Goal: Transaction & Acquisition: Purchase product/service

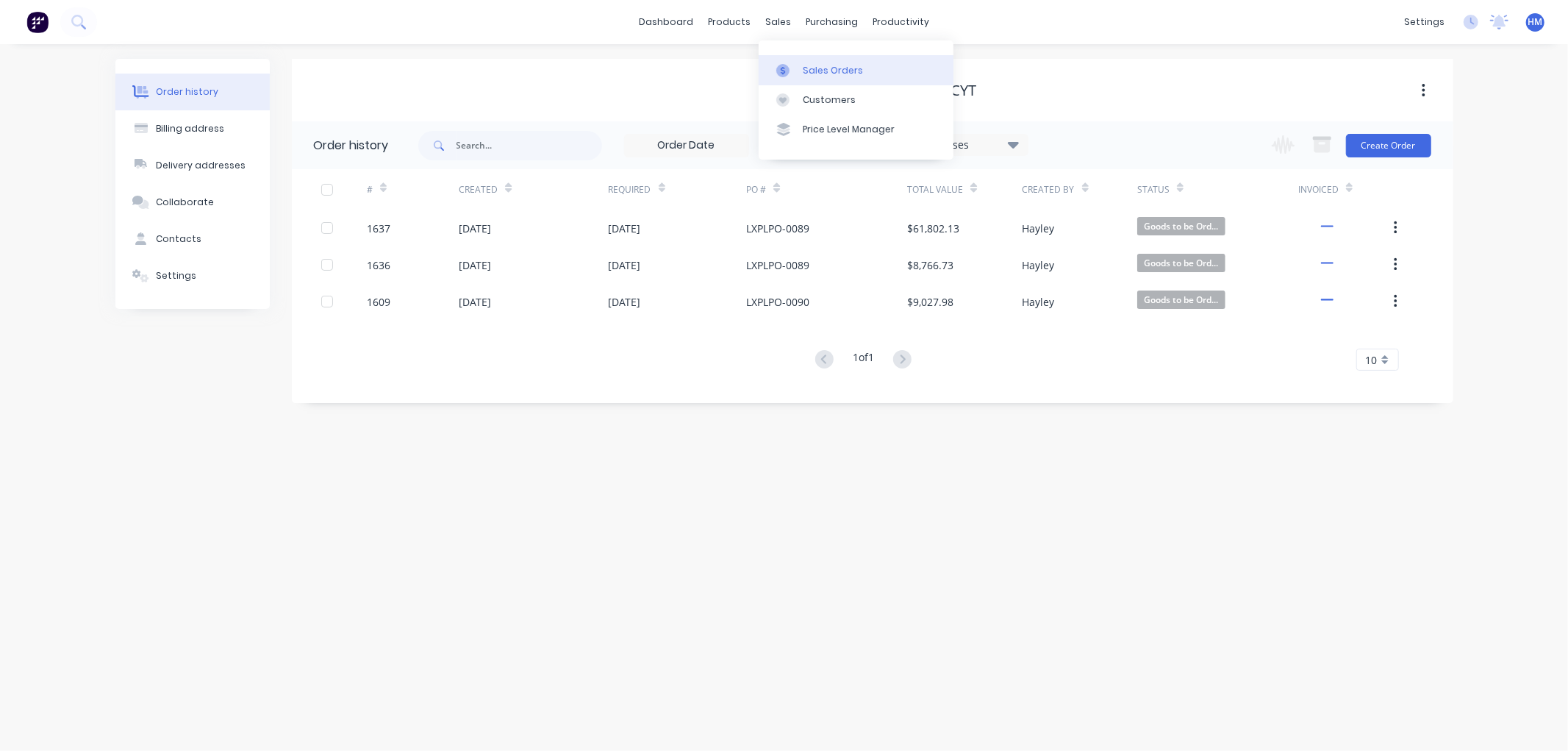
click at [817, 62] on link "Sales Orders" at bounding box center [856, 69] width 195 height 30
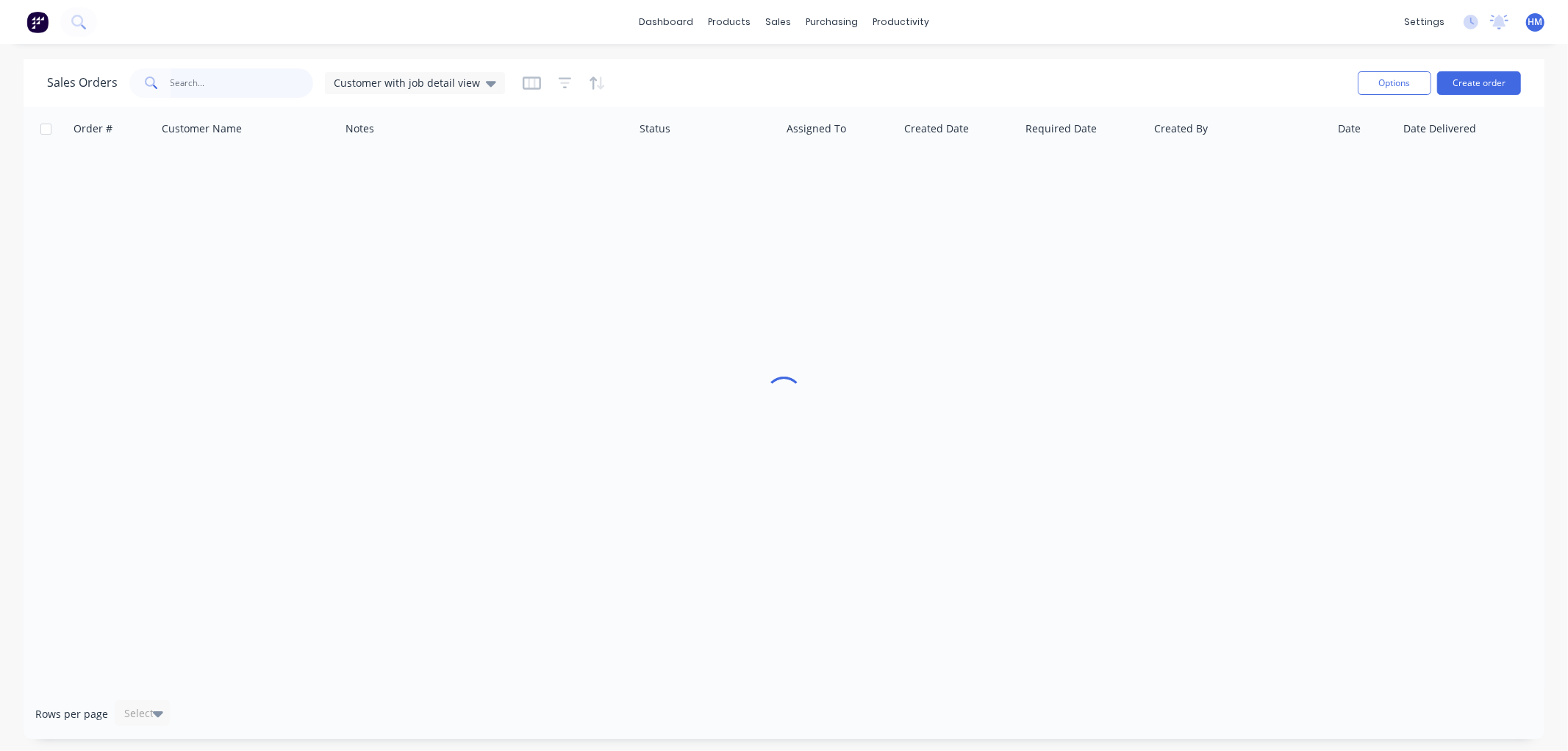
click at [208, 83] on input "text" at bounding box center [242, 83] width 143 height 30
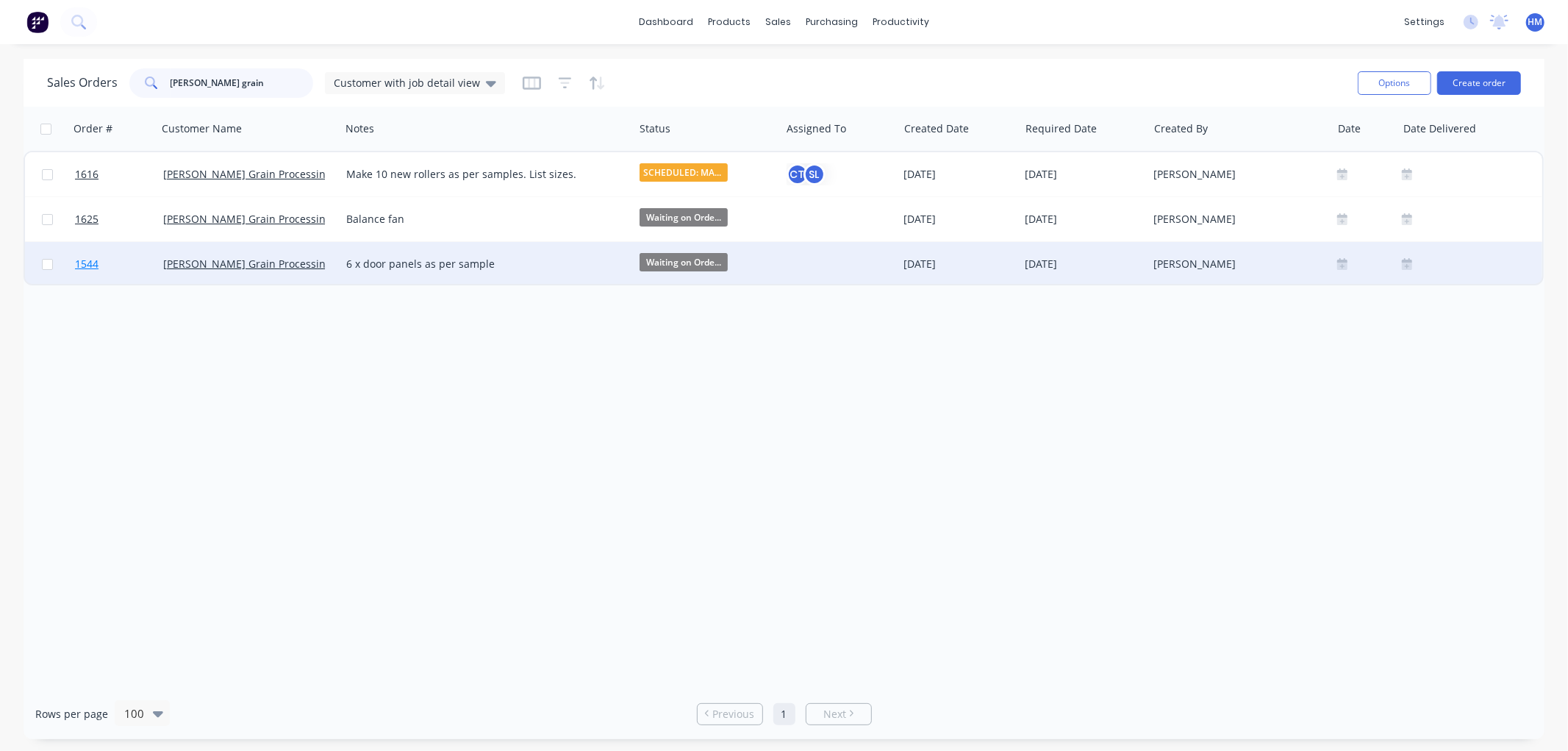
type input "[PERSON_NAME] grain"
click at [136, 266] on link "1544" at bounding box center [119, 263] width 88 height 44
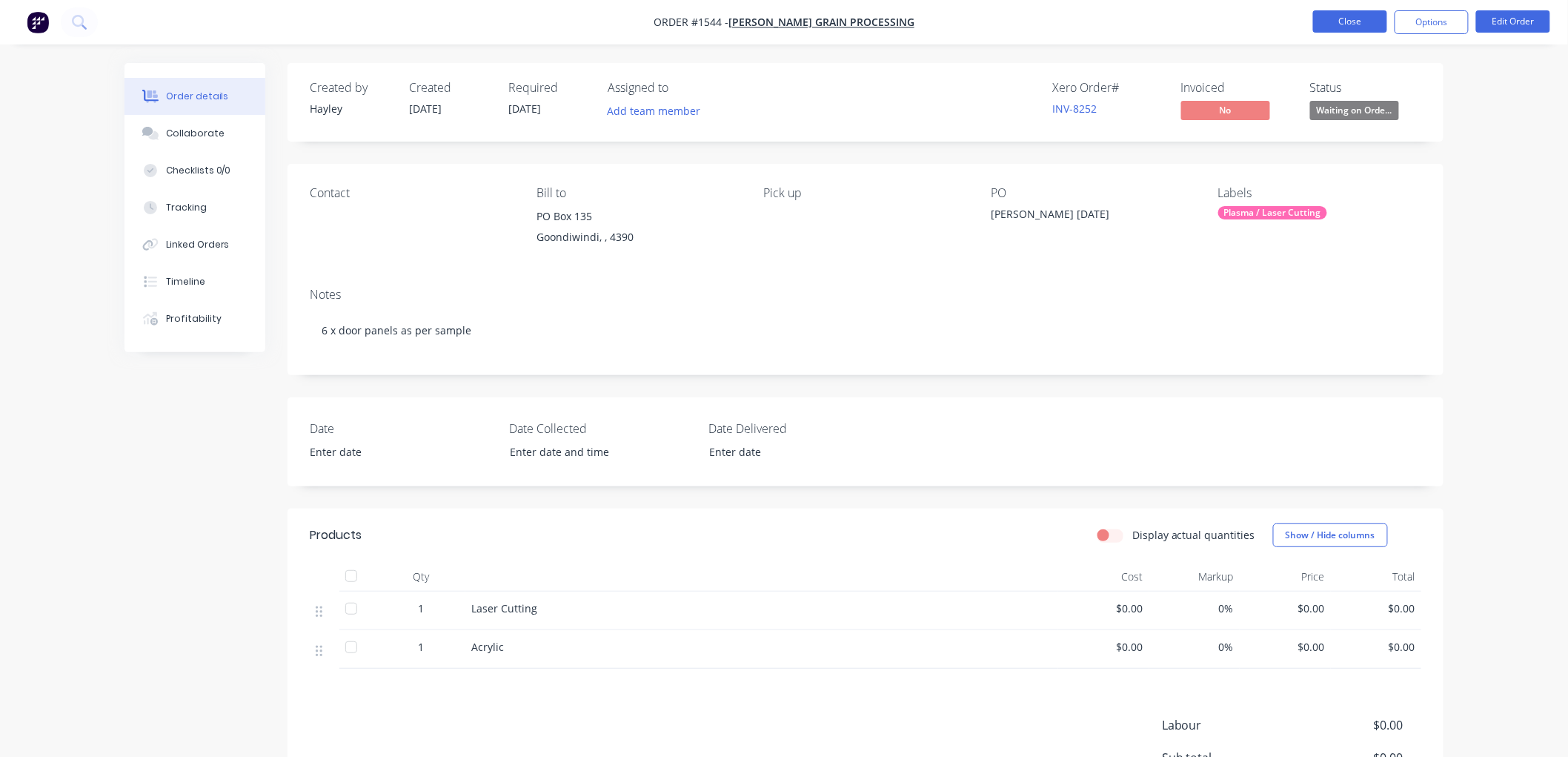
click at [1342, 13] on button "Close" at bounding box center [1351, 21] width 74 height 22
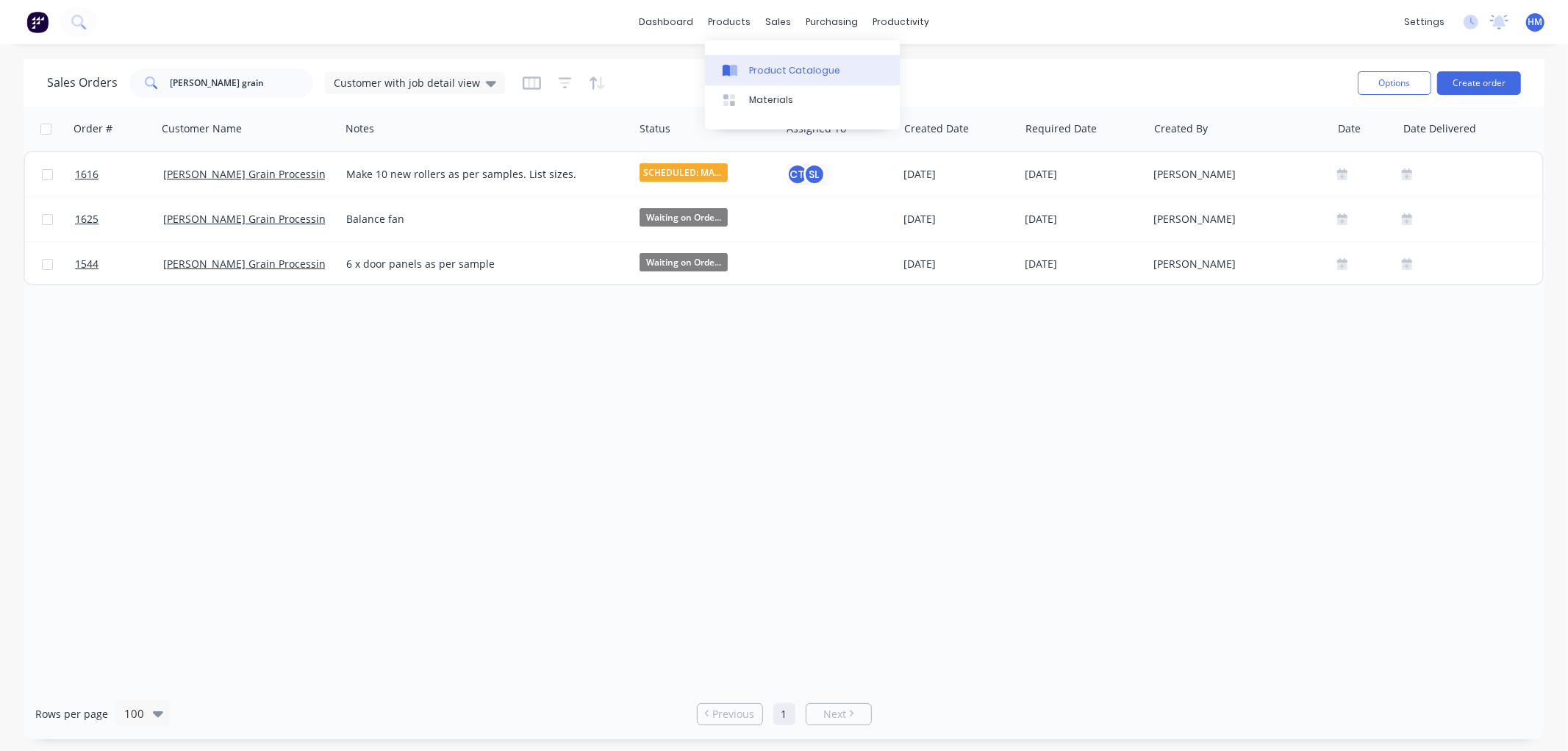
click at [777, 69] on div "Product Catalogue" at bounding box center [794, 70] width 91 height 14
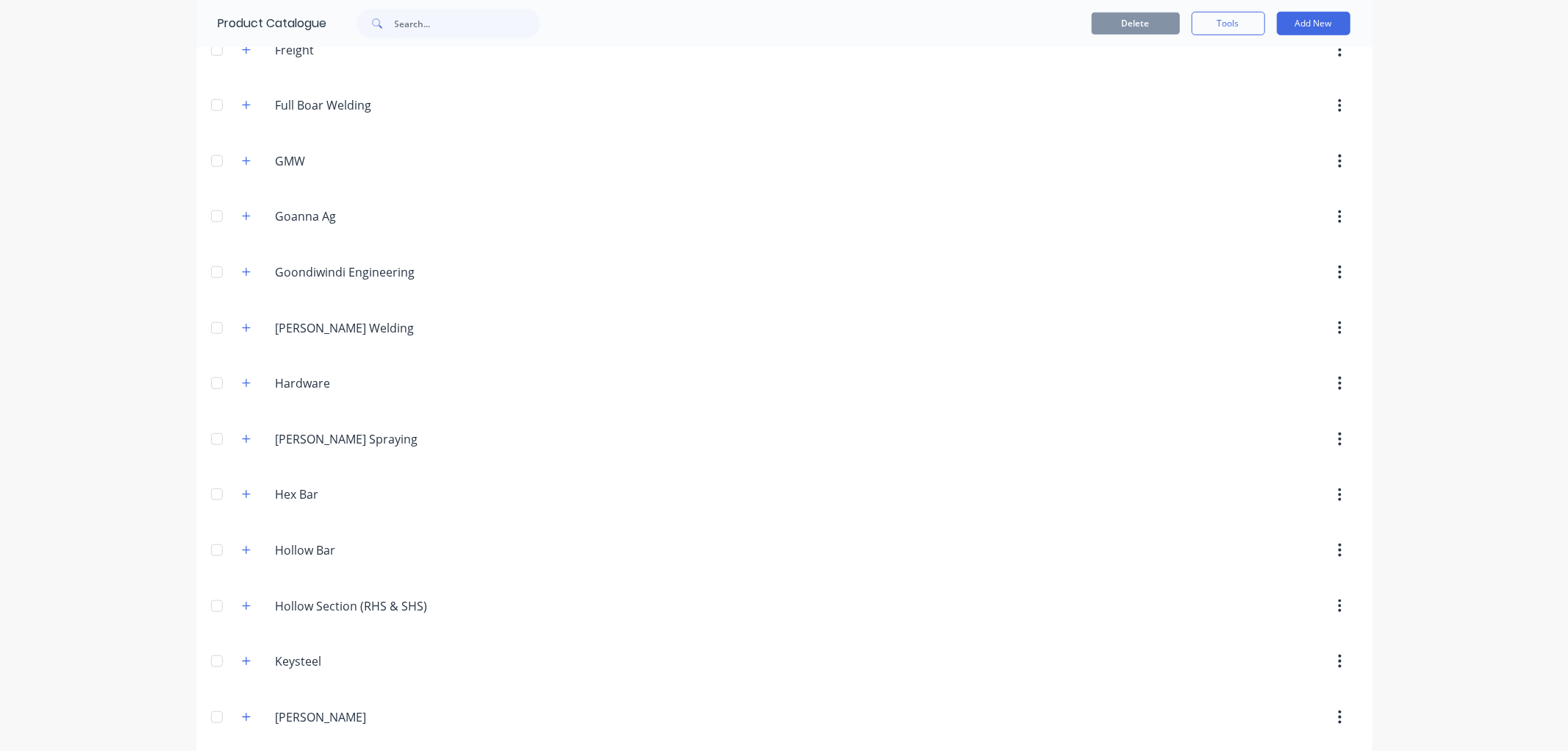
scroll to position [980, 0]
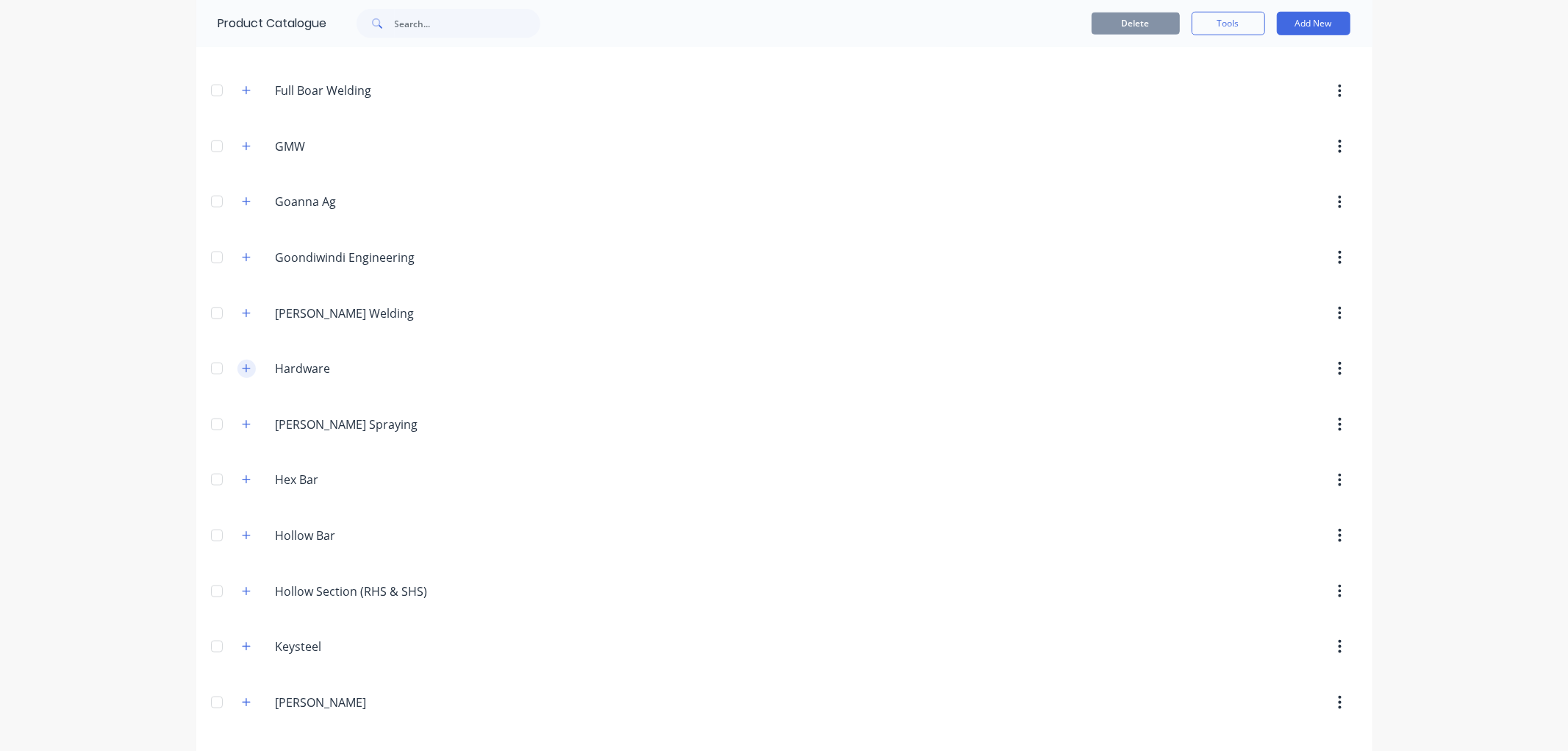
click at [242, 373] on icon "button" at bounding box center [246, 368] width 9 height 10
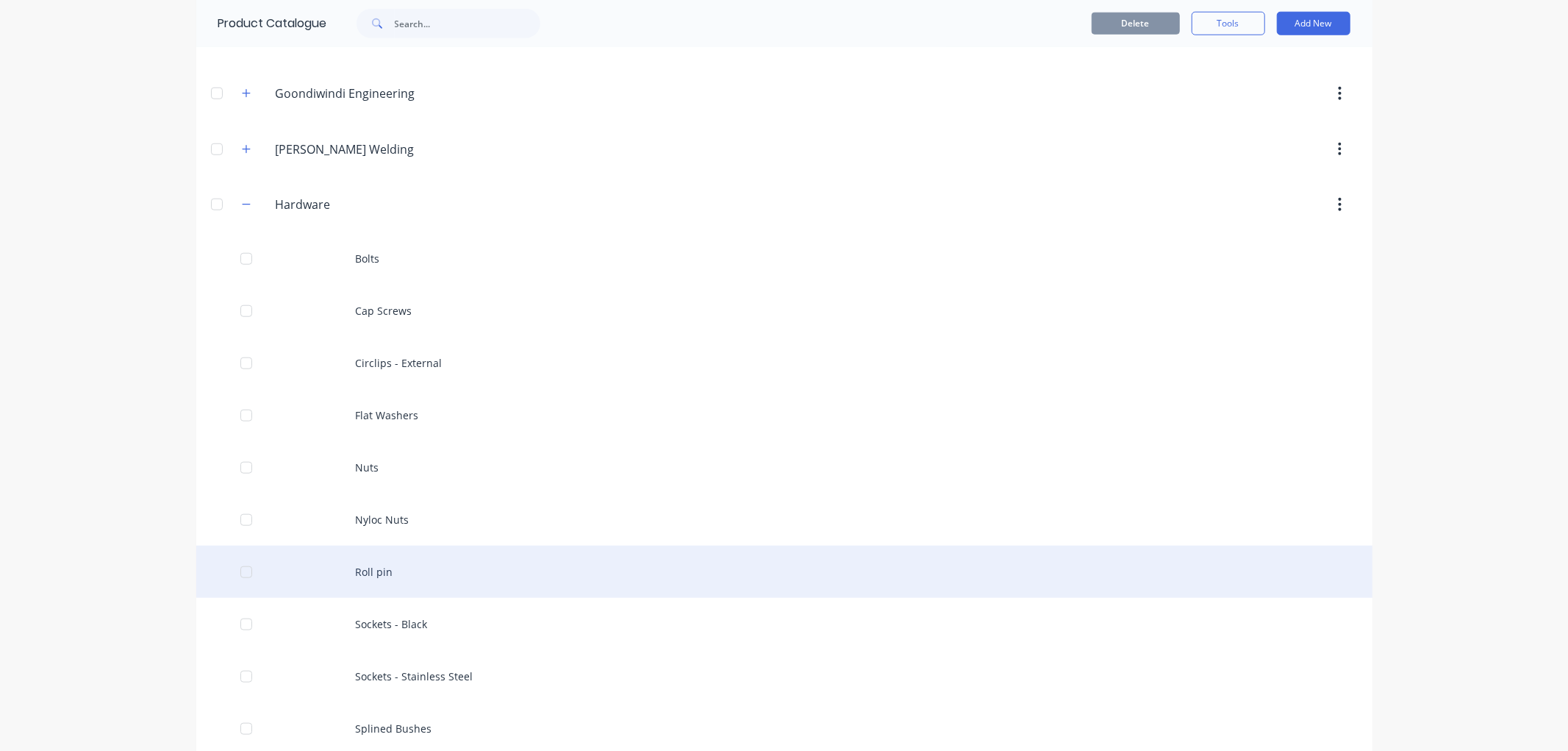
scroll to position [1144, 0]
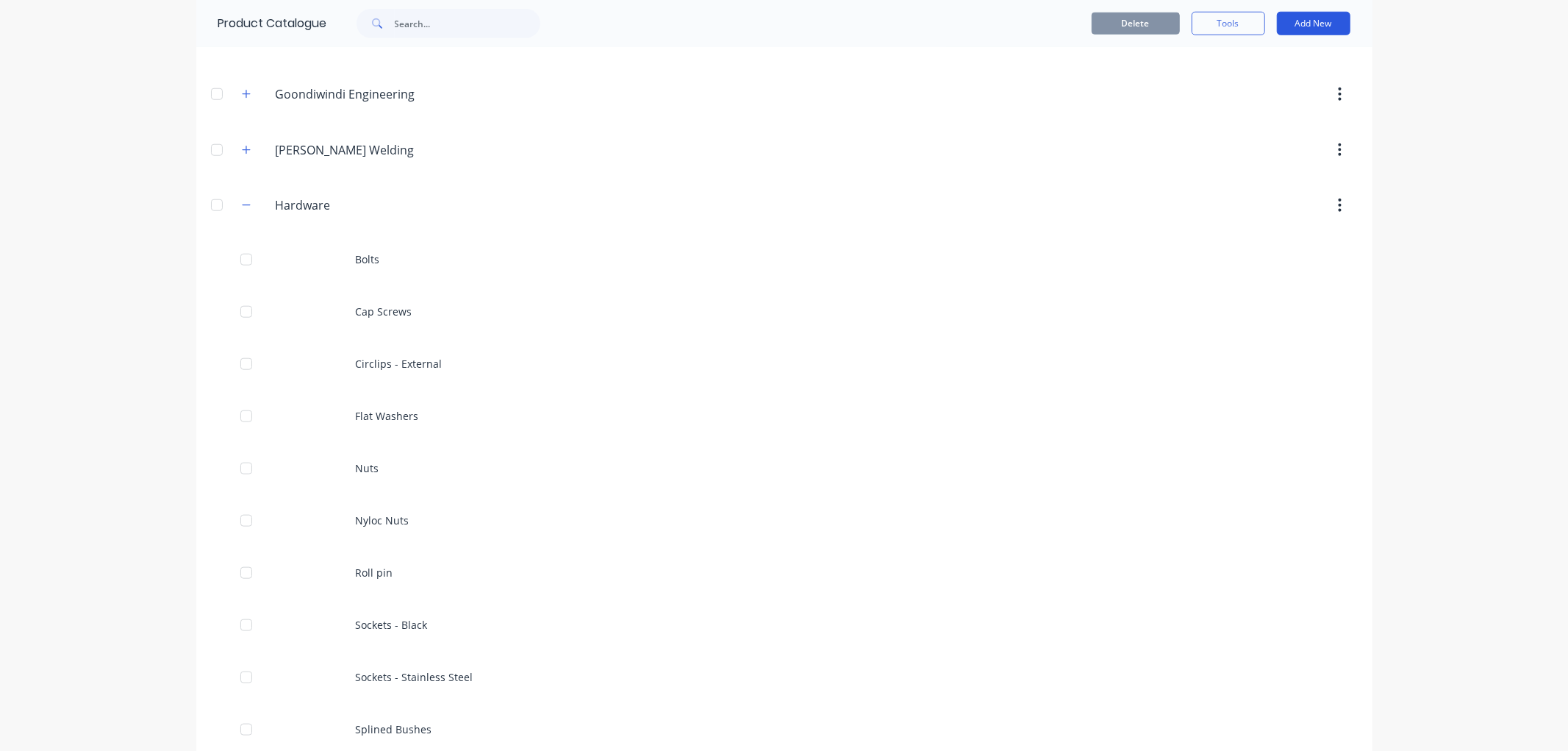
click at [1305, 23] on button "Add New" at bounding box center [1314, 23] width 74 height 23
click at [1243, 84] on div "Product" at bounding box center [1281, 91] width 114 height 22
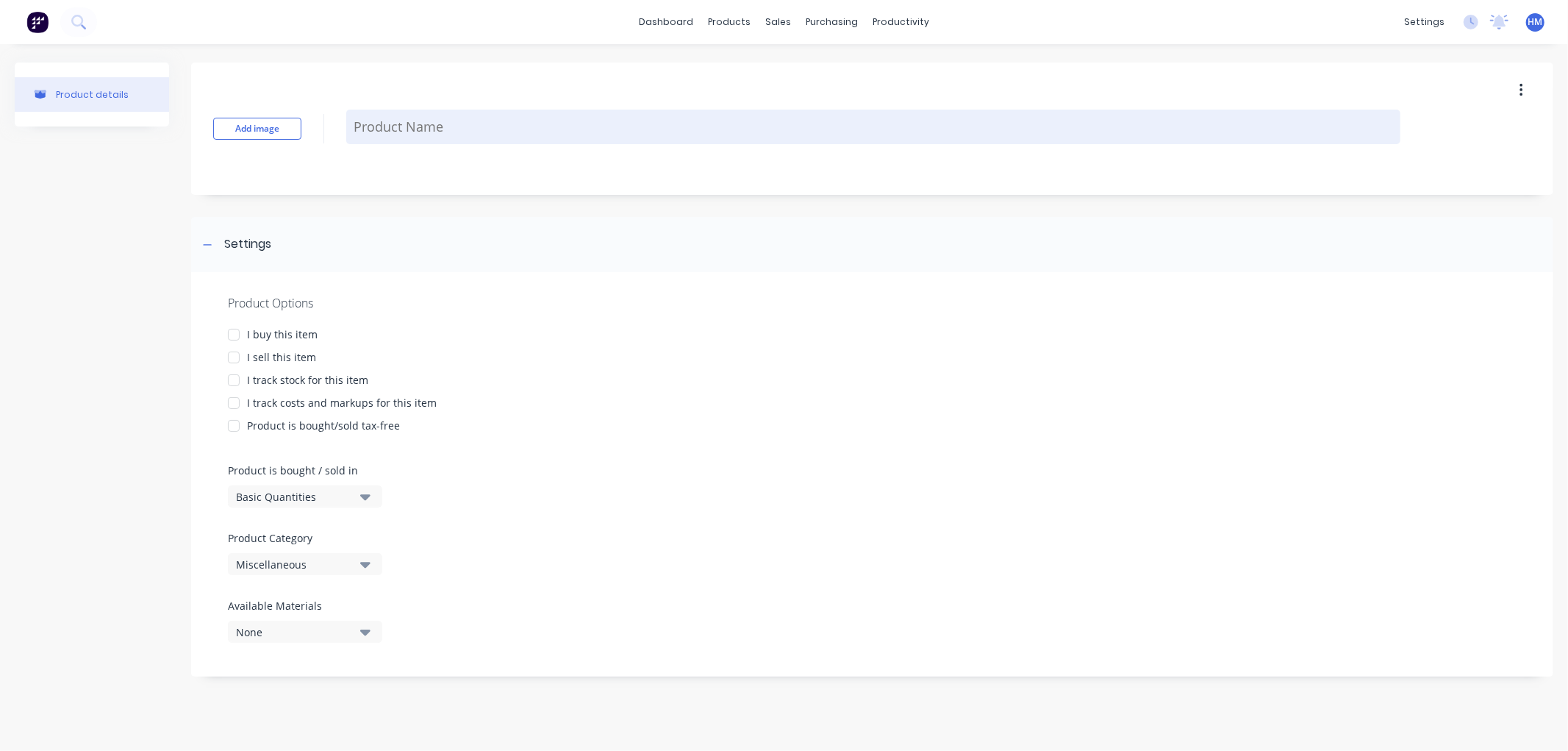
click at [423, 138] on textarea at bounding box center [873, 127] width 1054 height 34
type textarea "x"
type textarea "B"
type textarea "x"
type textarea "Bo"
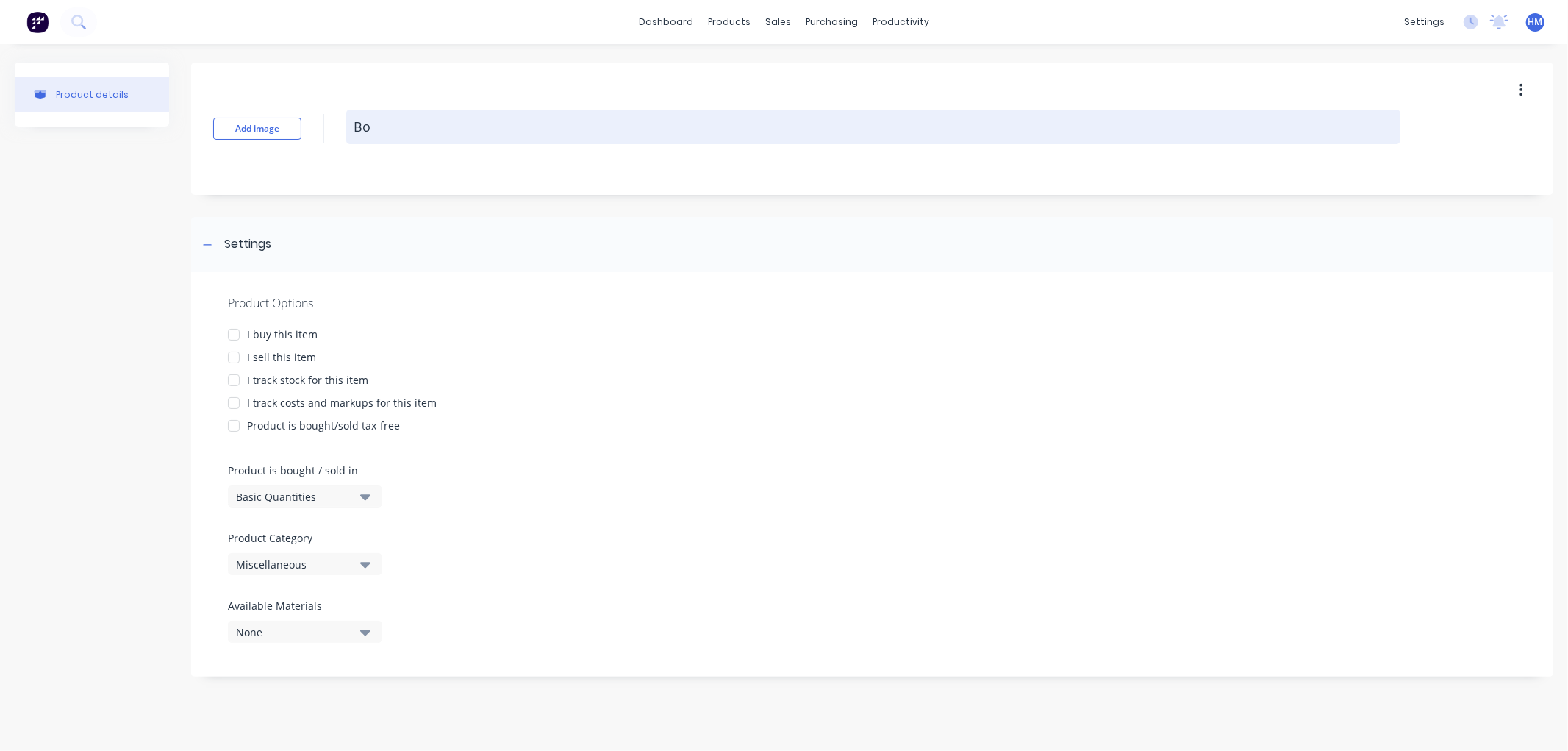
type textarea "x"
type textarea "Bol"
type textarea "x"
type textarea "Bolt"
type textarea "x"
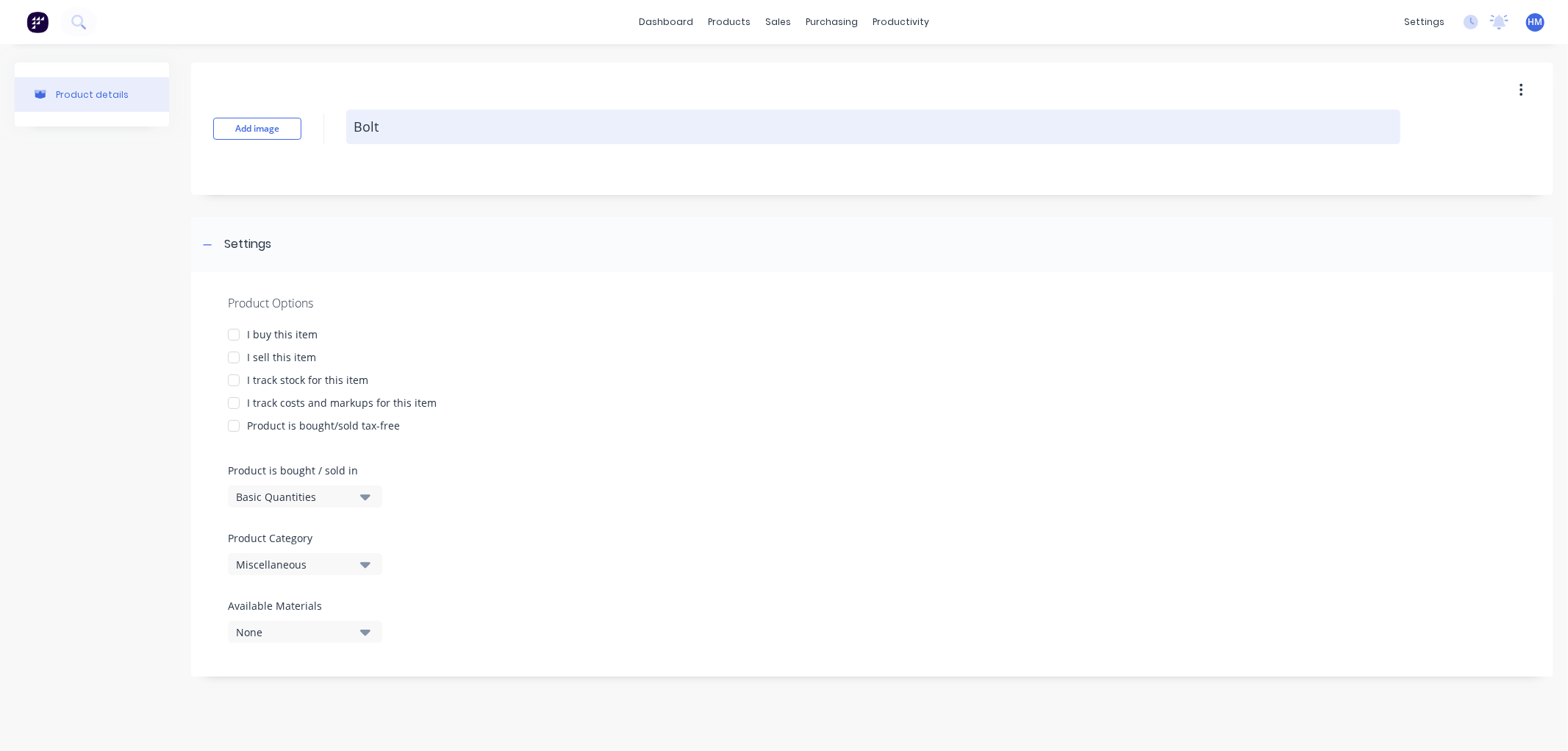
type textarea "Bolts"
type textarea "x"
type textarea "Boltsw"
type textarea "x"
type textarea "Bolts"
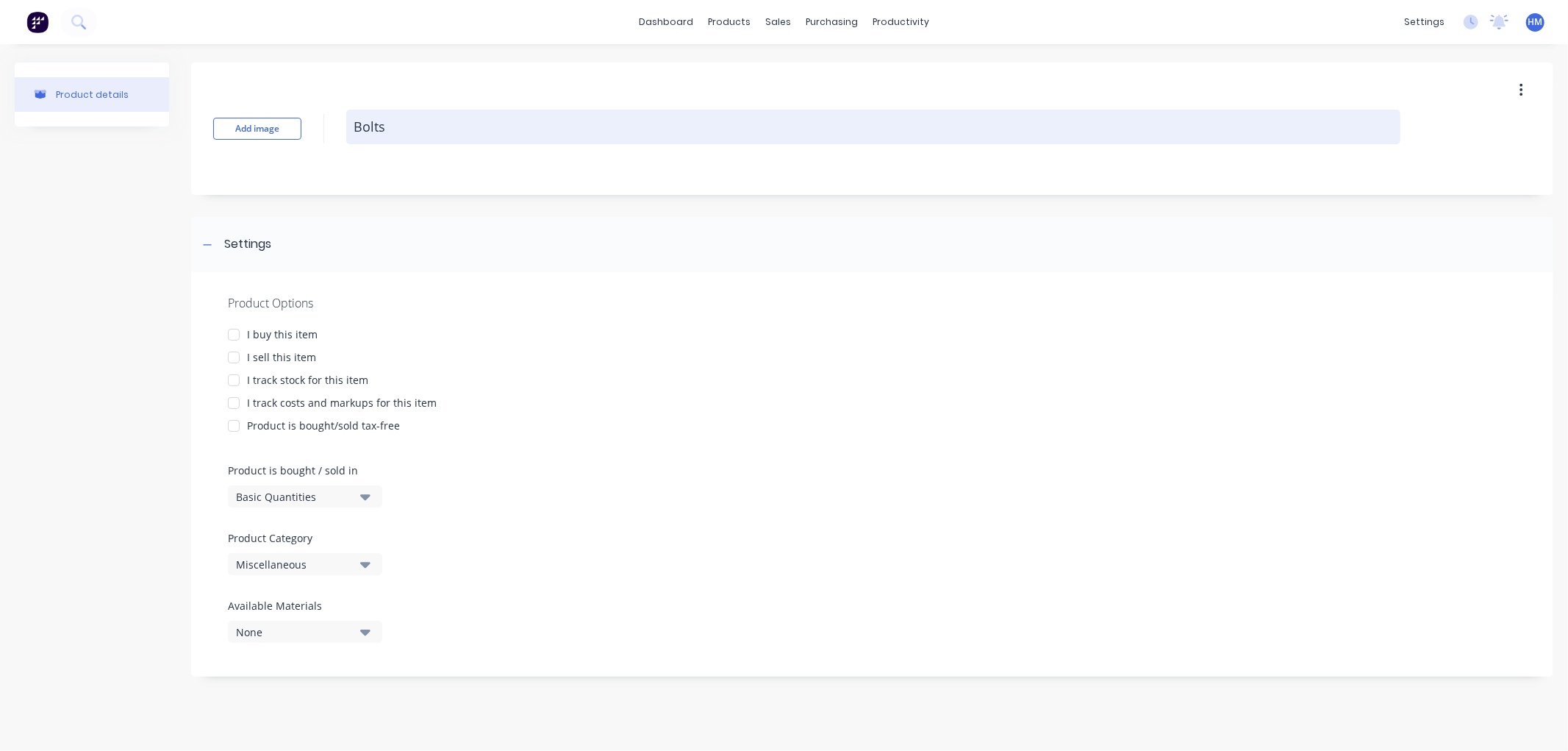
type textarea "x"
type textarea "Bolt"
type textarea "x"
type textarea "Bol"
type textarea "x"
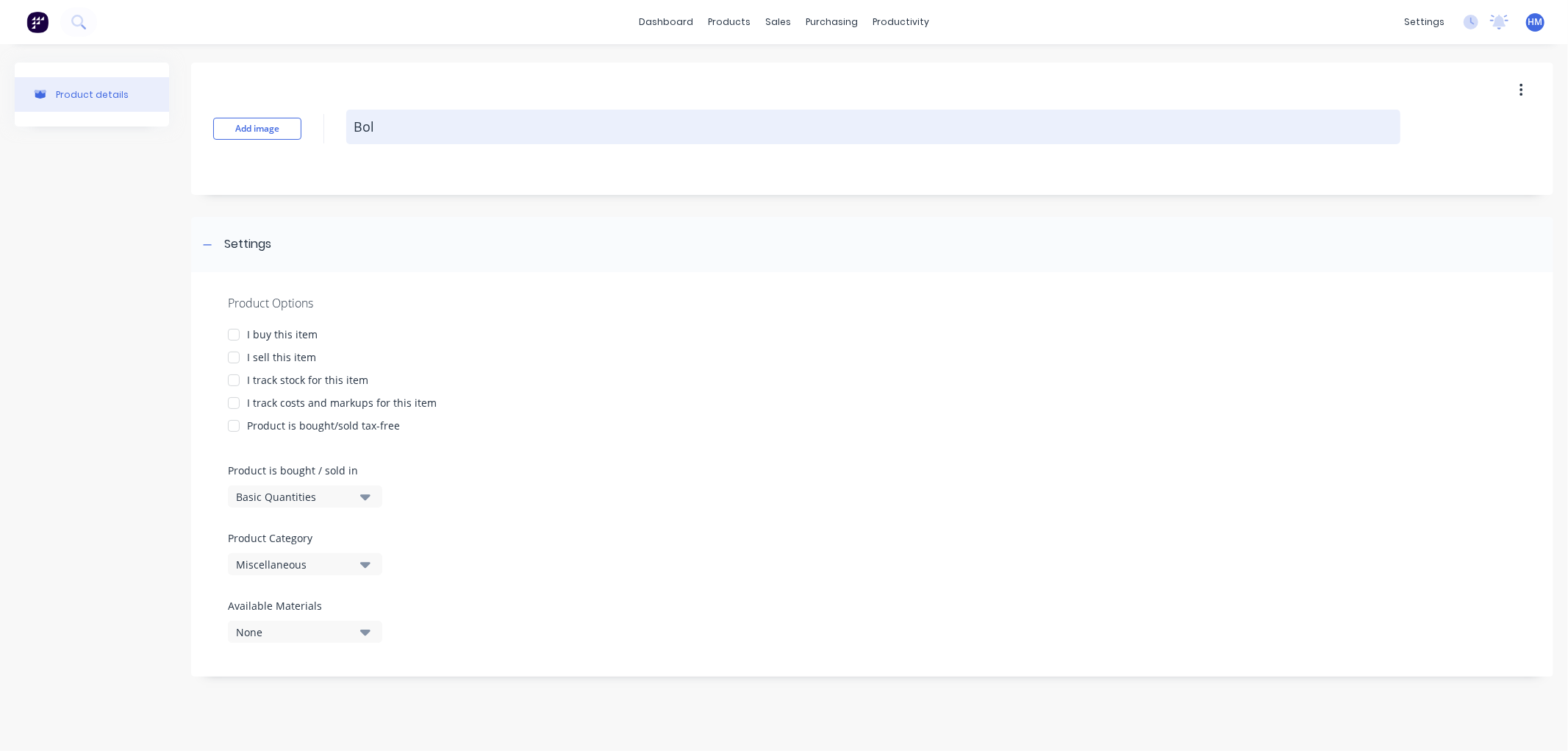
type textarea "Bo"
type textarea "x"
type textarea "B"
type textarea "x"
type textarea "Bu"
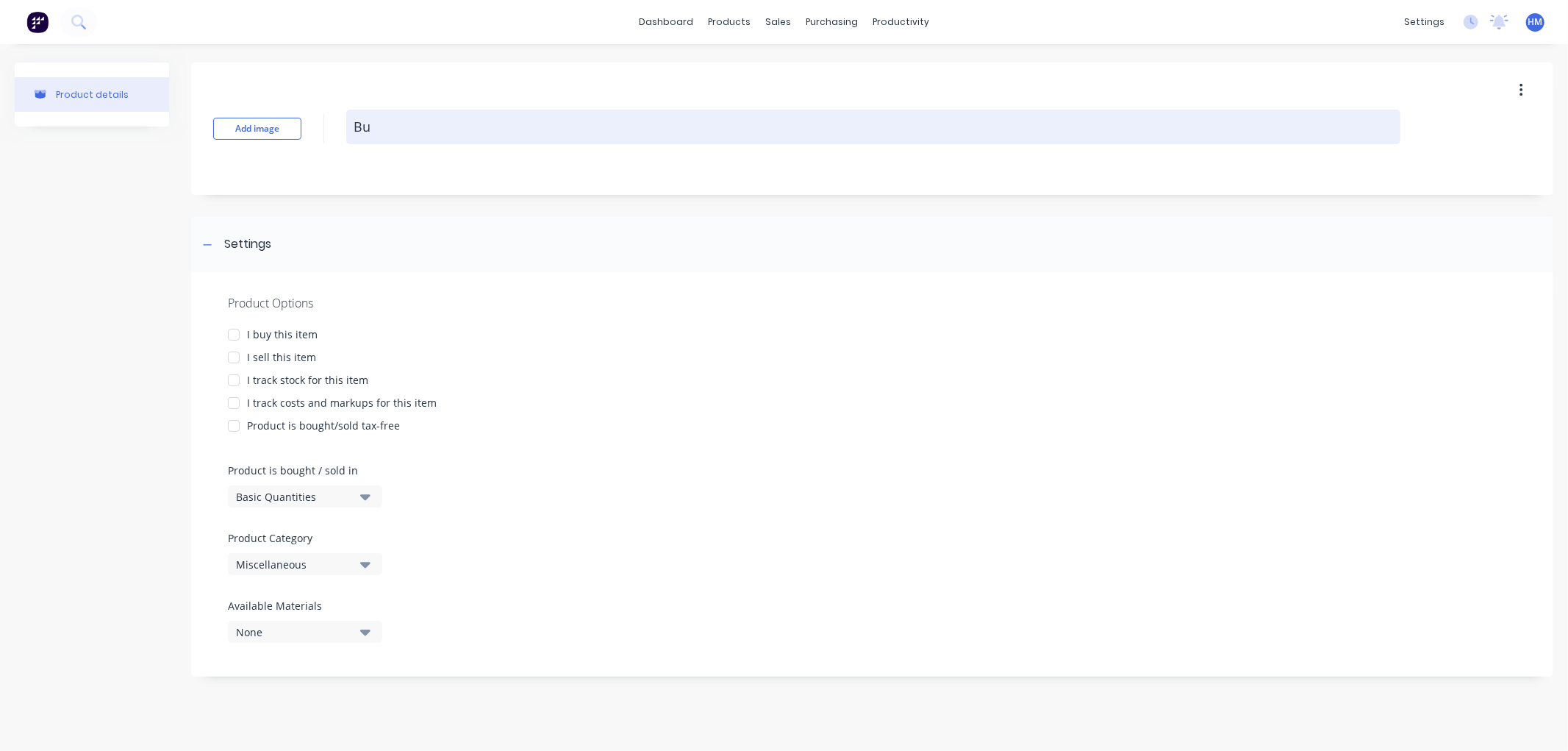
type textarea "x"
type textarea "But"
type textarea "x"
type textarea "Butt"
type textarea "x"
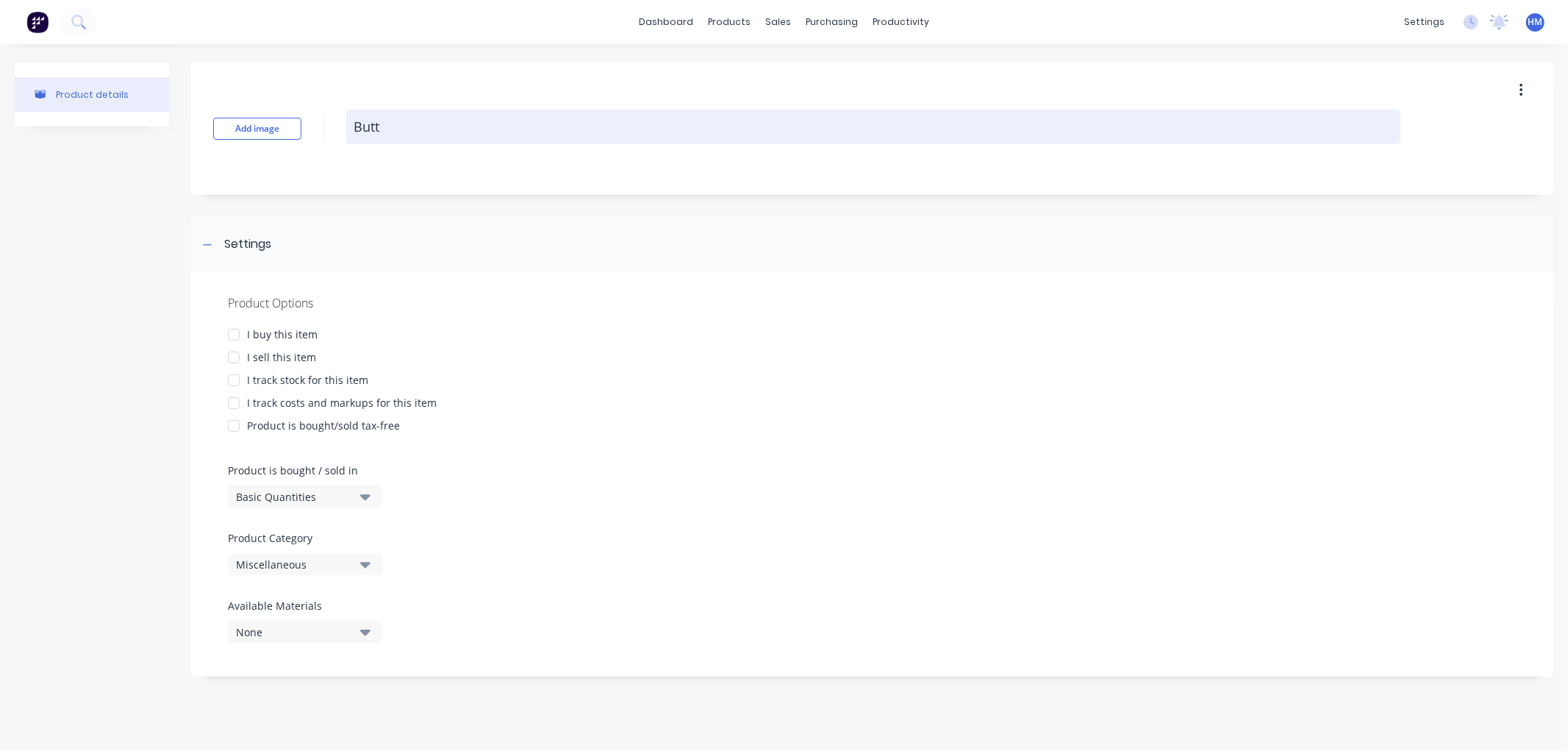
type textarea "Butto"
type textarea "x"
type textarea "Button"
type textarea "x"
type textarea "Button"
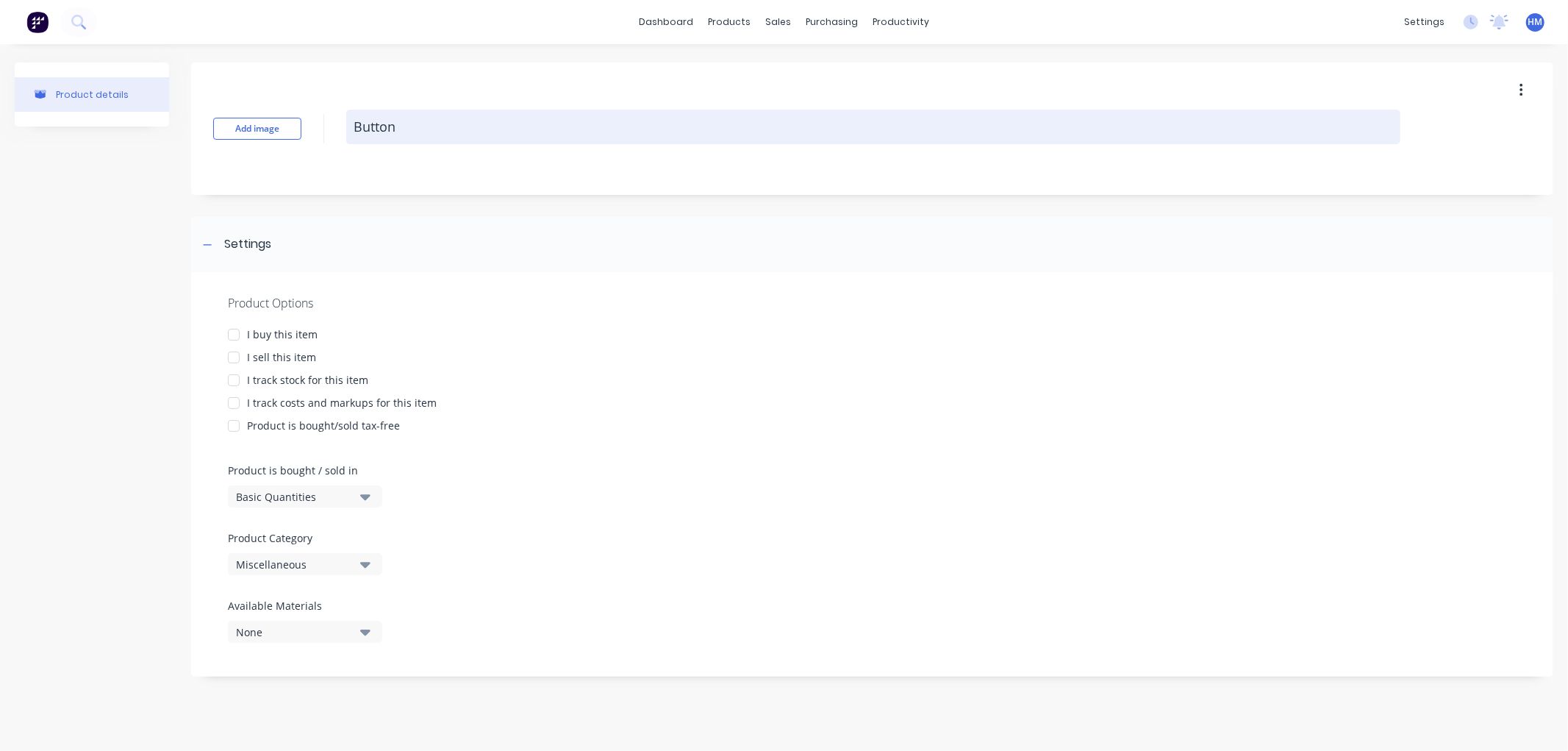
type textarea "x"
type textarea "Button B"
type textarea "x"
type textarea "Button Bo"
type textarea "x"
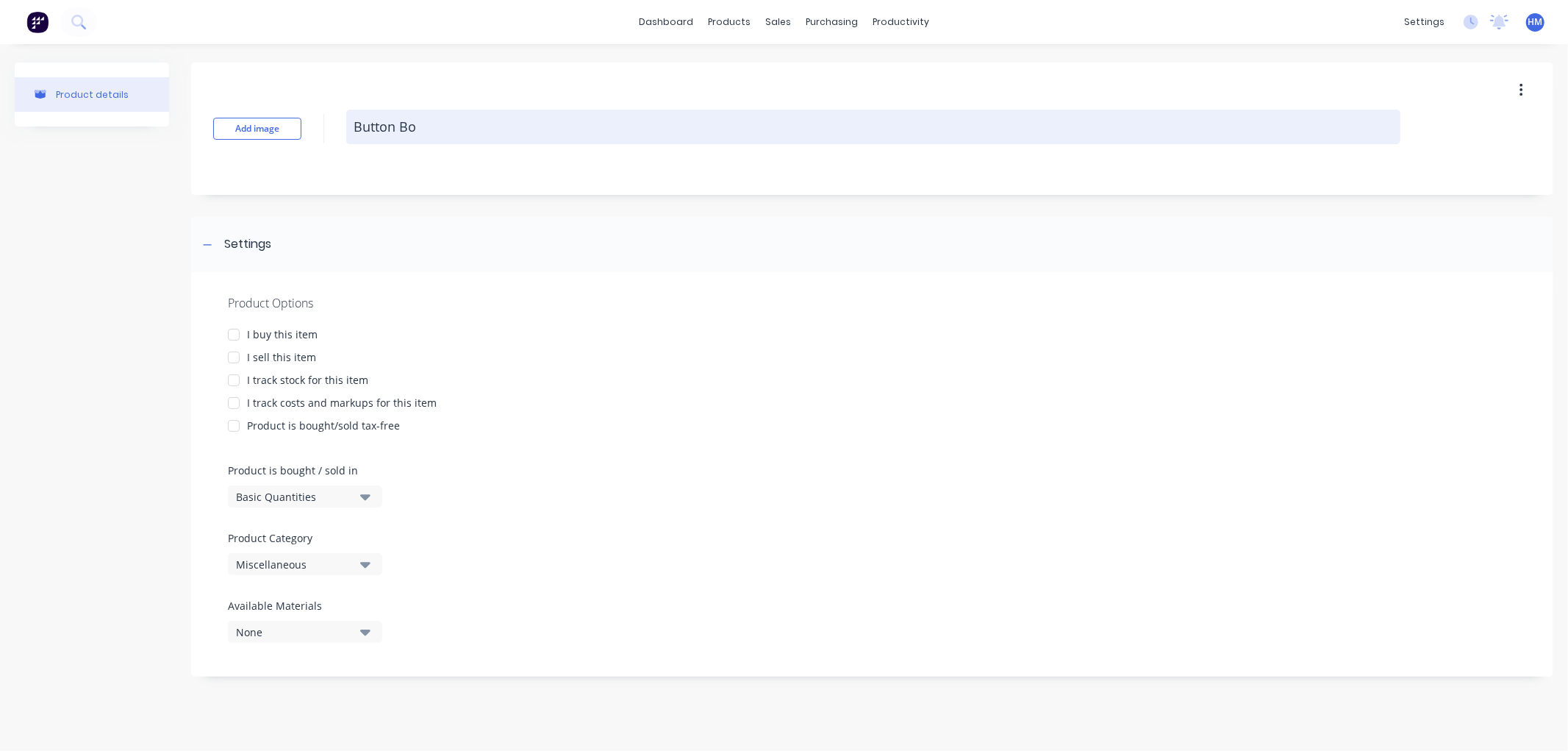
type textarea "Button Bol"
type textarea "x"
type textarea "Button Bolt"
type textarea "x"
type textarea "Button Bolts"
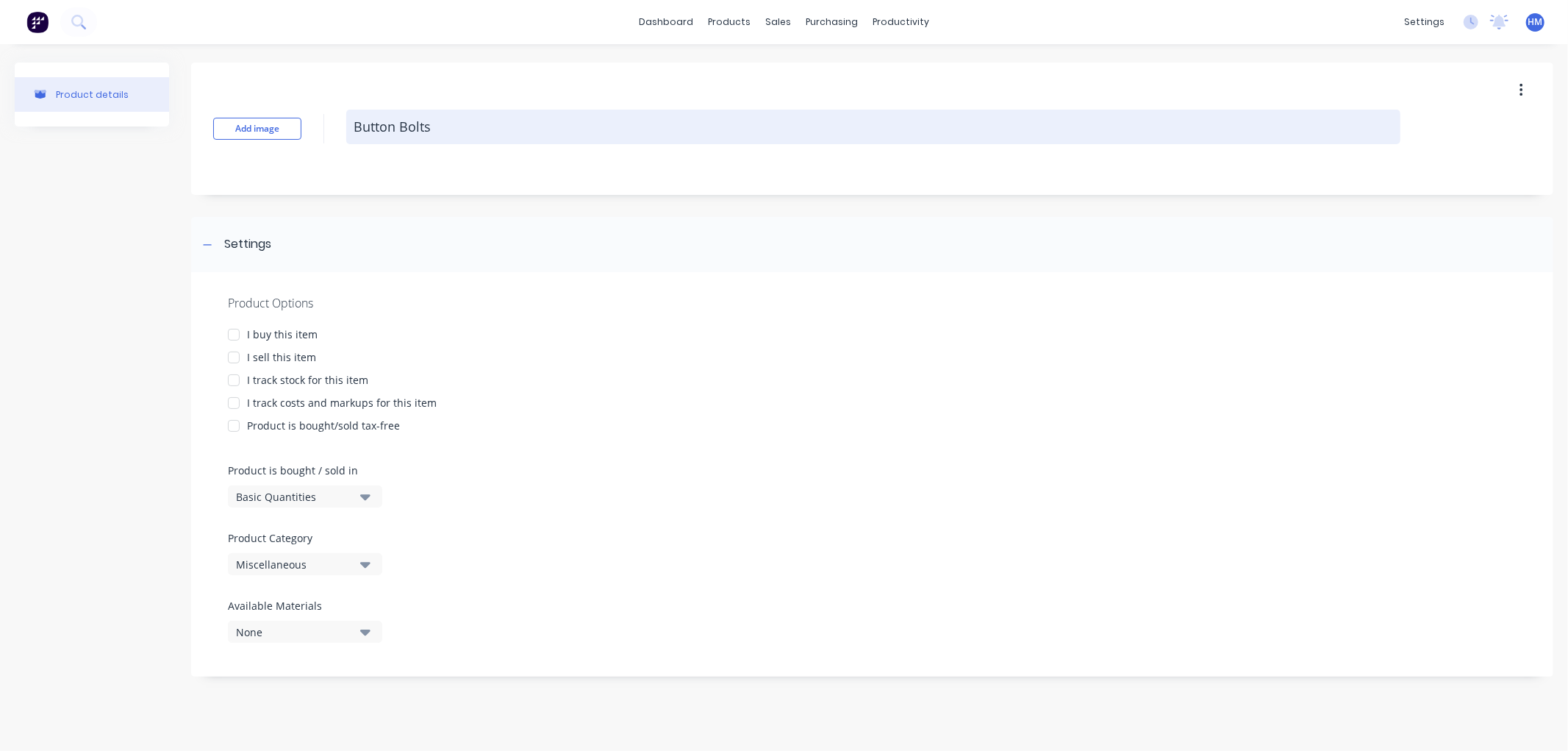
click at [397, 126] on textarea "Button Bolts" at bounding box center [873, 127] width 1054 height 34
type textarea "x"
type textarea "Button HBolts"
type textarea "x"
type textarea "Button HeBolts"
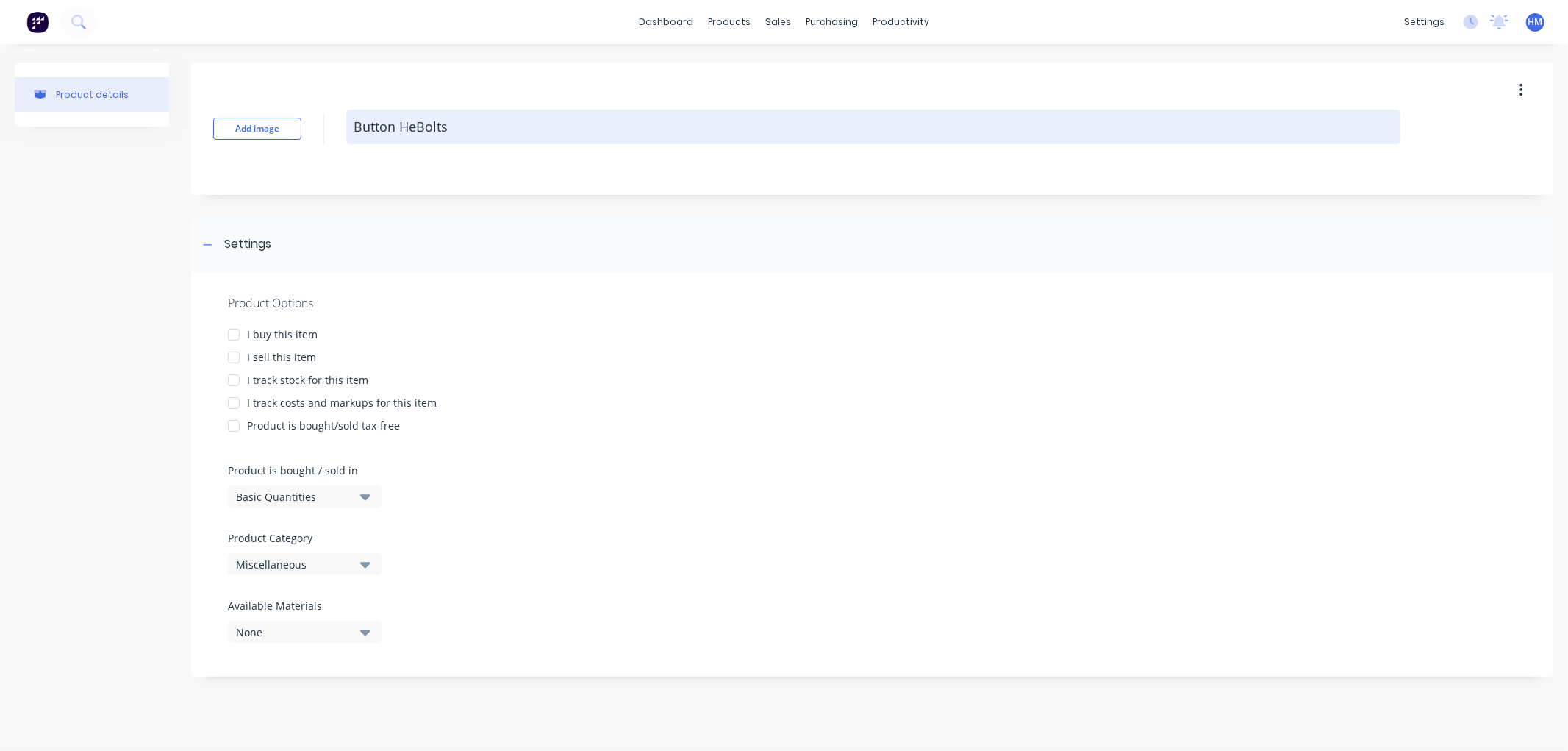
type textarea "x"
type textarea "Button HeaBolts"
type textarea "x"
type textarea "Button HeadBolts"
type textarea "x"
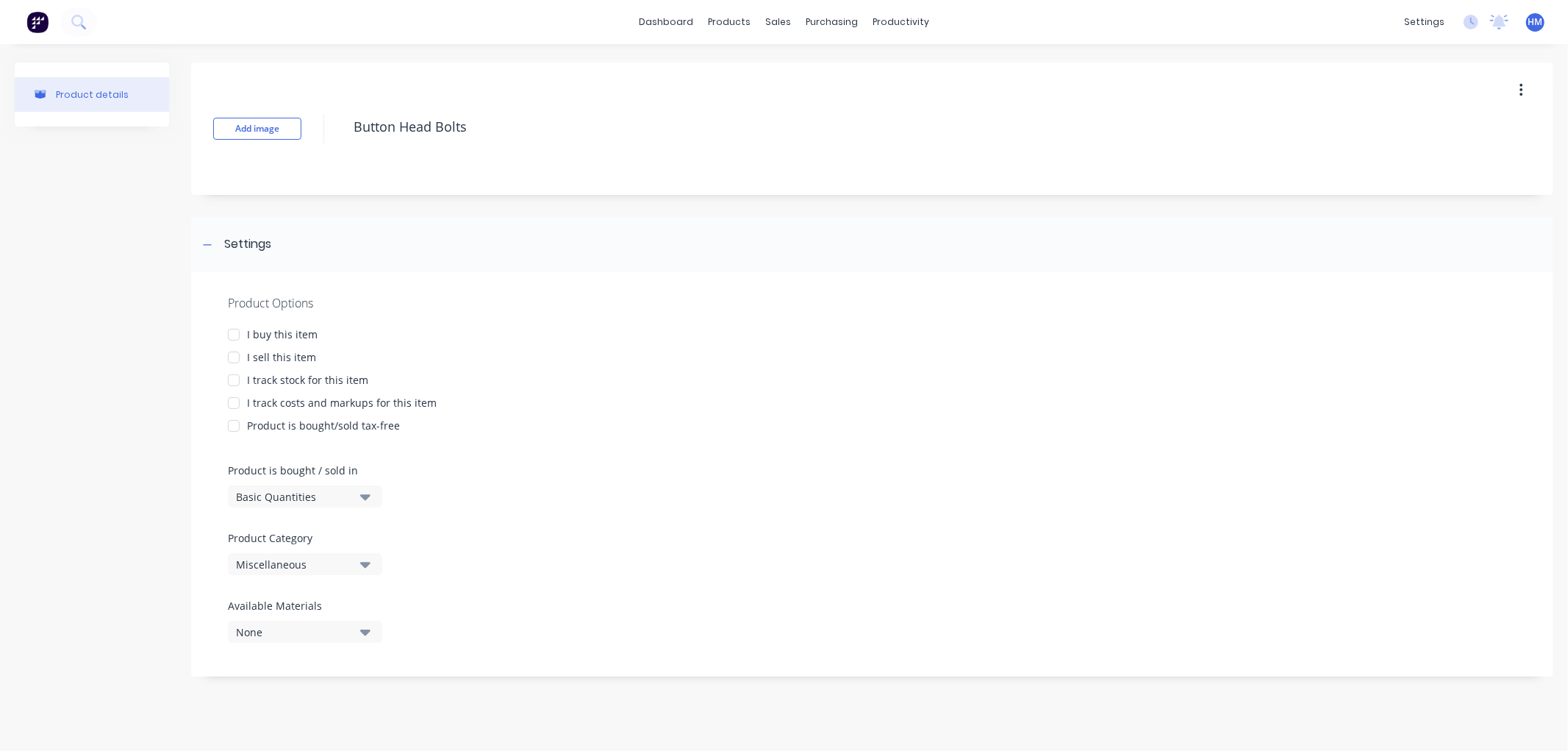
type textarea "Button Head Bolts"
type textarea "x"
type textarea "Button Head Bolts"
click at [236, 332] on div at bounding box center [233, 334] width 30 height 30
click at [232, 351] on div at bounding box center [233, 357] width 30 height 30
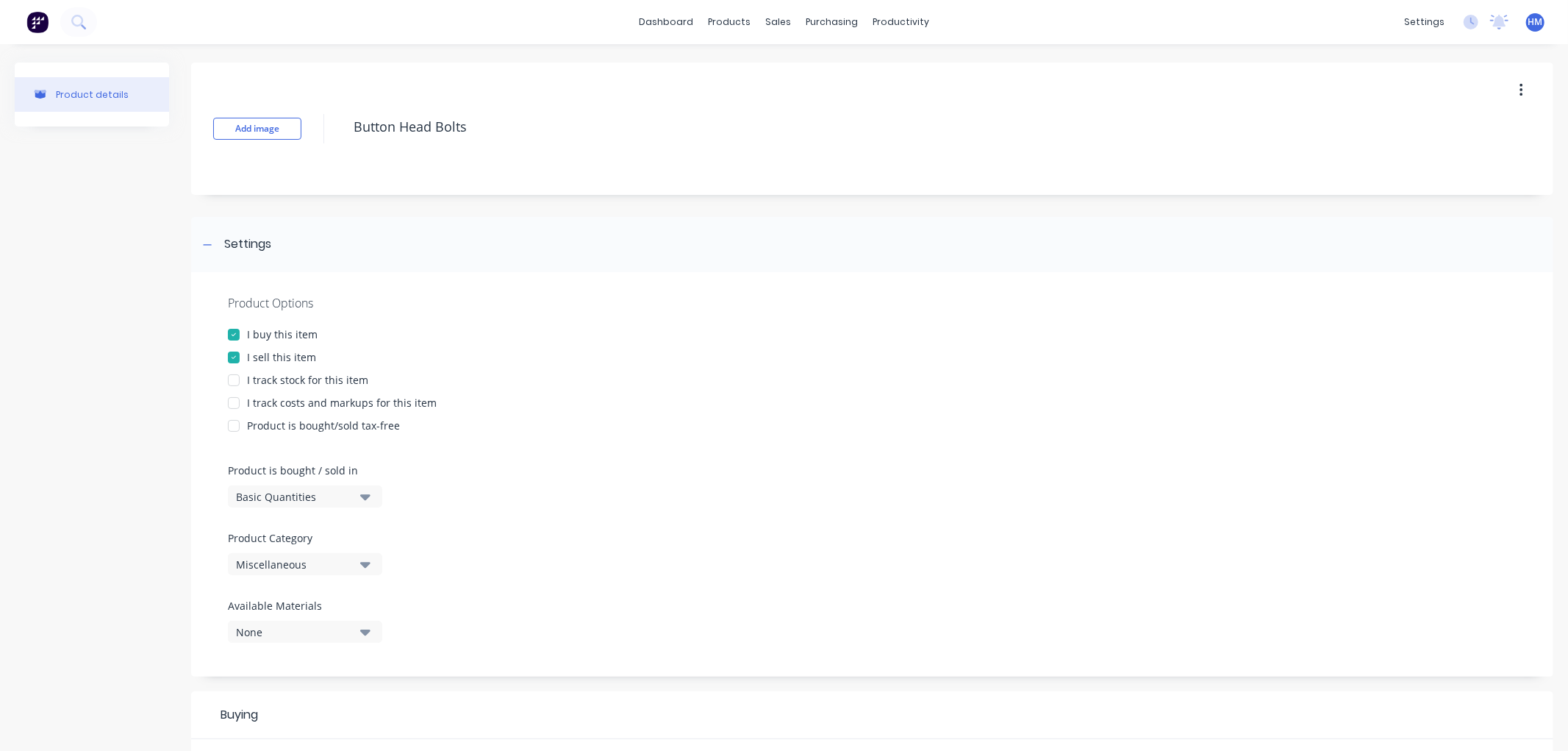
click at [238, 373] on div at bounding box center [233, 380] width 30 height 30
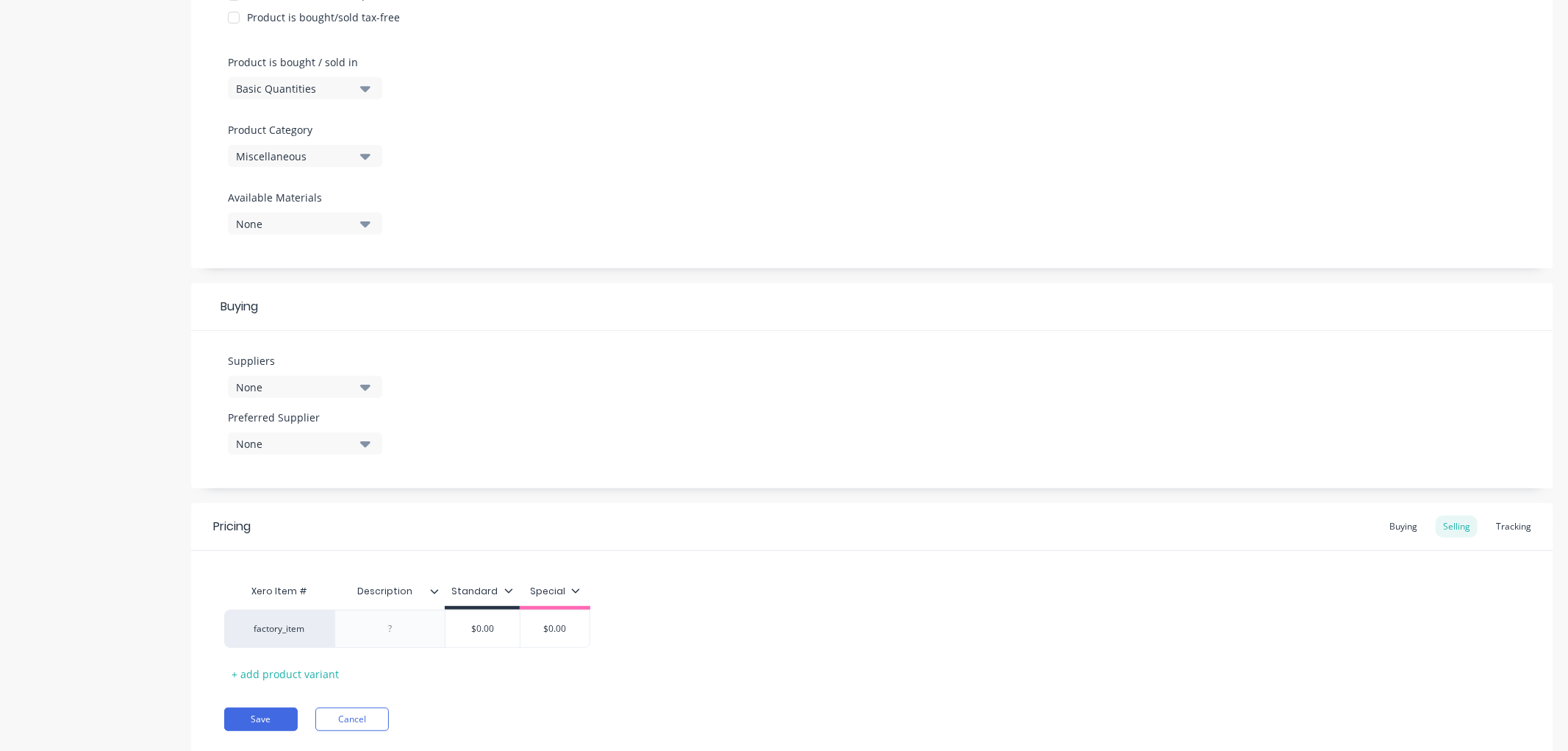
scroll to position [326, 0]
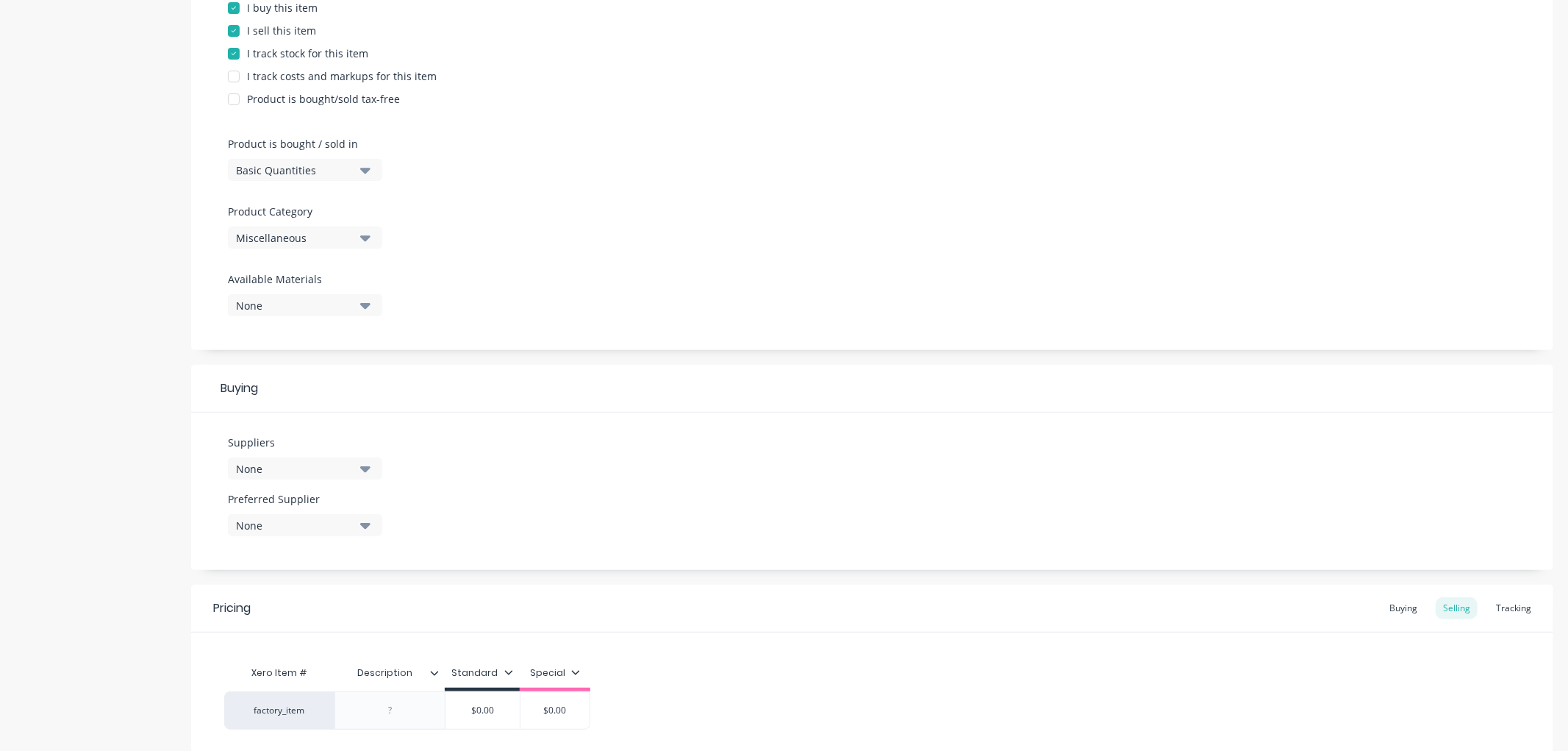
click at [305, 233] on div "Miscellaneous" at bounding box center [295, 237] width 118 height 15
click at [322, 362] on div "Hardware" at bounding box center [338, 364] width 221 height 30
type textarea "x"
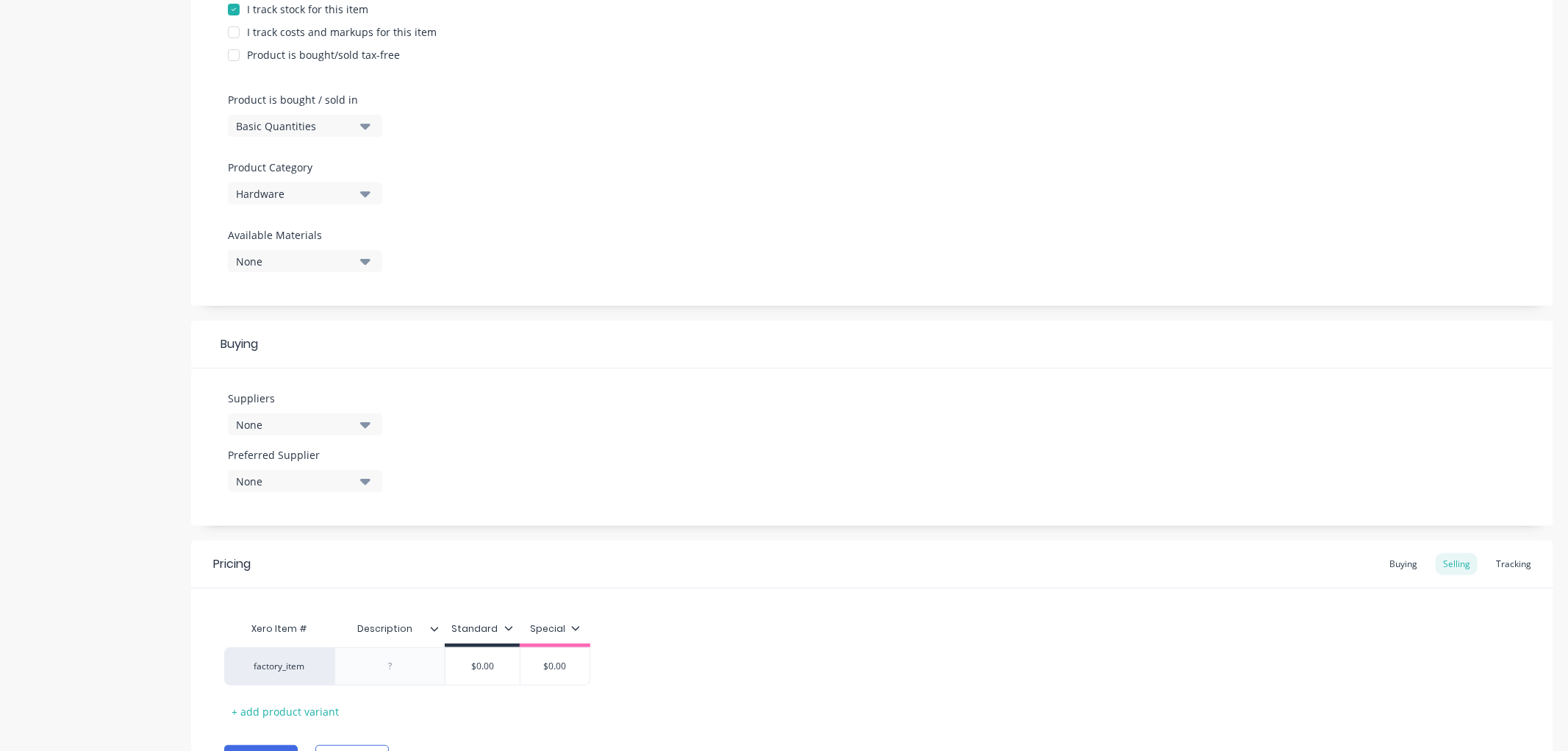
scroll to position [408, 0]
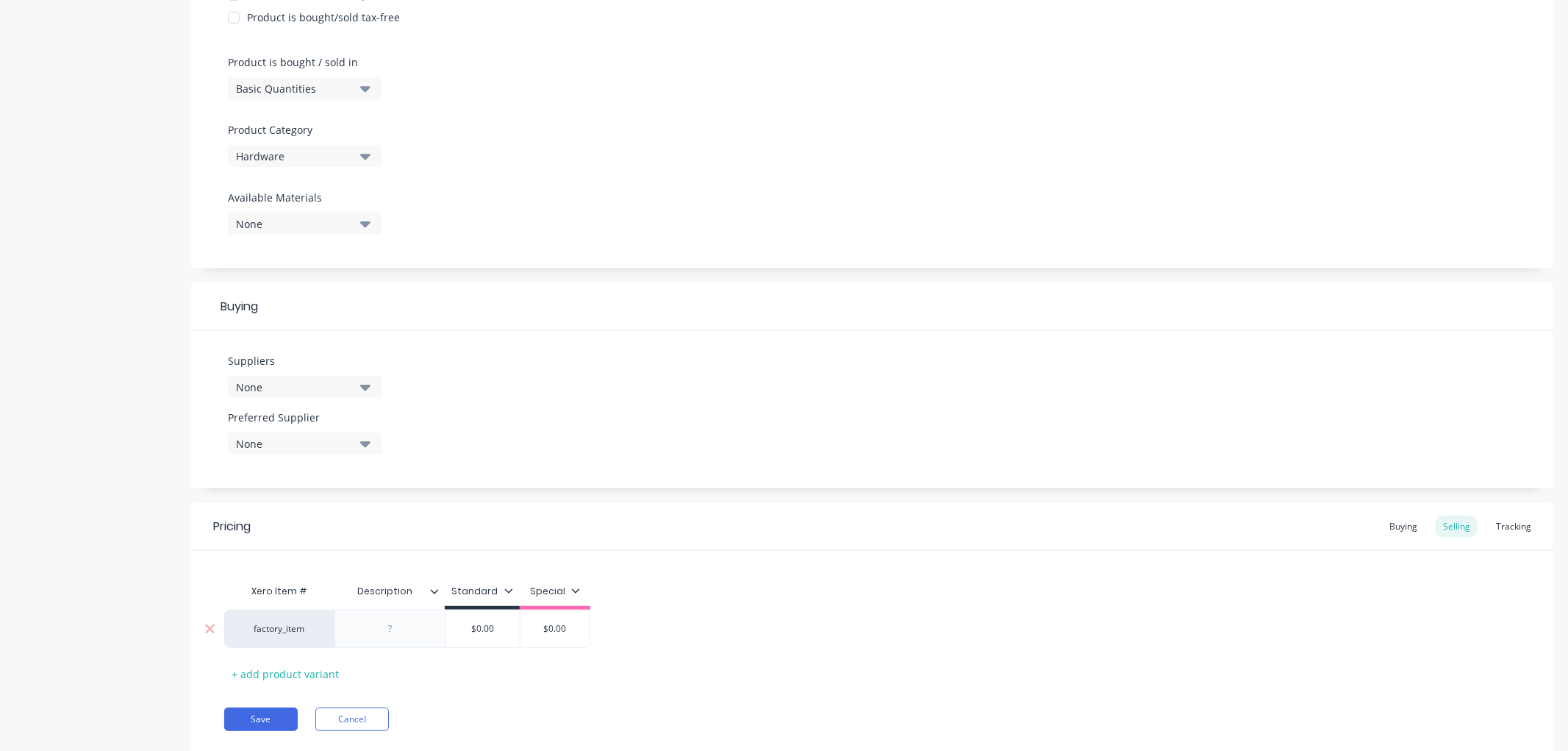
click at [393, 625] on div at bounding box center [390, 628] width 74 height 19
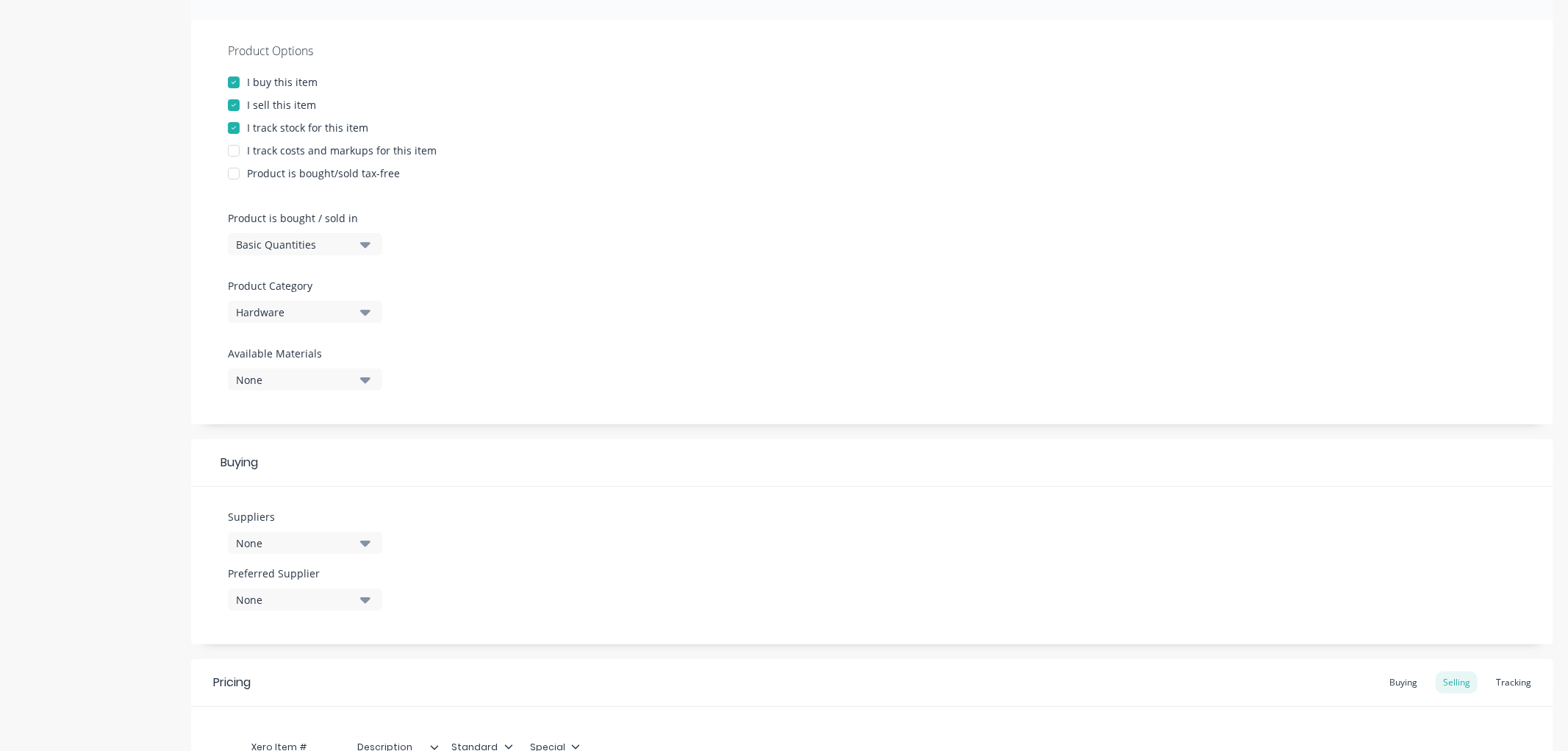
scroll to position [163, 0]
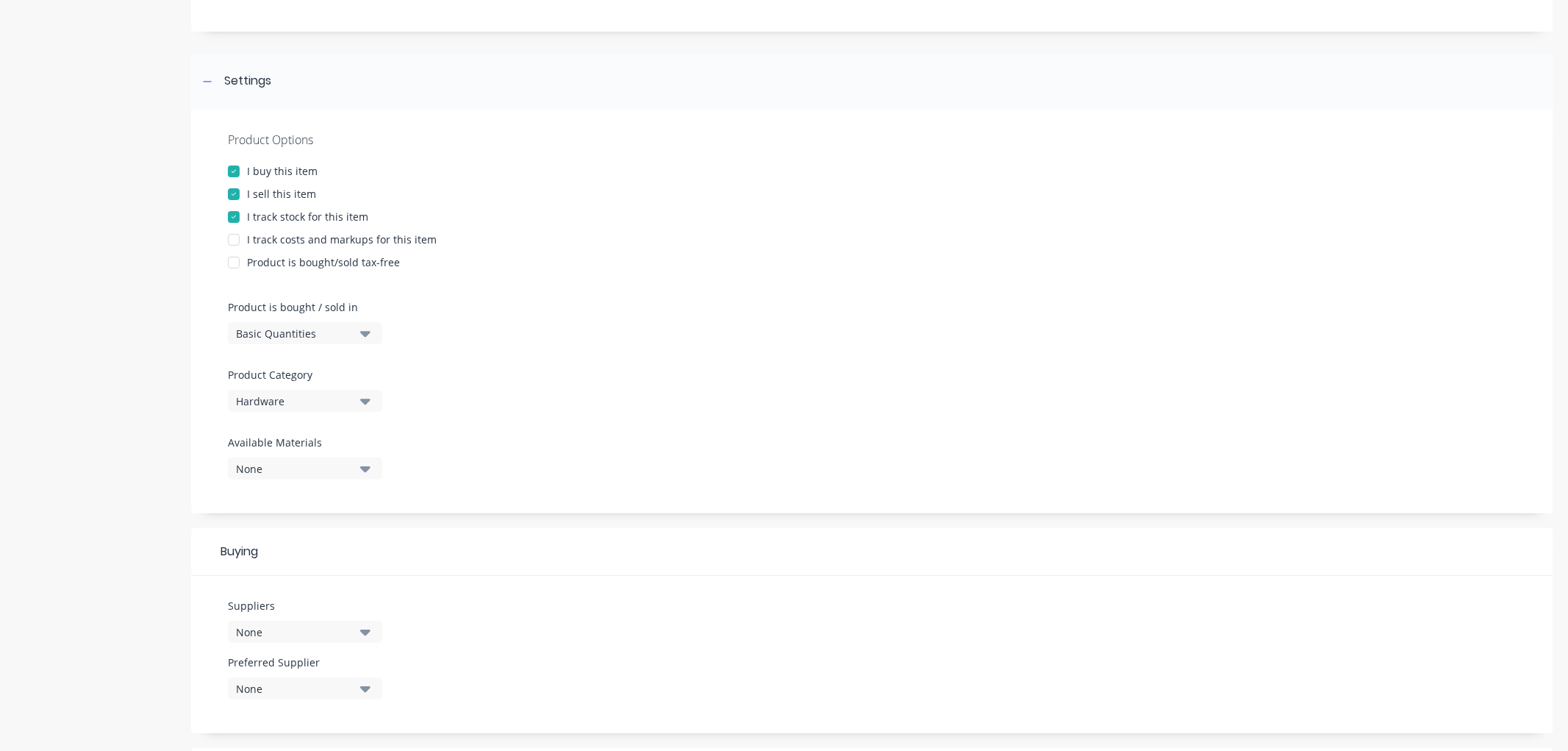
drag, startPoint x: 236, startPoint y: 237, endPoint x: 294, endPoint y: 233, distance: 58.1
click at [237, 237] on div at bounding box center [233, 240] width 30 height 30
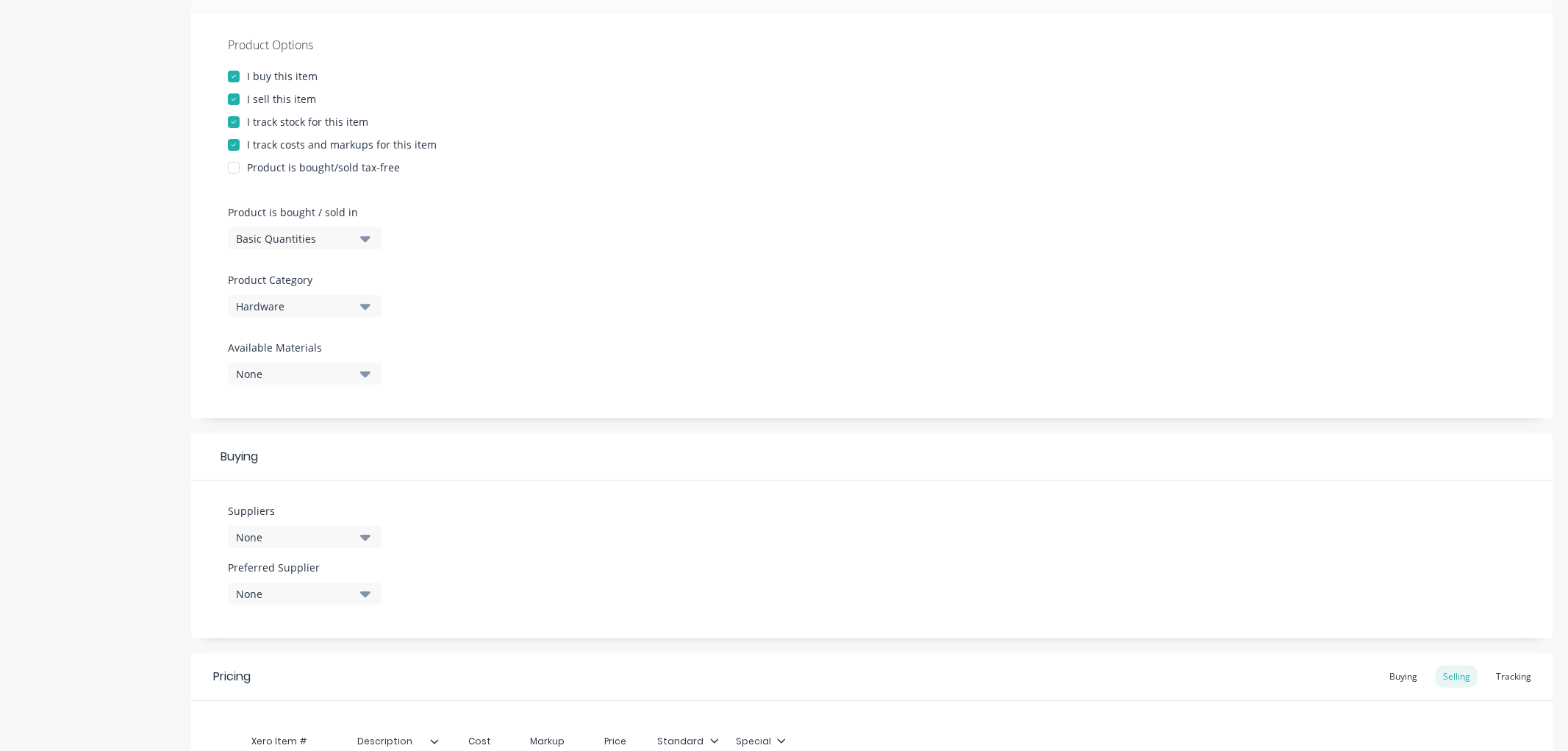
scroll to position [451, 0]
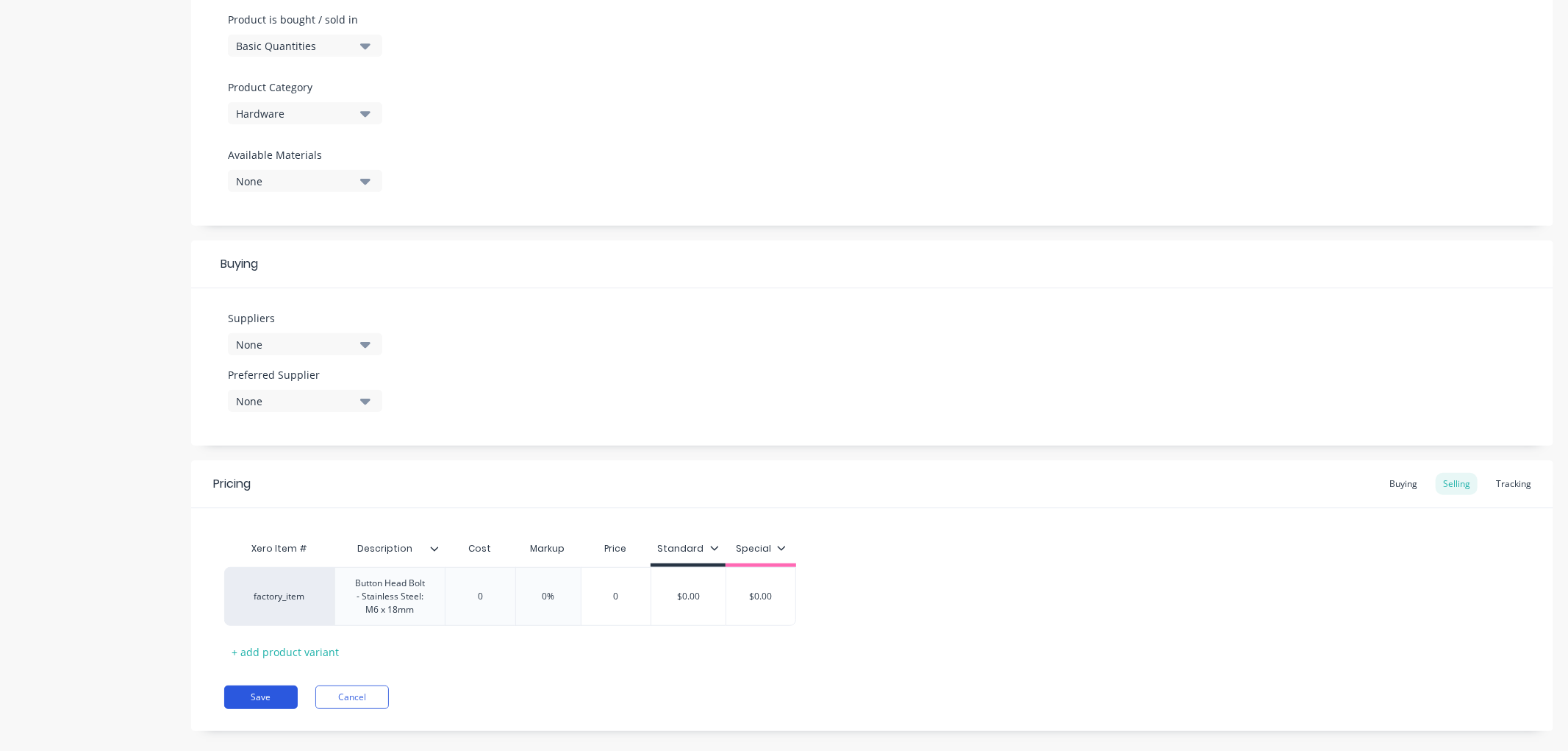
click at [272, 697] on div "Pricing Buying Selling Tracking Xero Item # Description Cost Markup Price Stand…" at bounding box center [872, 596] width 1363 height 270
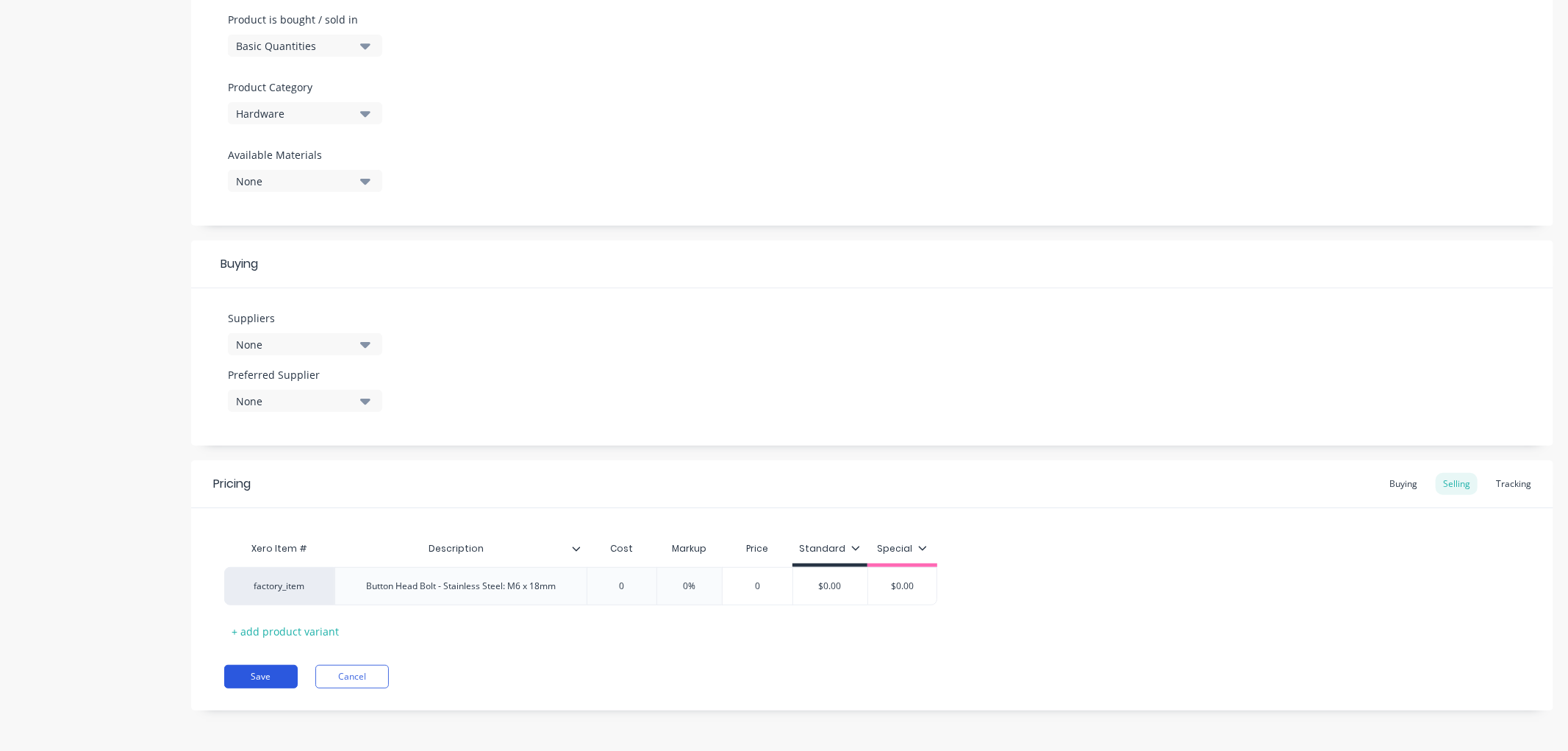
click at [273, 681] on button "Save" at bounding box center [261, 676] width 74 height 23
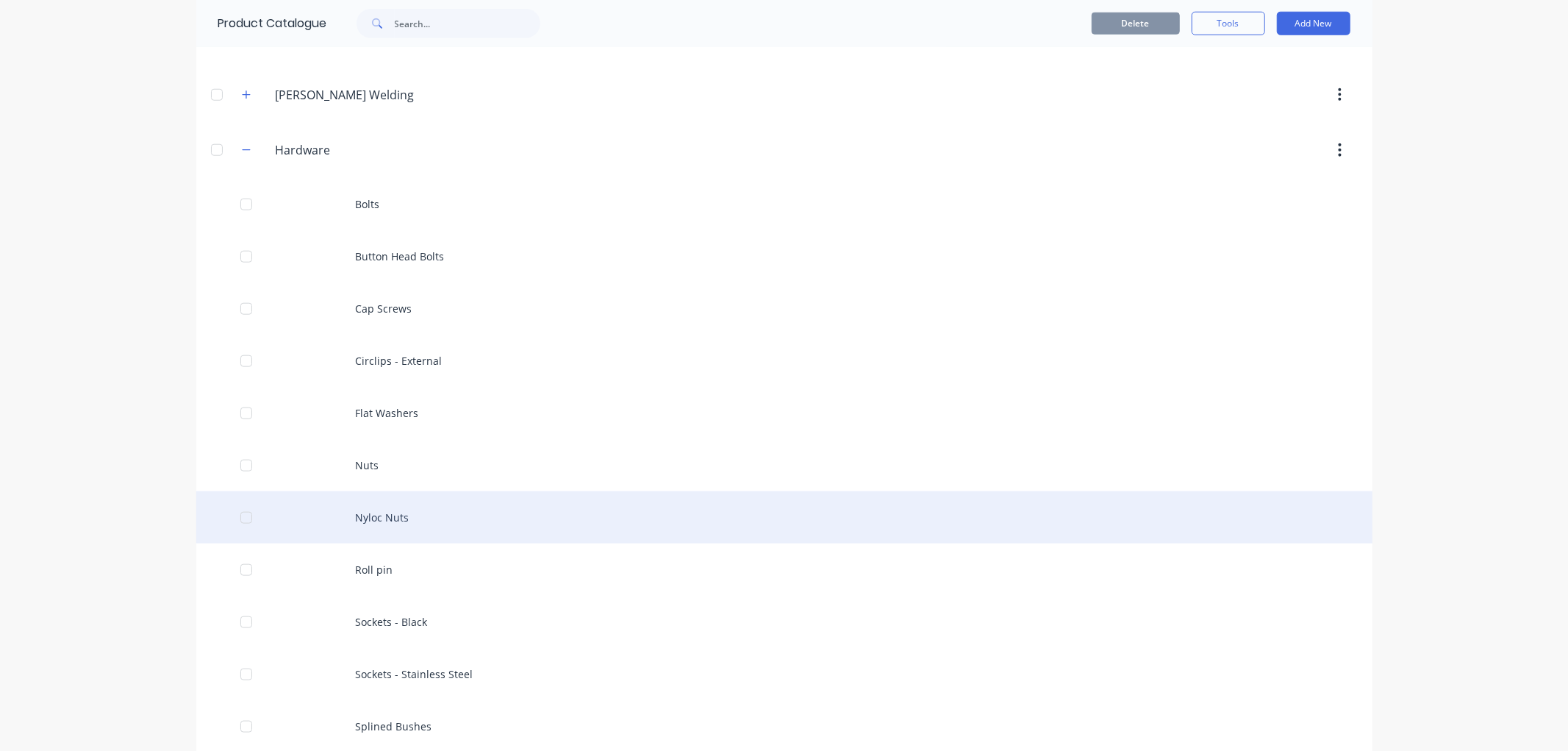
scroll to position [1225, 0]
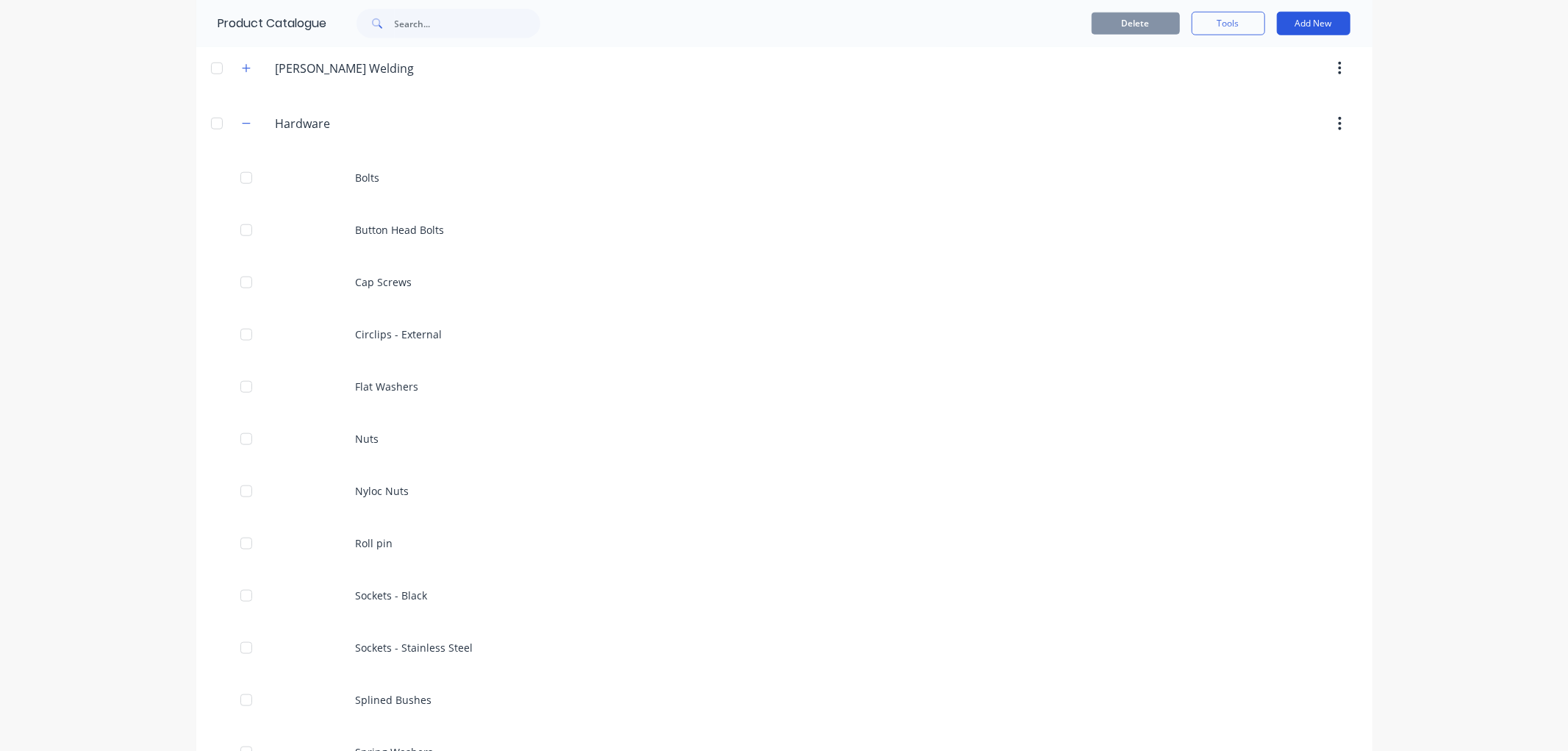
click at [1298, 17] on button "Add New" at bounding box center [1314, 23] width 74 height 23
click at [1269, 84] on div "Product" at bounding box center [1281, 91] width 114 height 22
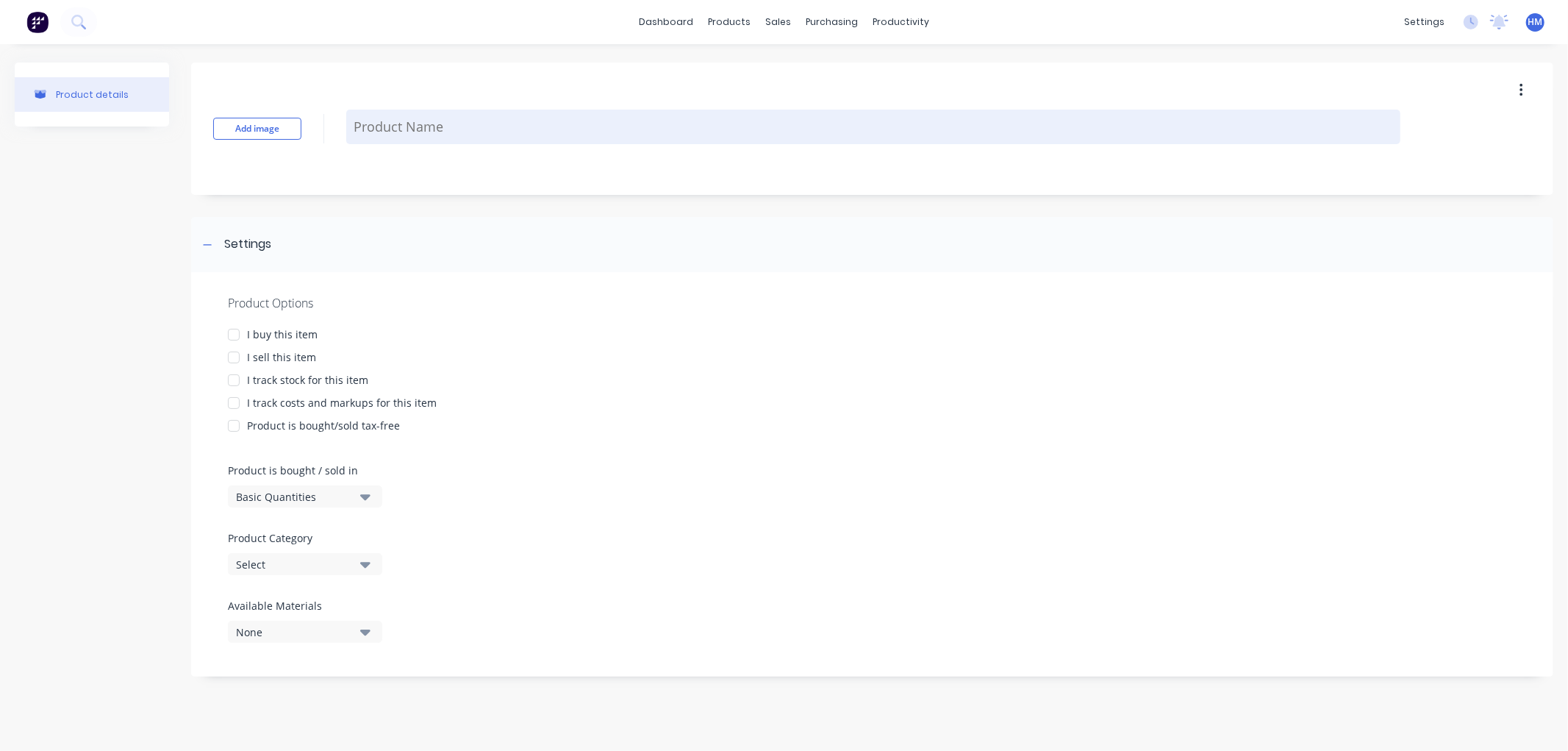
click at [381, 137] on textarea at bounding box center [873, 127] width 1054 height 34
type textarea "x"
type textarea "H"
type textarea "x"
type textarea "He"
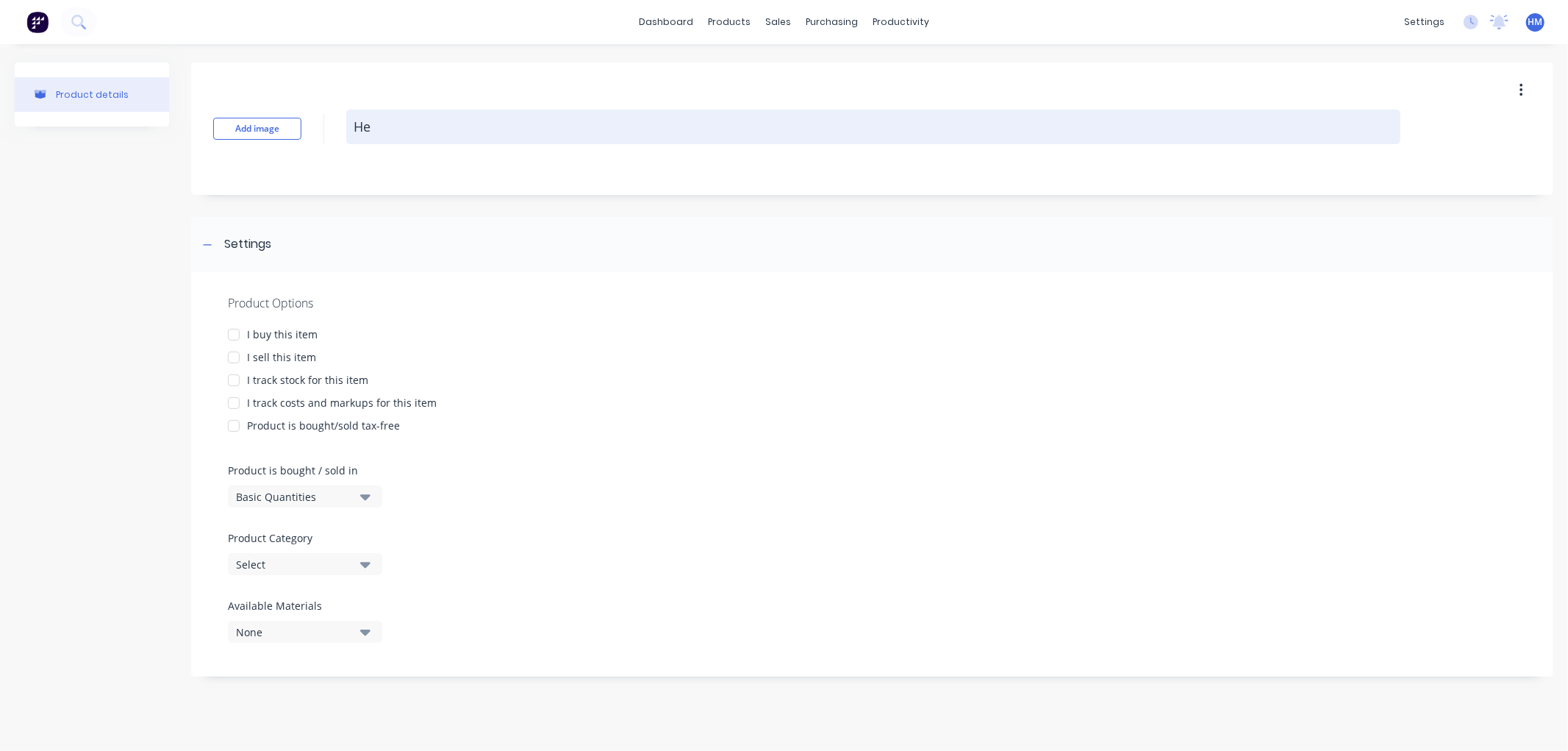
type textarea "x"
type textarea "Hex"
type textarea "x"
type textarea "Hex"
type textarea "x"
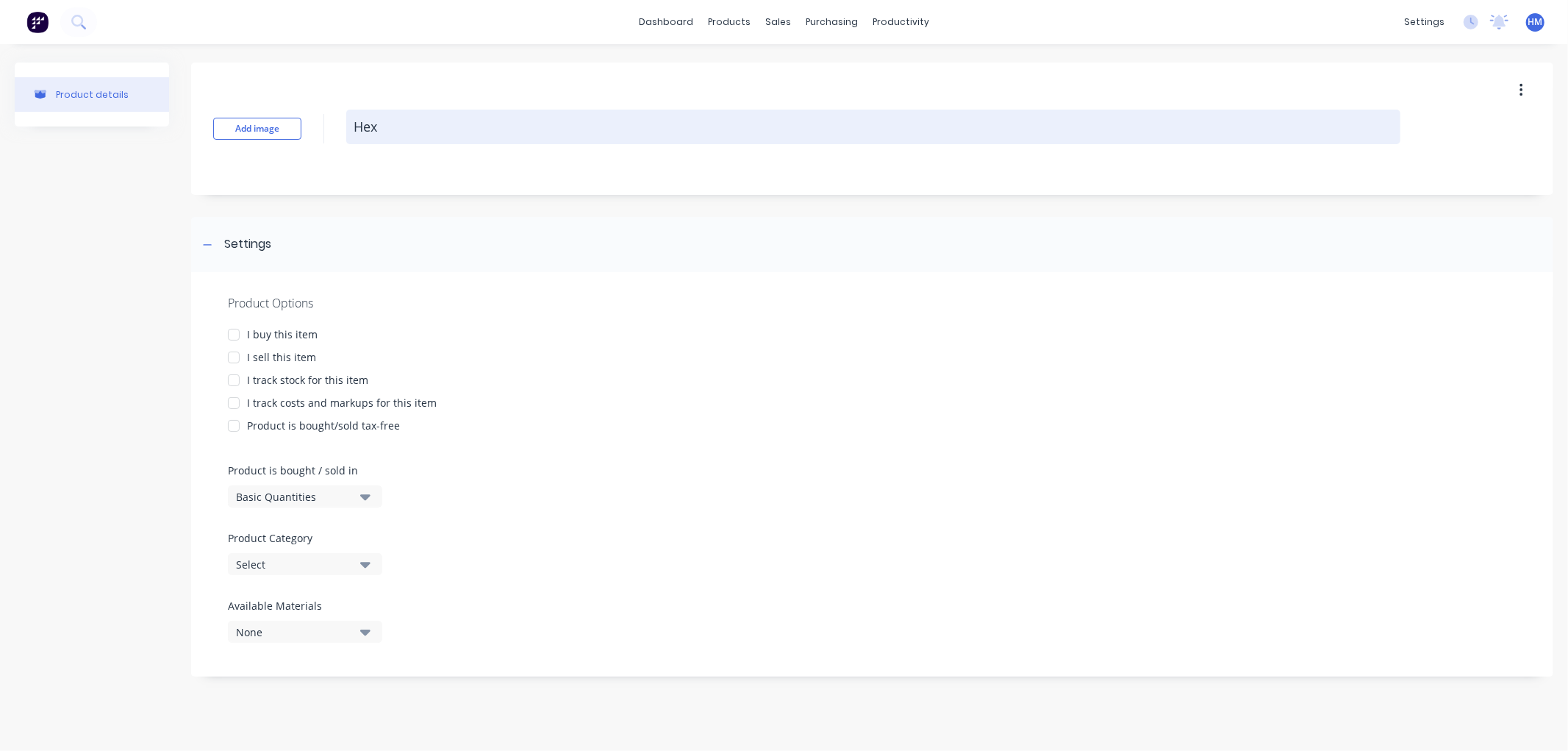
type textarea "Hex D"
type textarea "x"
type textarea "Hex Do"
type textarea "x"
type textarea "Hex Dom"
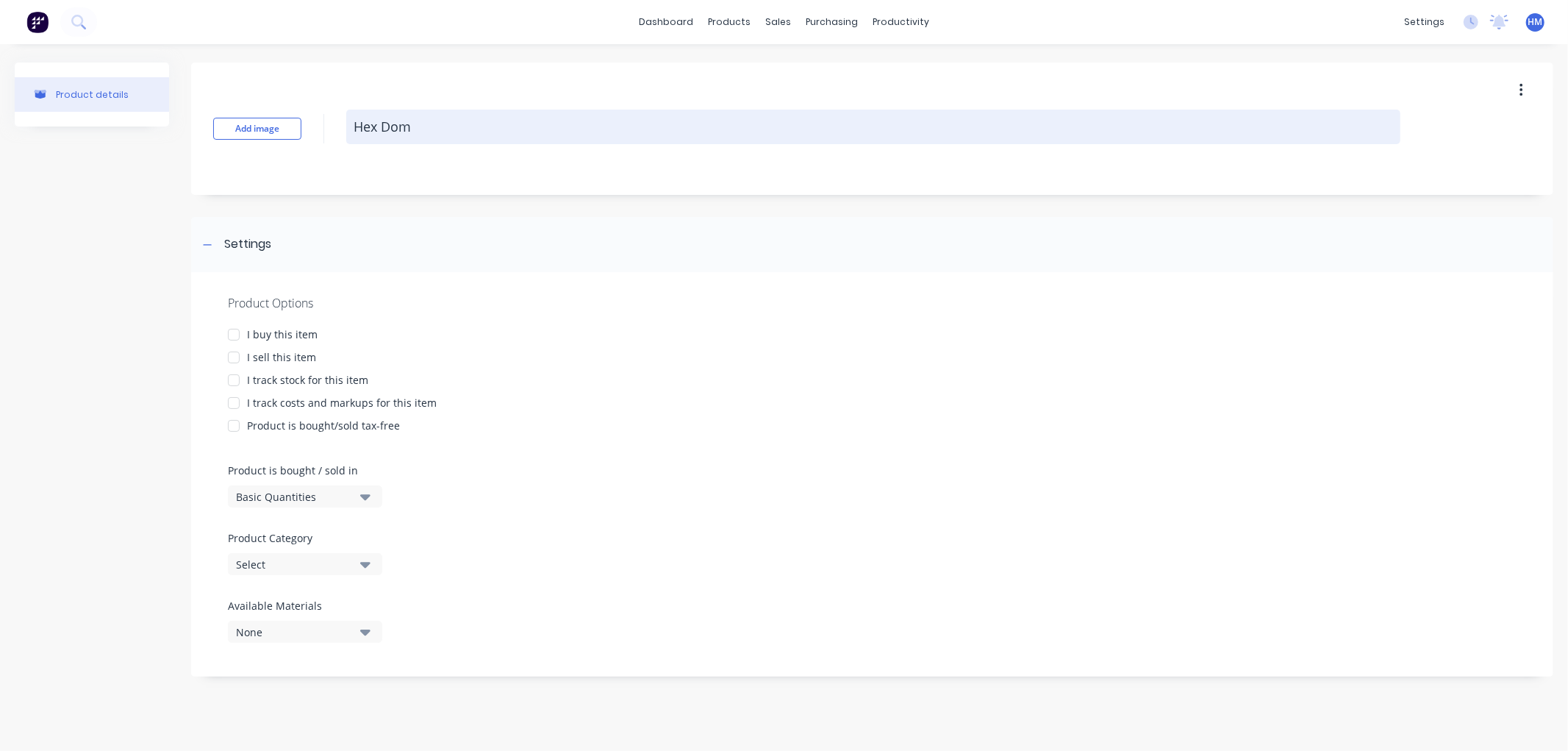
type textarea "x"
type textarea "Hex Dome"
type textarea "x"
type textarea "Hex Dome"
type textarea "x"
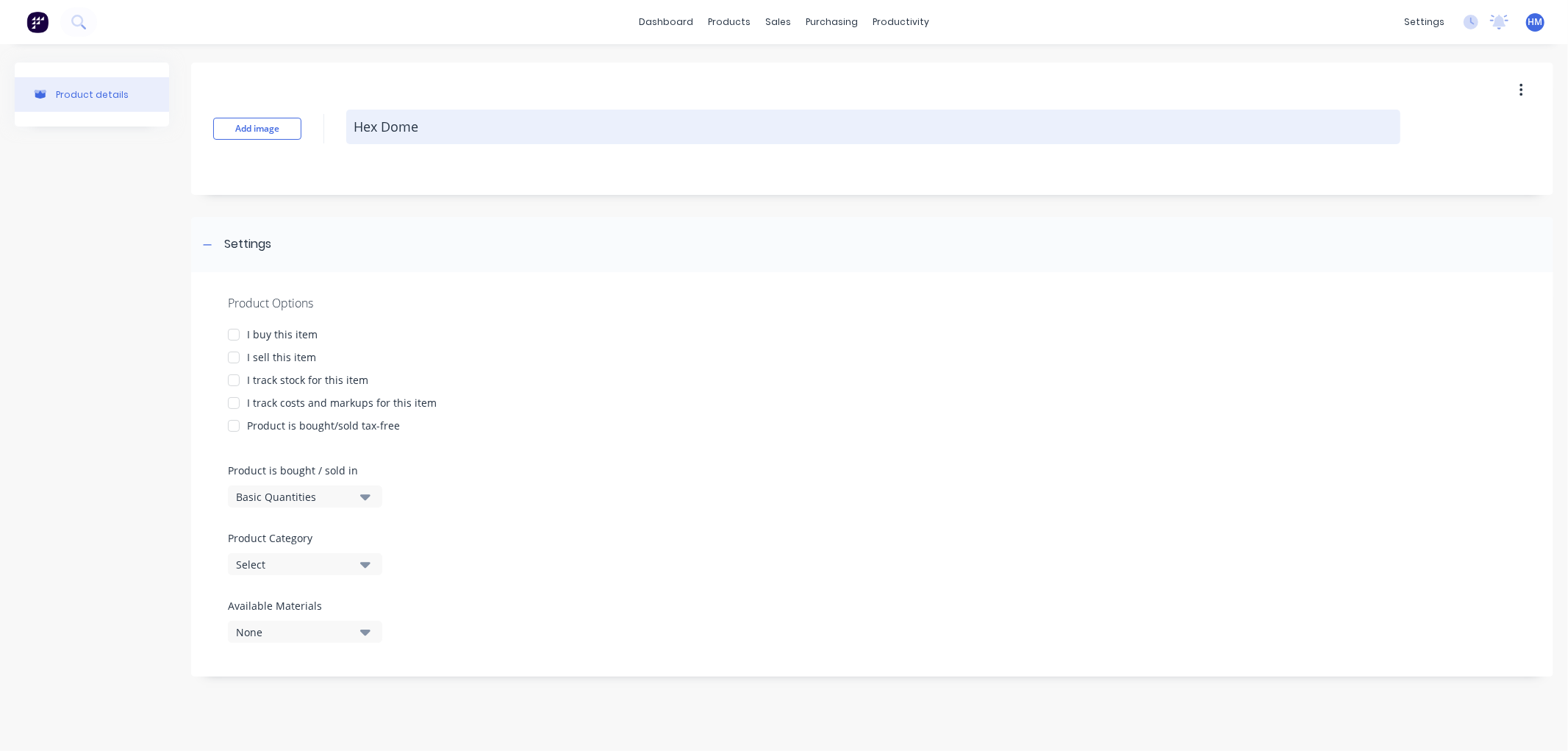
type textarea "Hex Dome N"
type textarea "x"
type textarea "Hex Dome Nu"
type textarea "x"
type textarea "Hex Dome Nut"
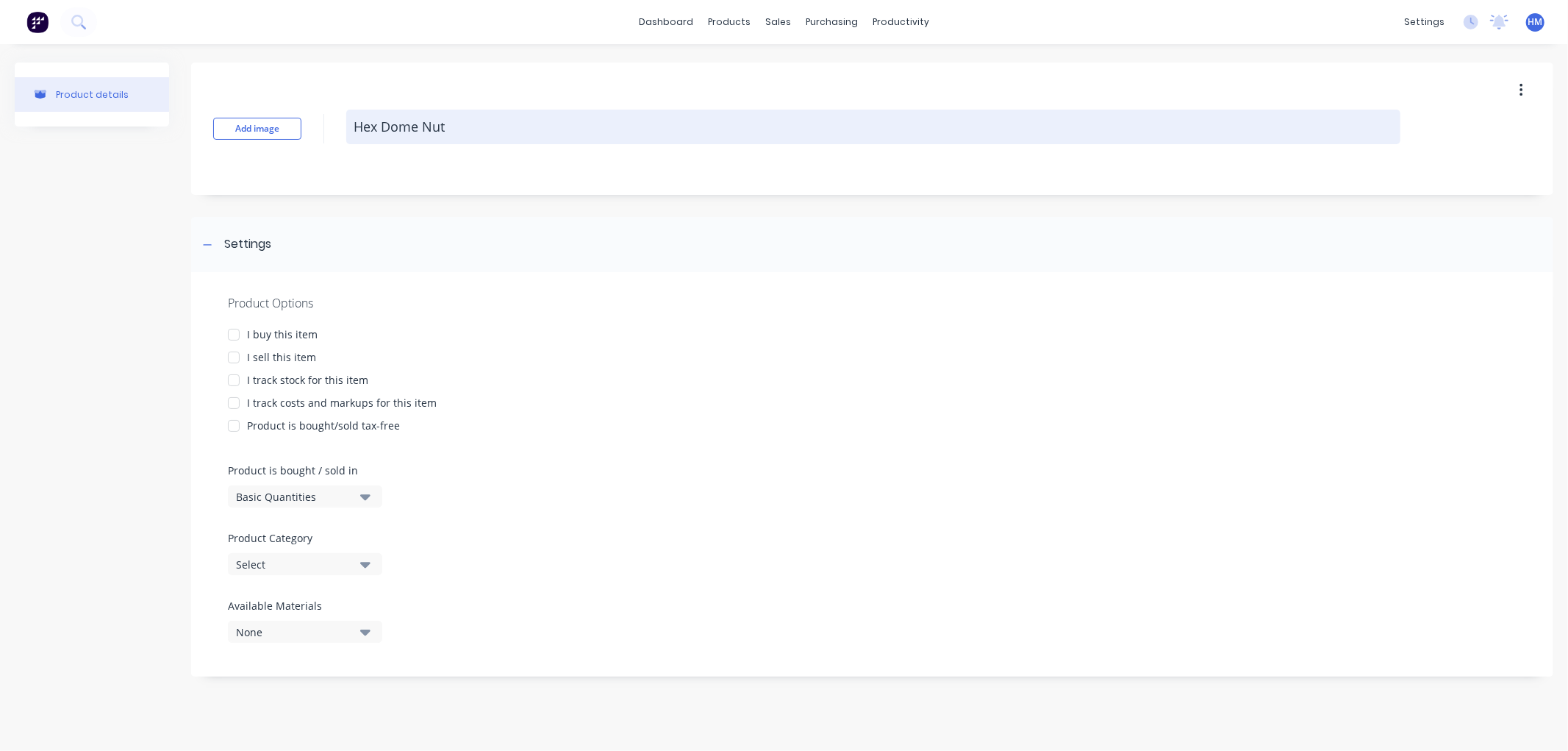
type textarea "x"
type textarea "Hex Dome Nuts"
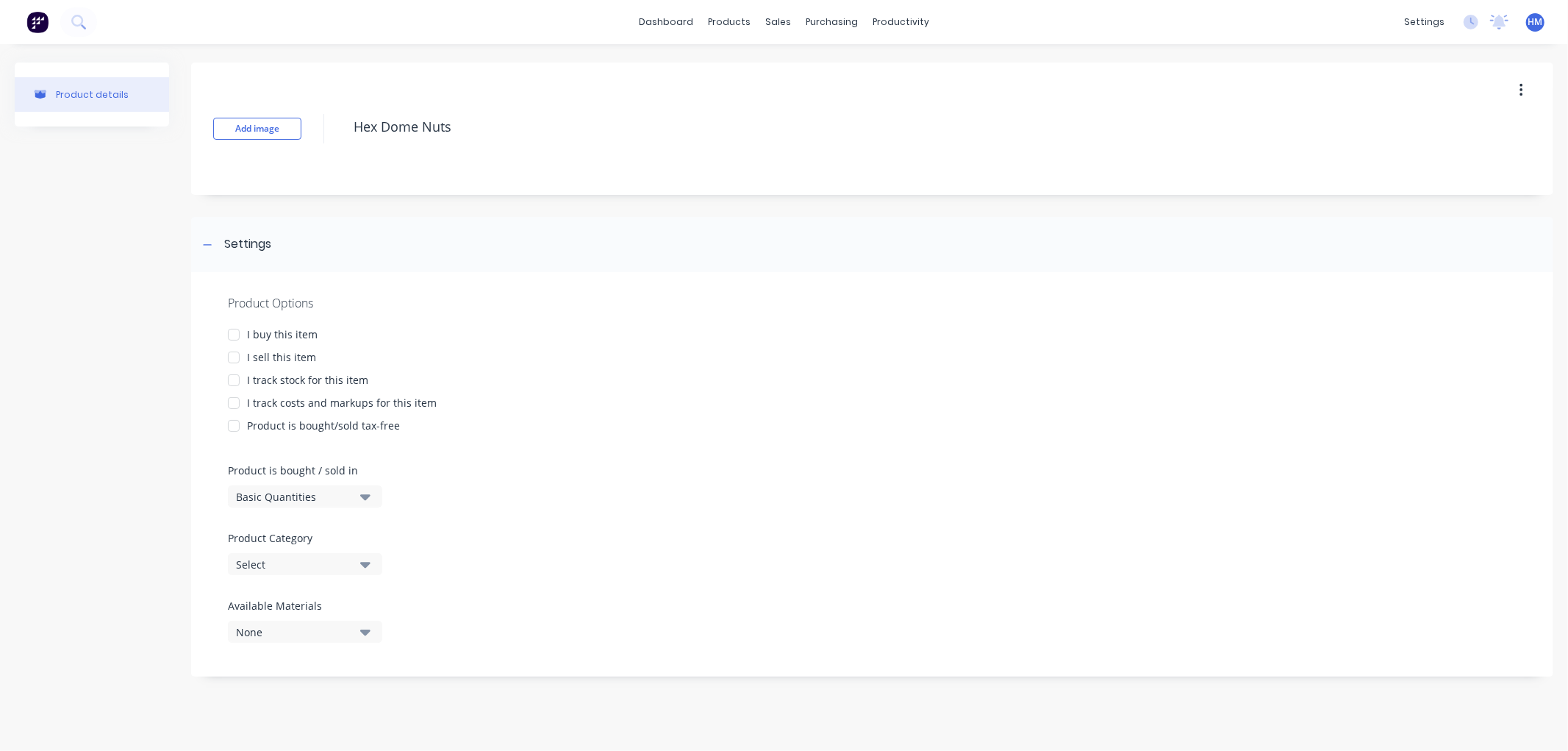
click at [237, 334] on div at bounding box center [233, 334] width 30 height 30
click at [235, 353] on div at bounding box center [233, 357] width 30 height 30
click at [233, 378] on div at bounding box center [233, 380] width 30 height 30
drag, startPoint x: 236, startPoint y: 399, endPoint x: 273, endPoint y: 443, distance: 57.5
click at [237, 400] on div at bounding box center [233, 403] width 30 height 30
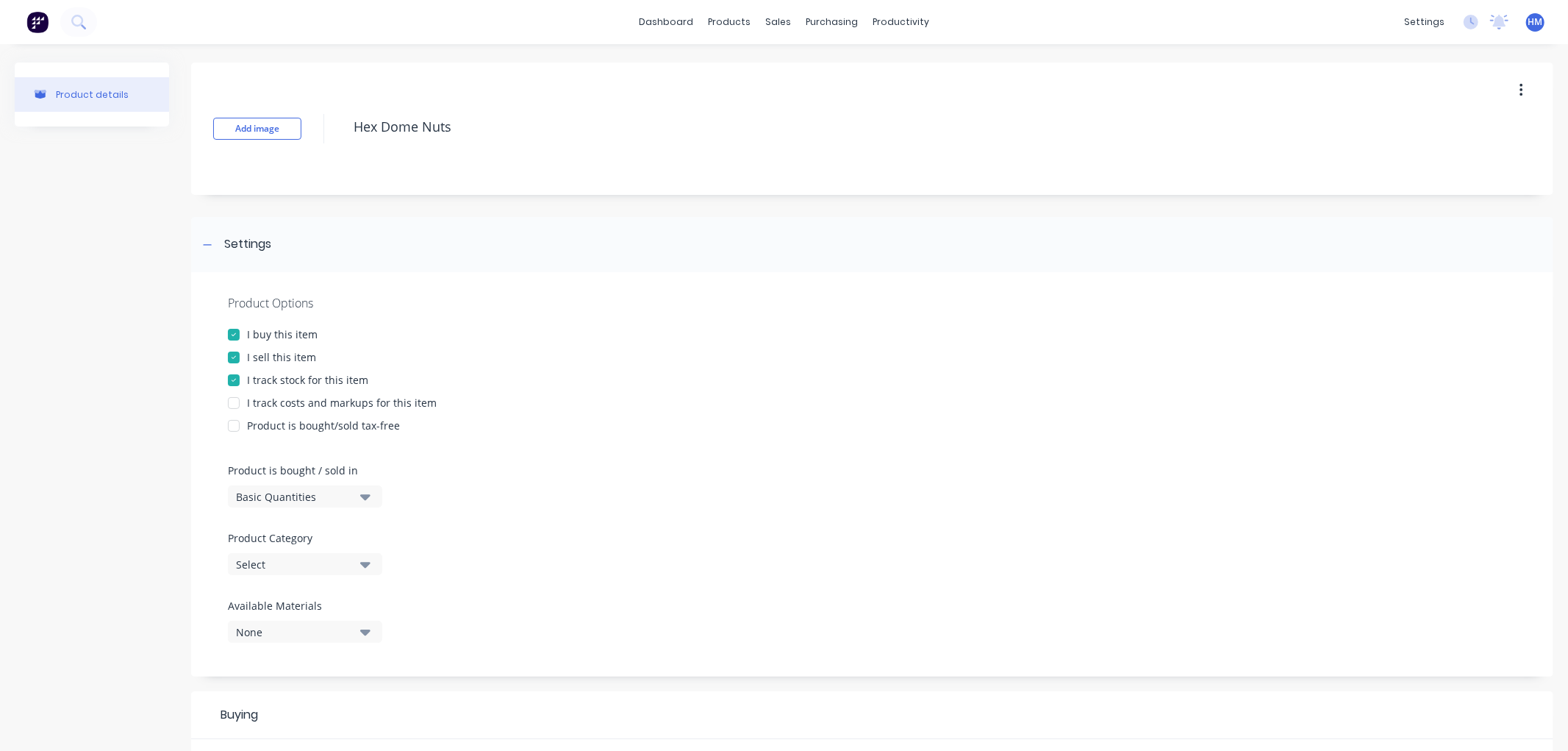
type textarea "x"
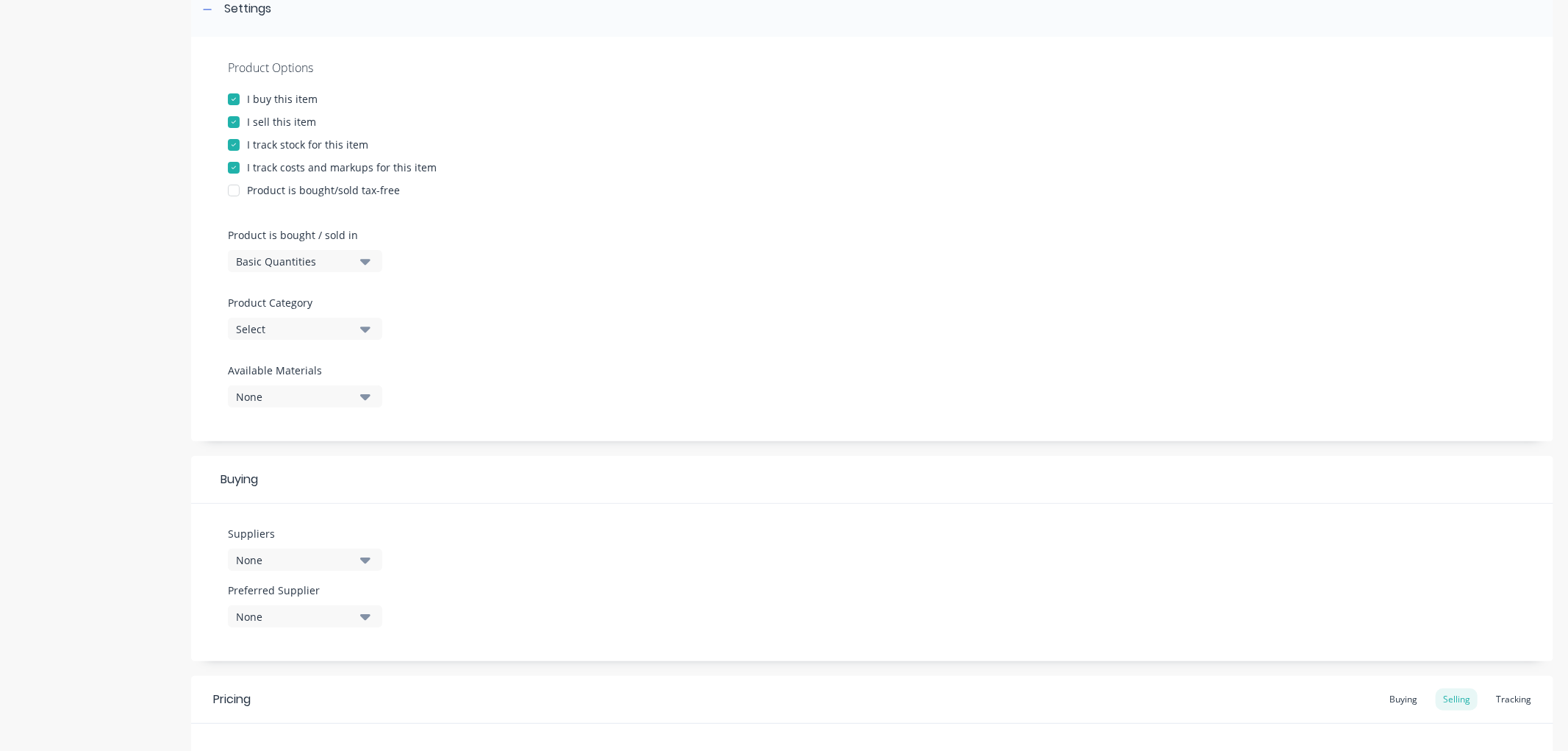
scroll to position [245, 0]
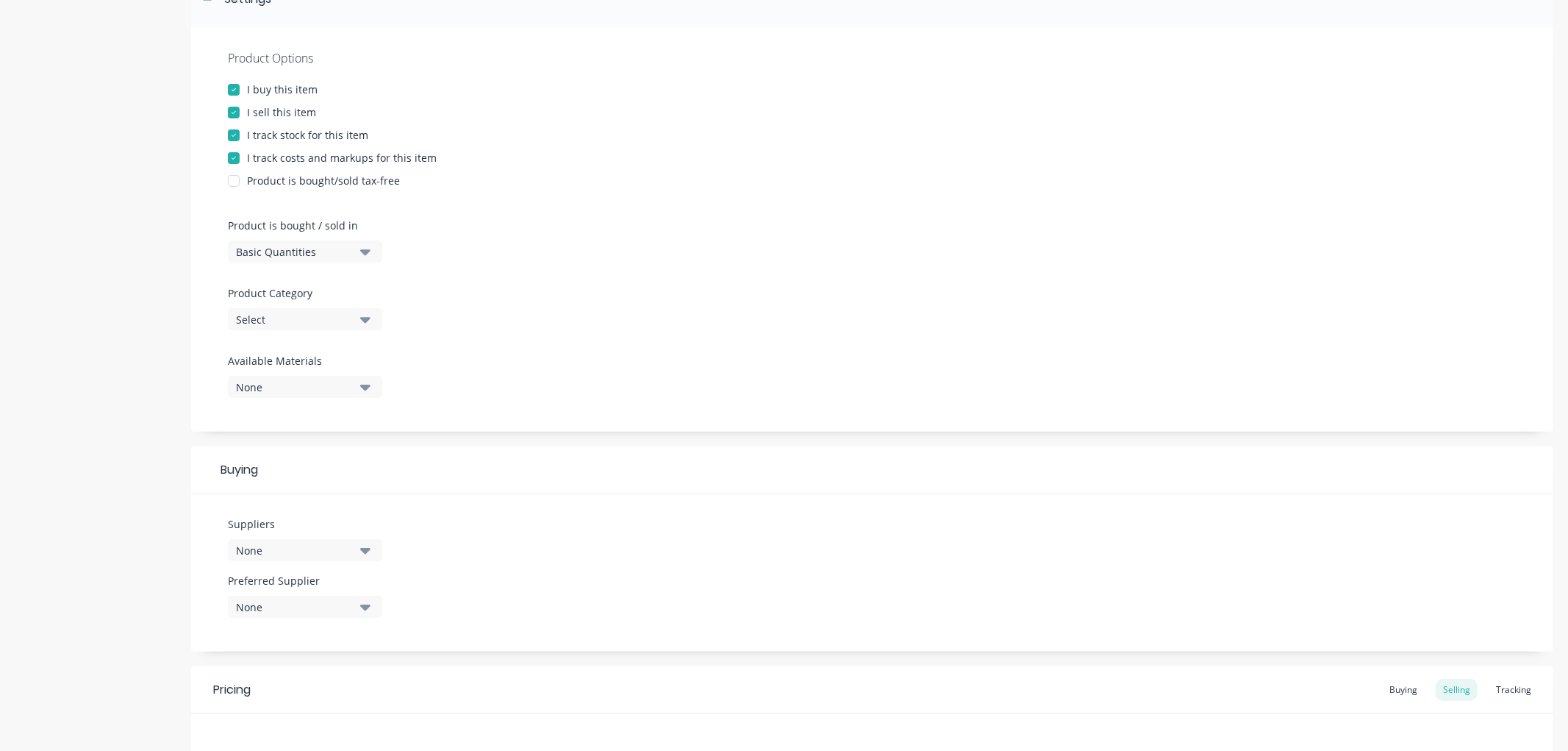
type textarea "Hex Dome Nuts"
type textarea "x"
type textarea "Hex Dome Nuts"
click at [286, 317] on div "Select" at bounding box center [295, 319] width 118 height 15
click at [309, 362] on Category "text" at bounding box center [348, 363] width 156 height 30
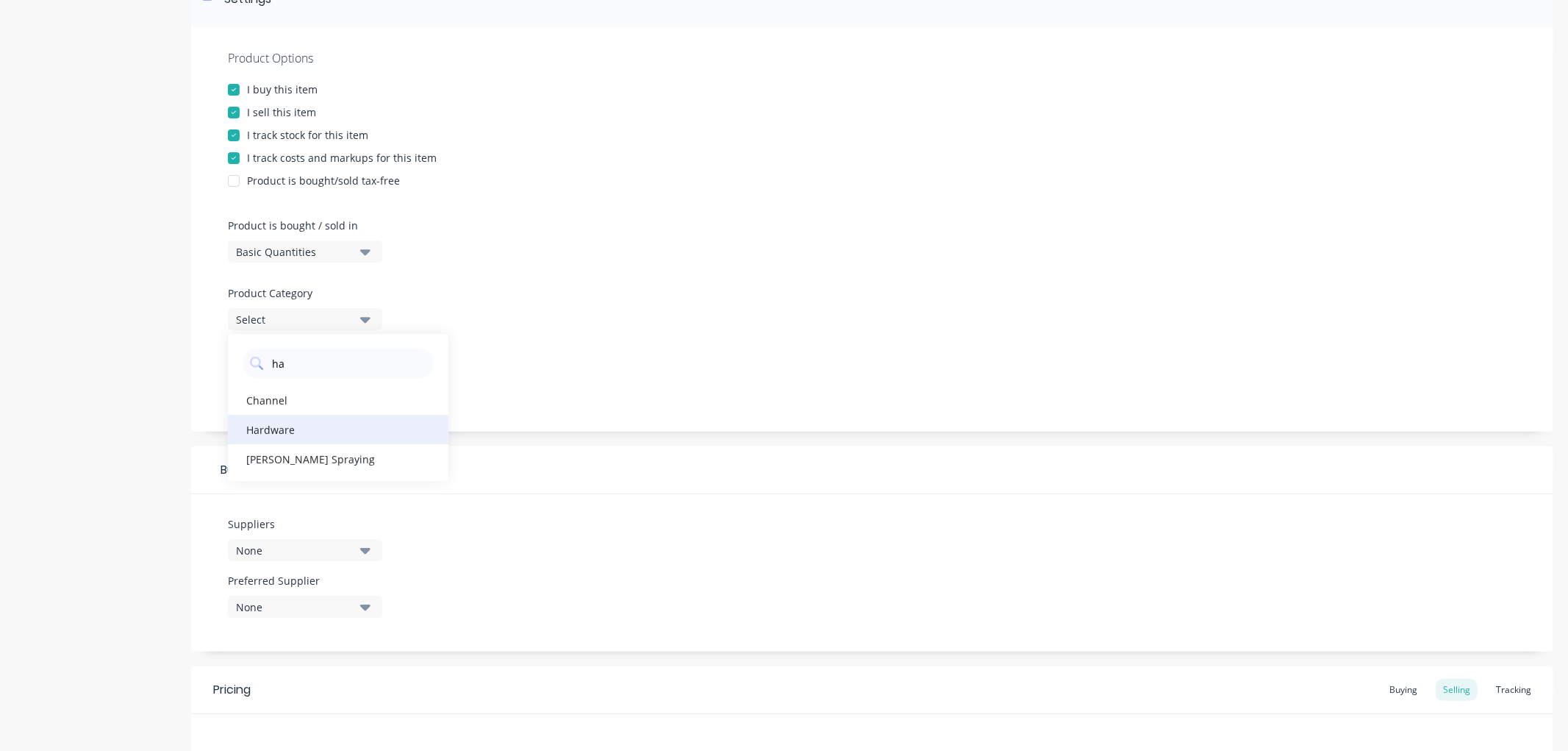
type Category "ha"
click at [287, 429] on div "Hardware" at bounding box center [338, 429] width 221 height 30
type textarea "x"
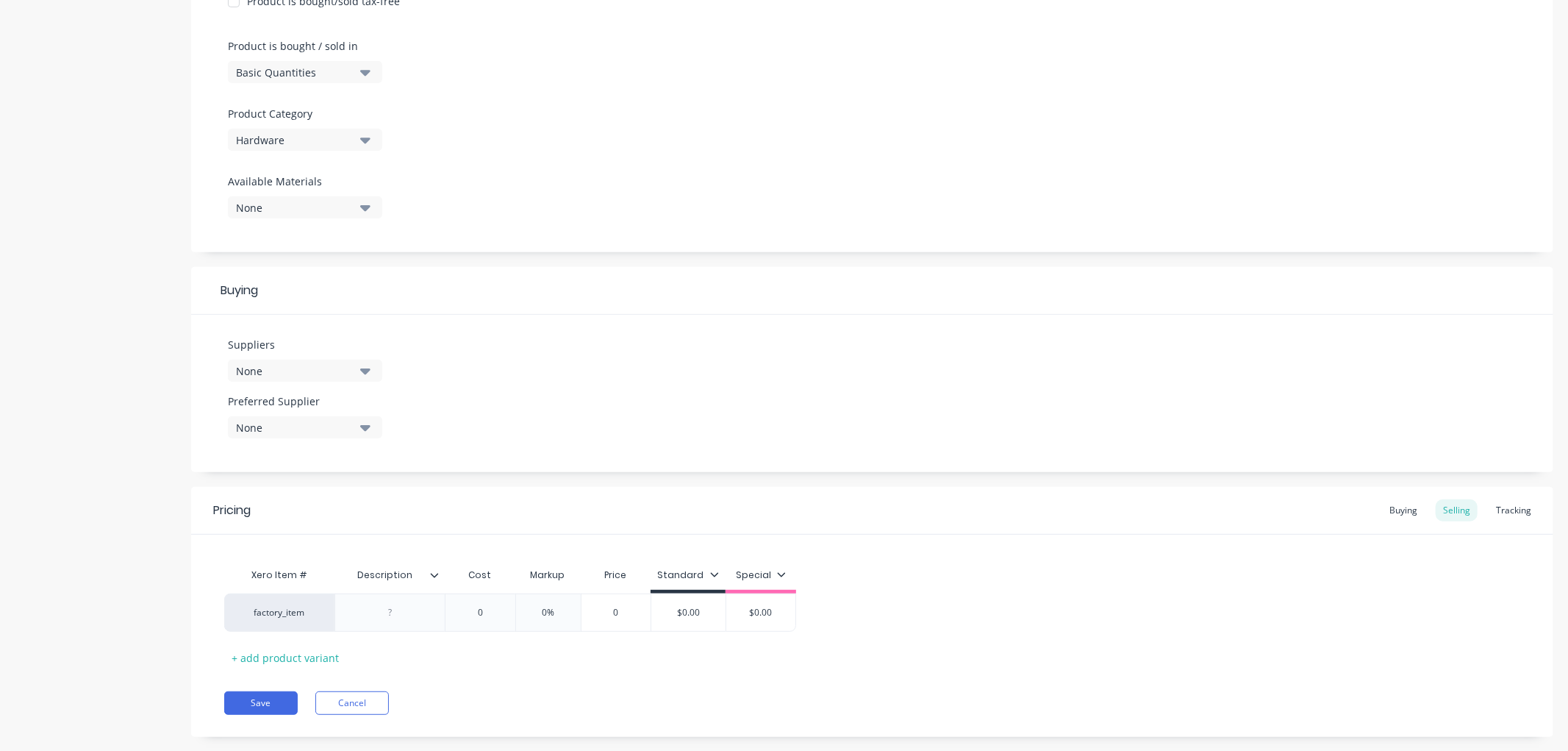
scroll to position [451, 0]
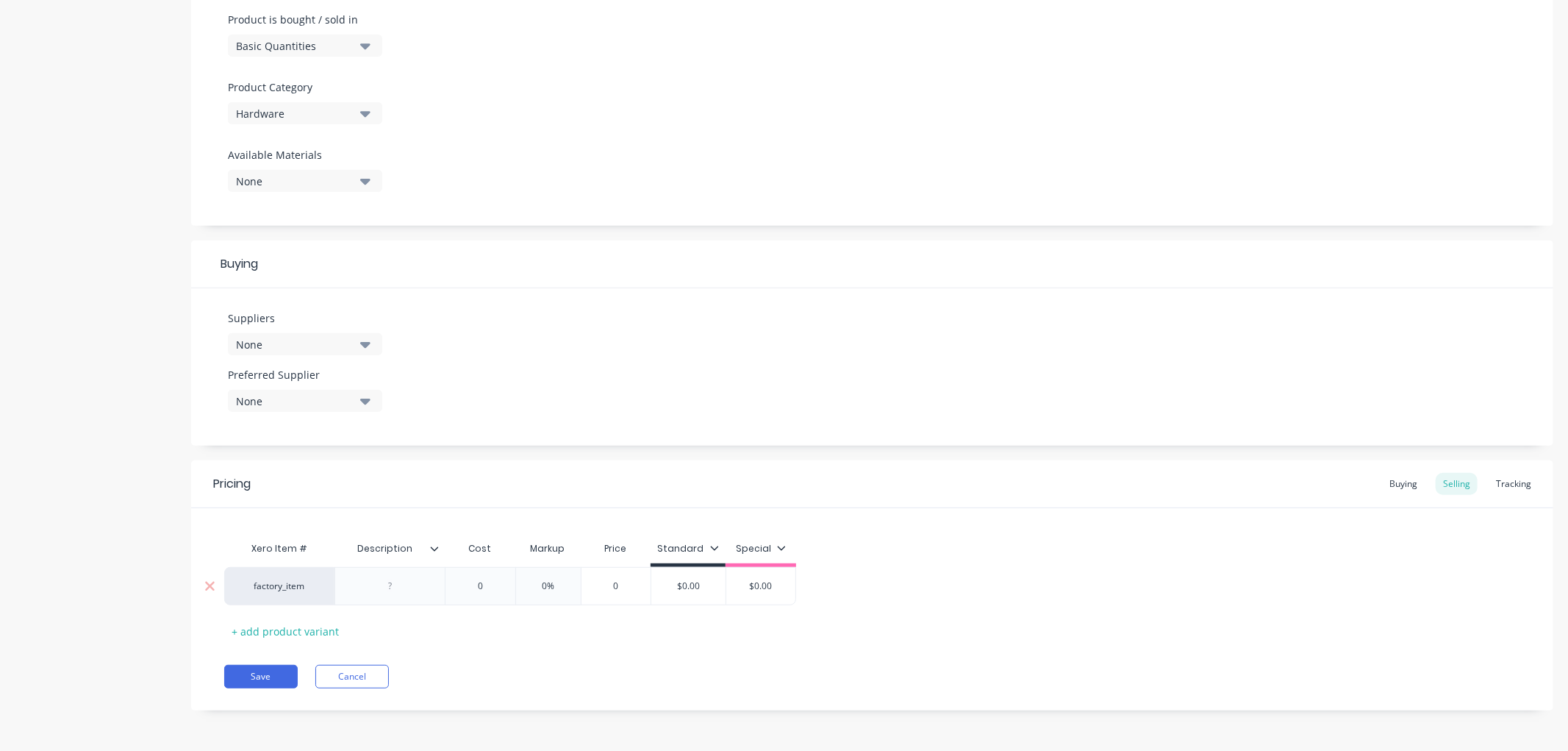
click at [378, 596] on div at bounding box center [389, 586] width 110 height 38
click at [409, 583] on div at bounding box center [390, 586] width 74 height 19
click at [265, 699] on div "Pricing Buying Selling Tracking Xero Item # Description Cost Markup Price Stand…" at bounding box center [872, 585] width 1363 height 250
click at [270, 673] on button "Save" at bounding box center [261, 676] width 74 height 23
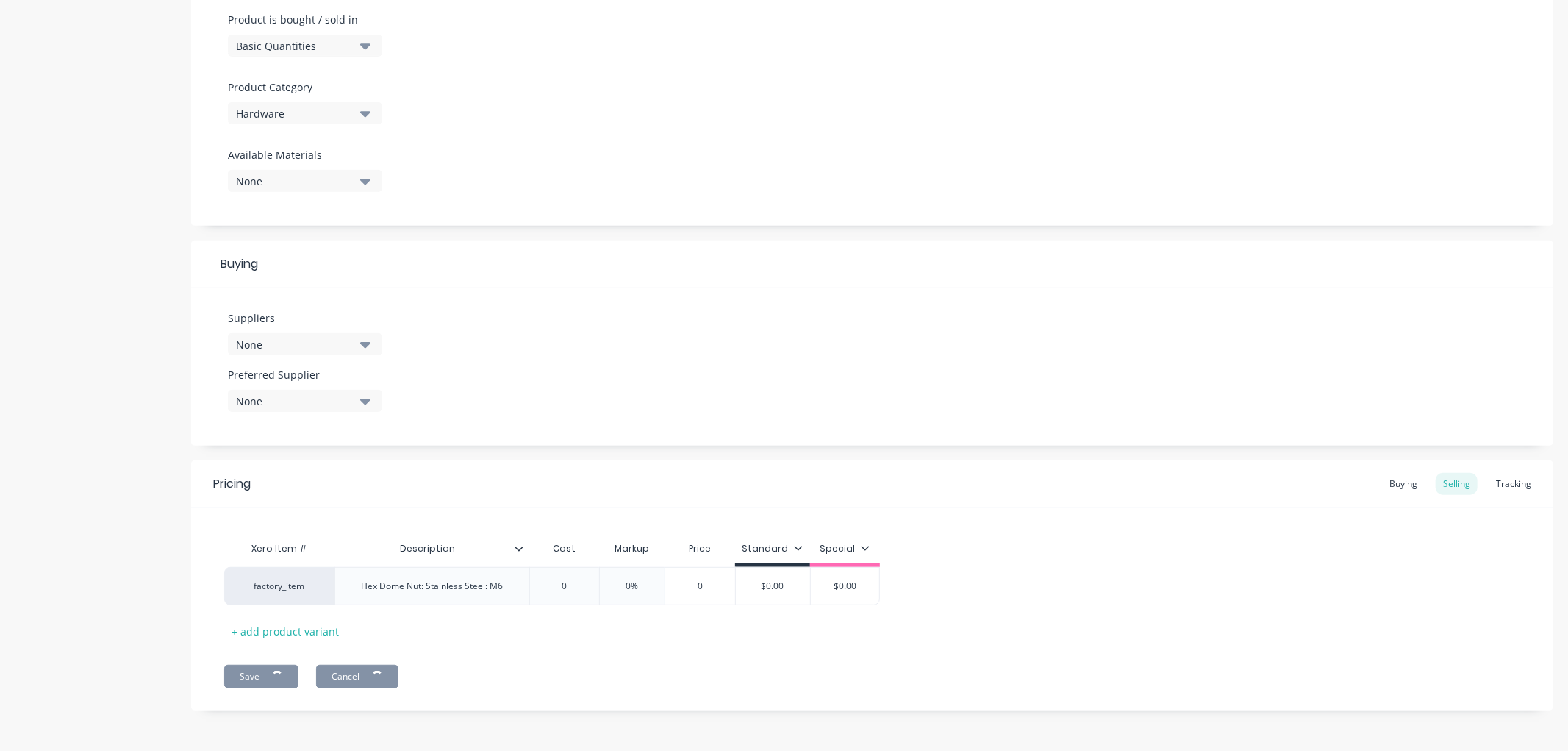
type textarea "x"
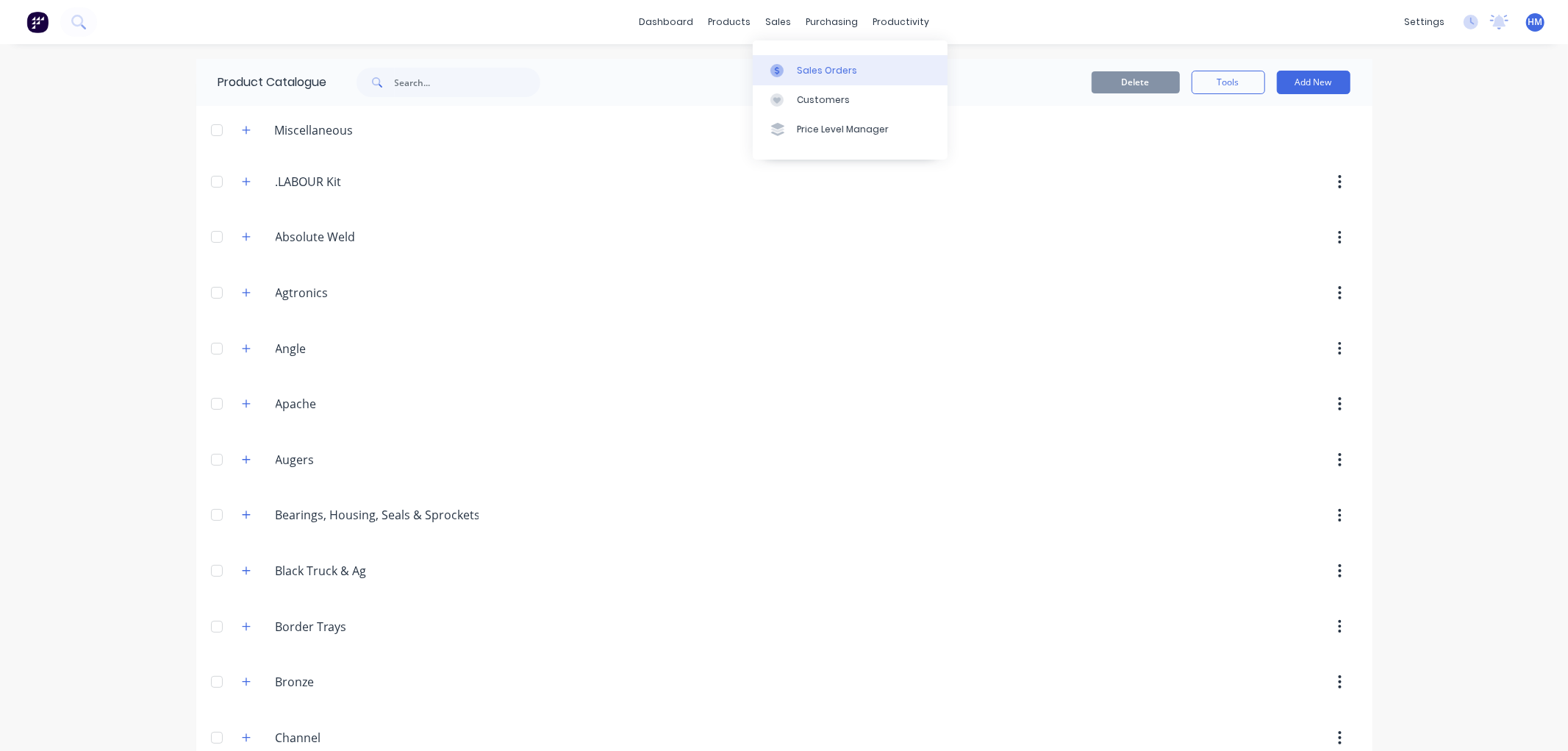
click at [824, 70] on div "Sales Orders" at bounding box center [826, 70] width 60 height 14
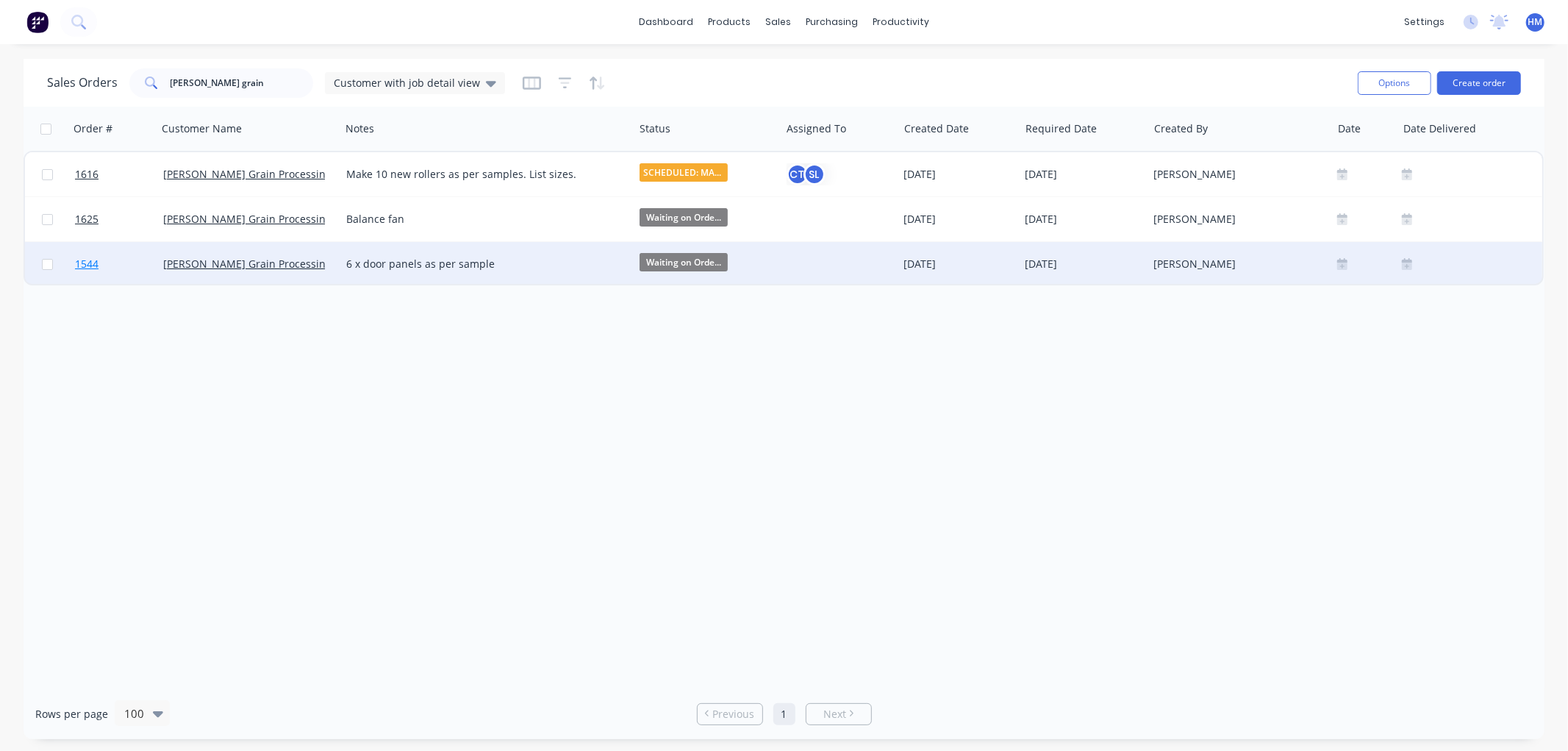
click at [133, 262] on link "1544" at bounding box center [119, 263] width 88 height 44
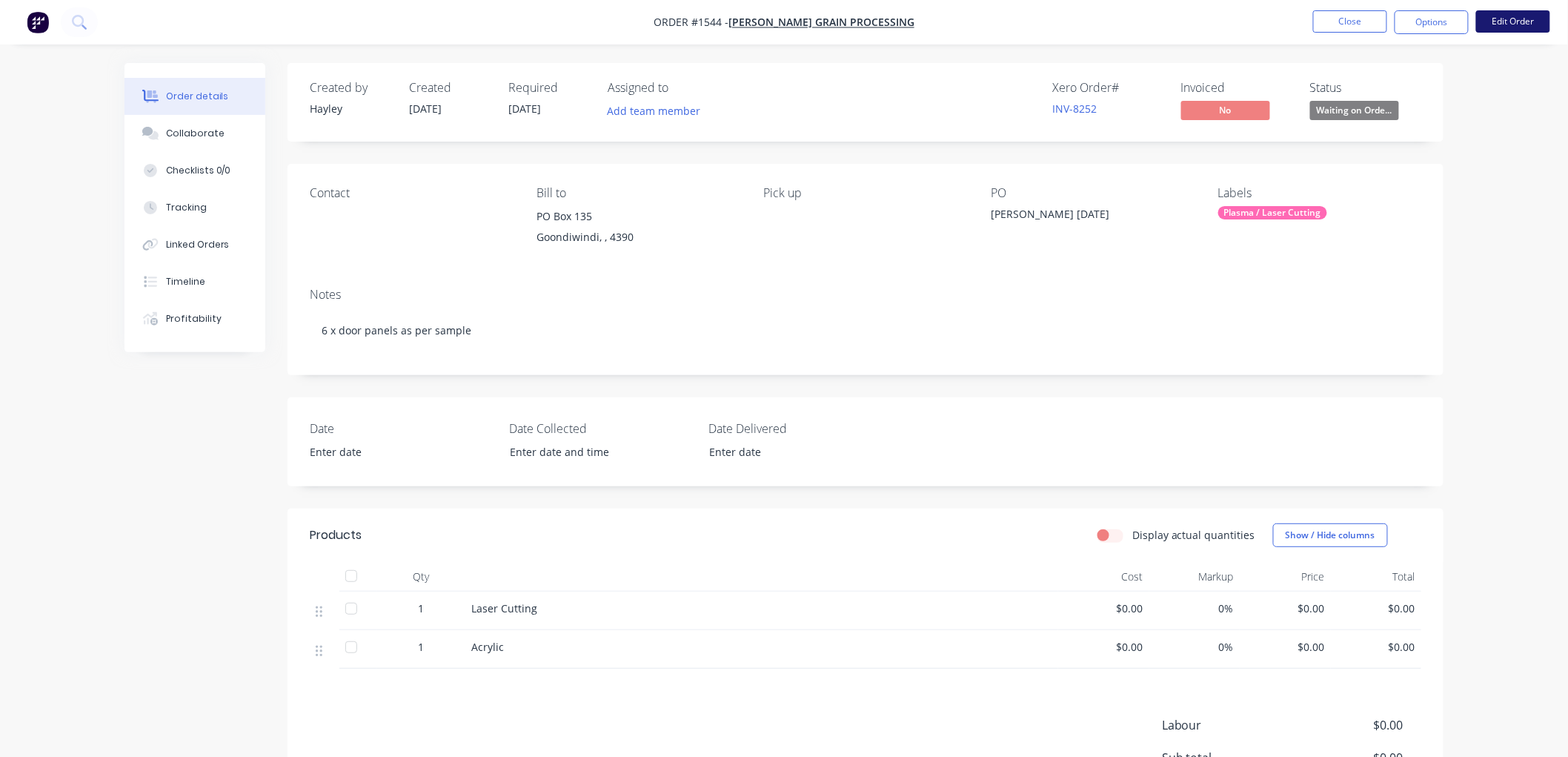
click at [1513, 21] on button "Edit Order" at bounding box center [1513, 21] width 74 height 22
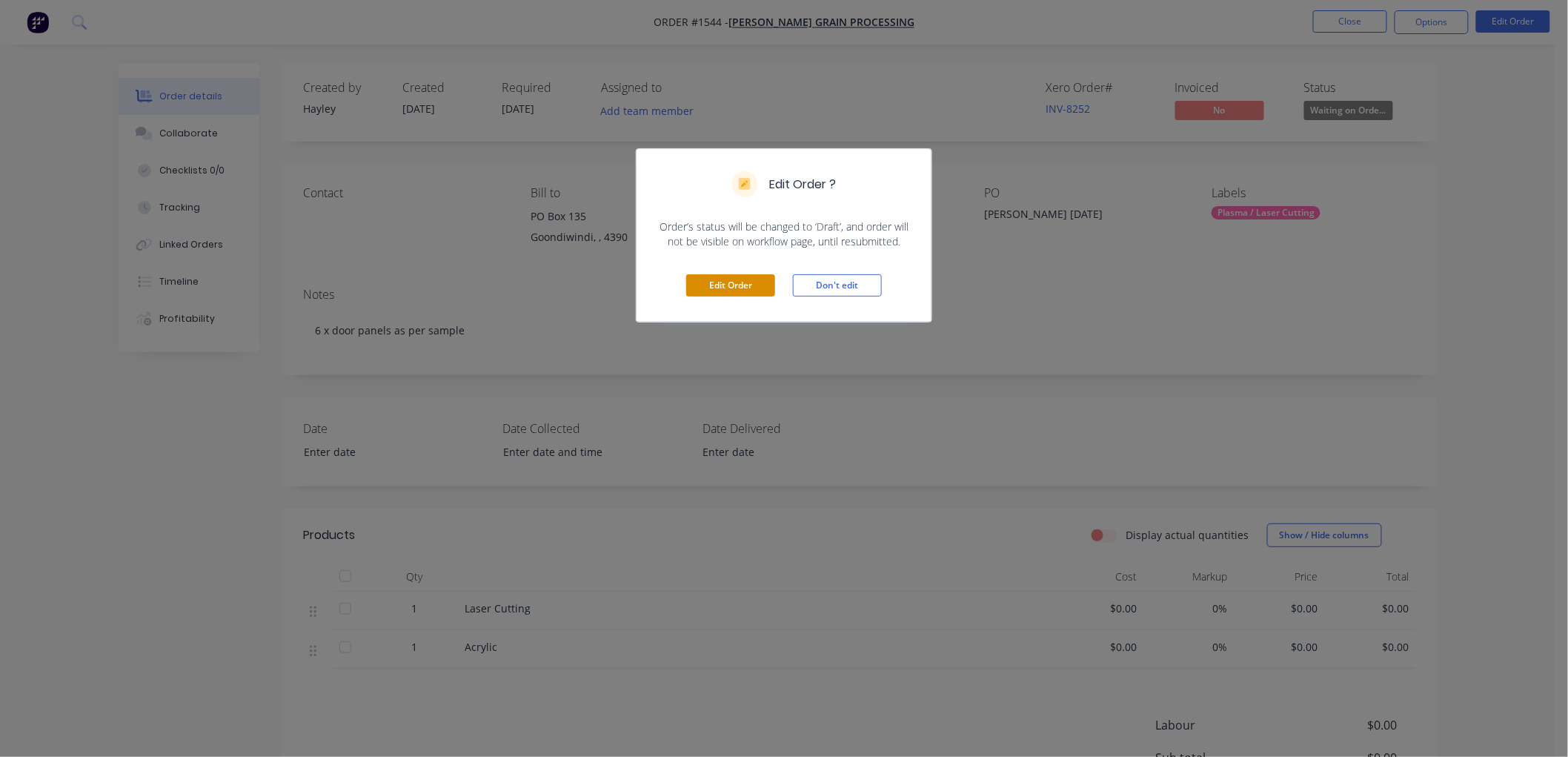
click at [746, 290] on button "Edit Order" at bounding box center [730, 285] width 89 height 22
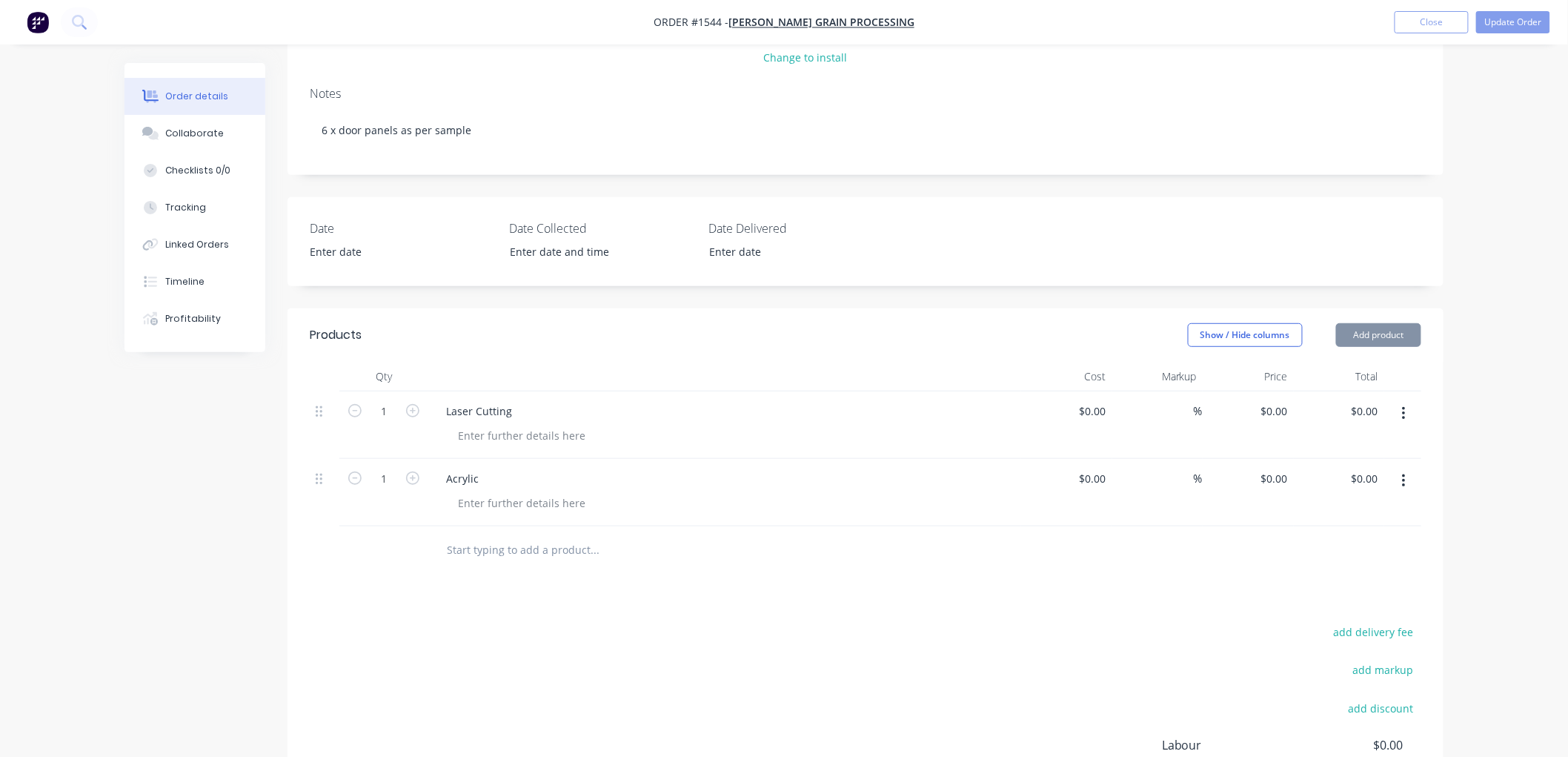
scroll to position [247, 0]
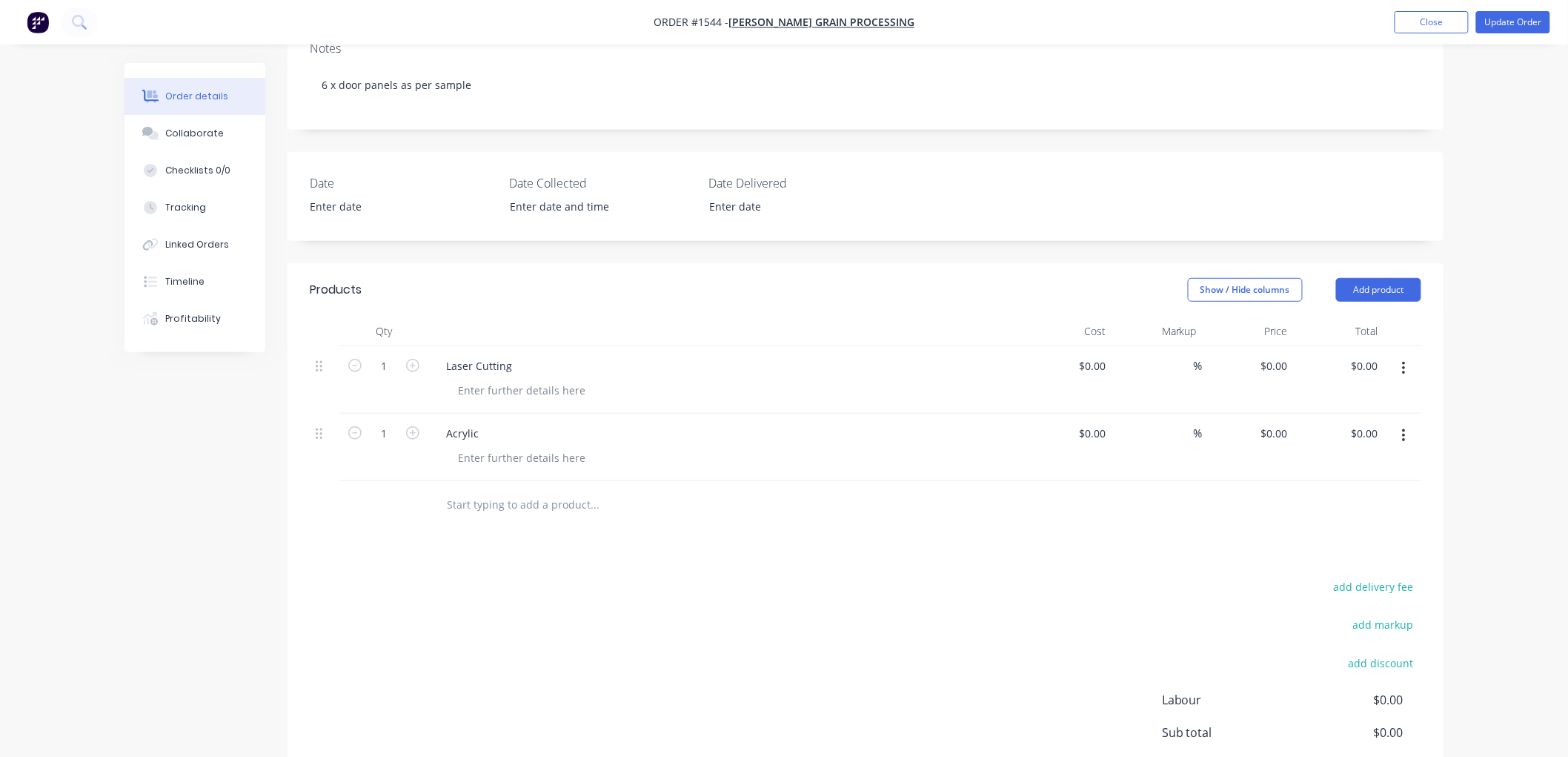
click at [515, 506] on input "text" at bounding box center [594, 504] width 296 height 30
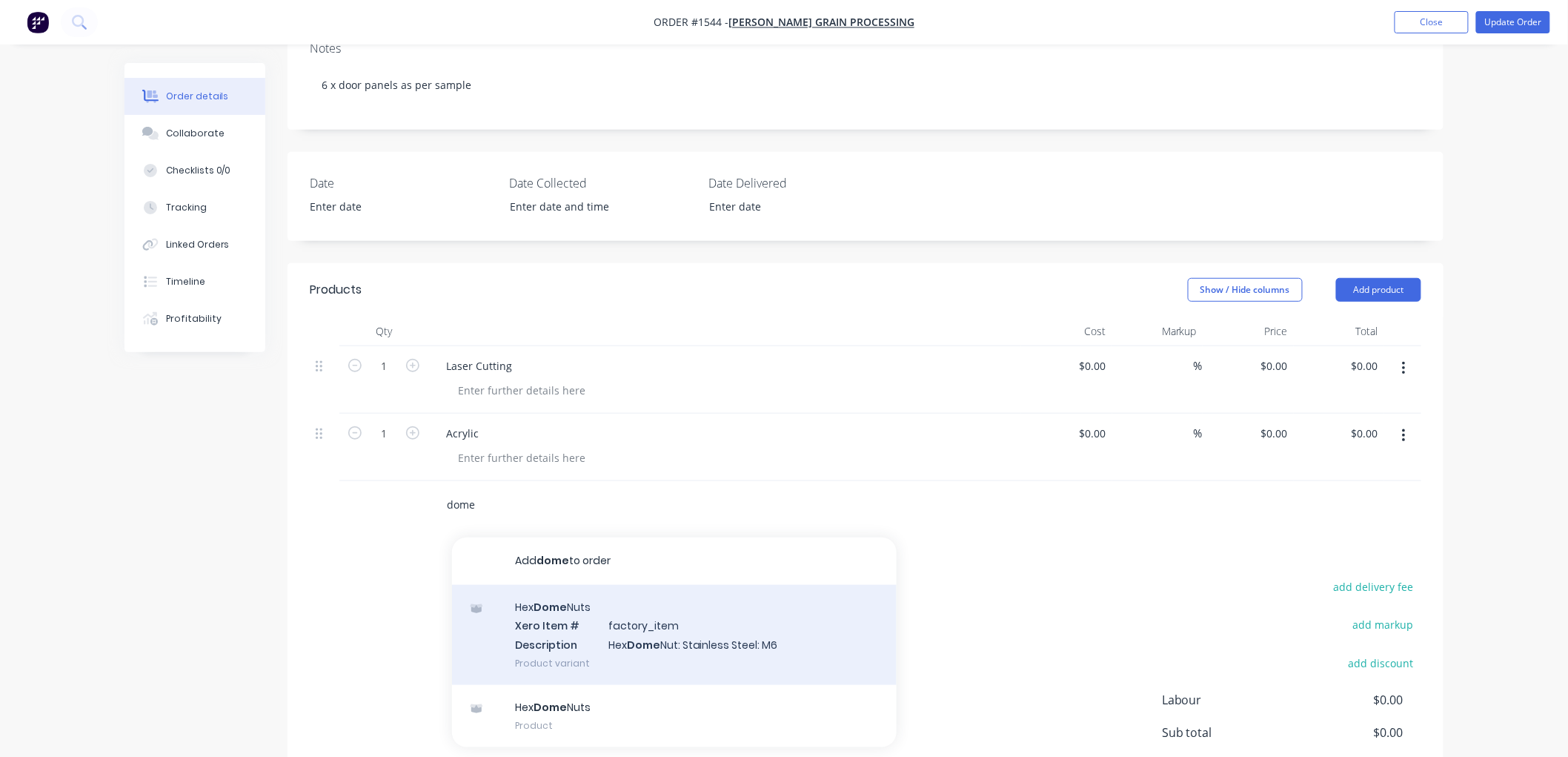
type input "dome"
click at [660, 633] on div "Hex Dome Nuts Xero Item # factory_item Description Hex Dome Nut: Stainless Stee…" at bounding box center [674, 635] width 444 height 100
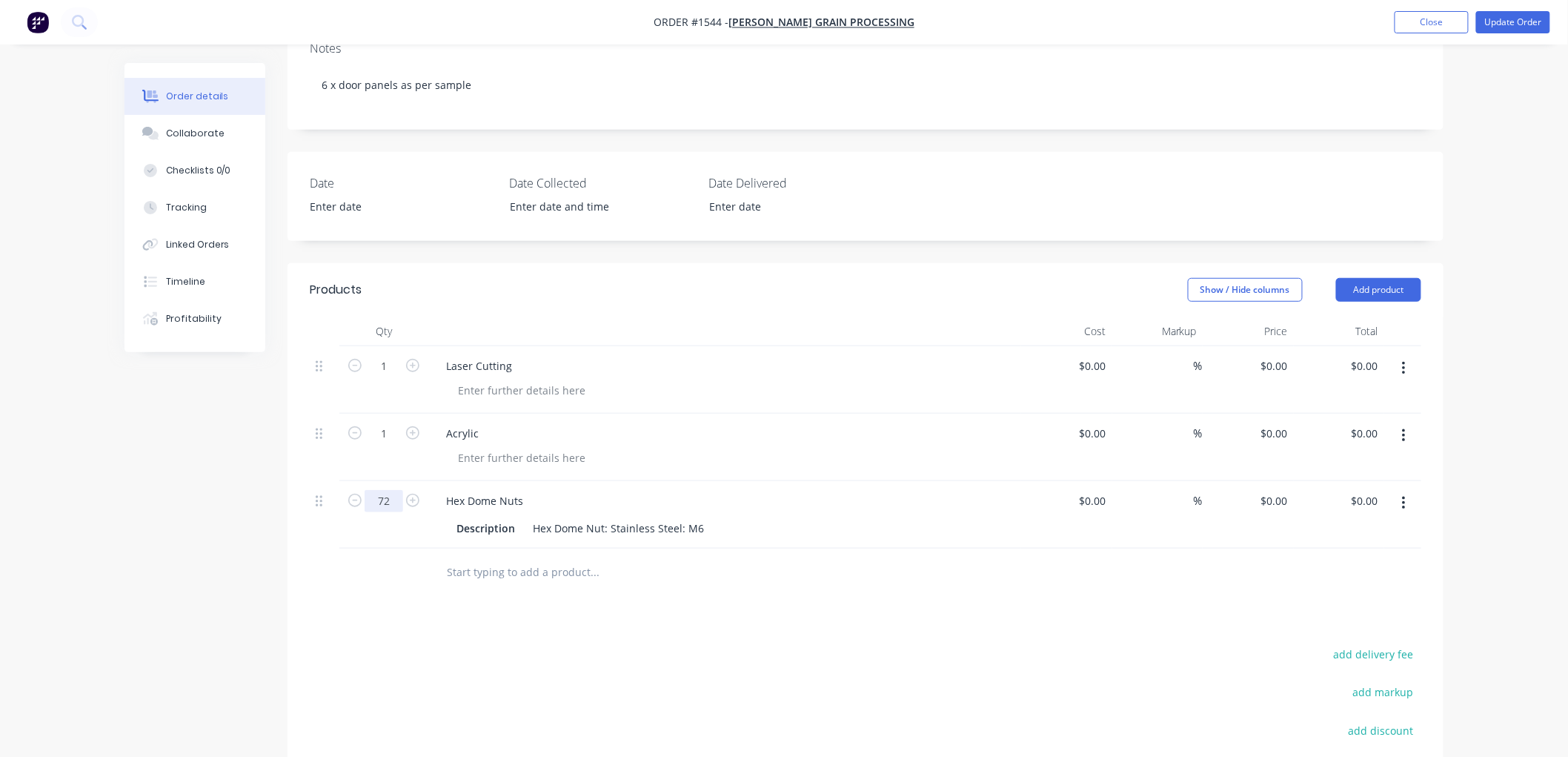
type input "72"
click at [486, 573] on input "text" at bounding box center [594, 572] width 296 height 30
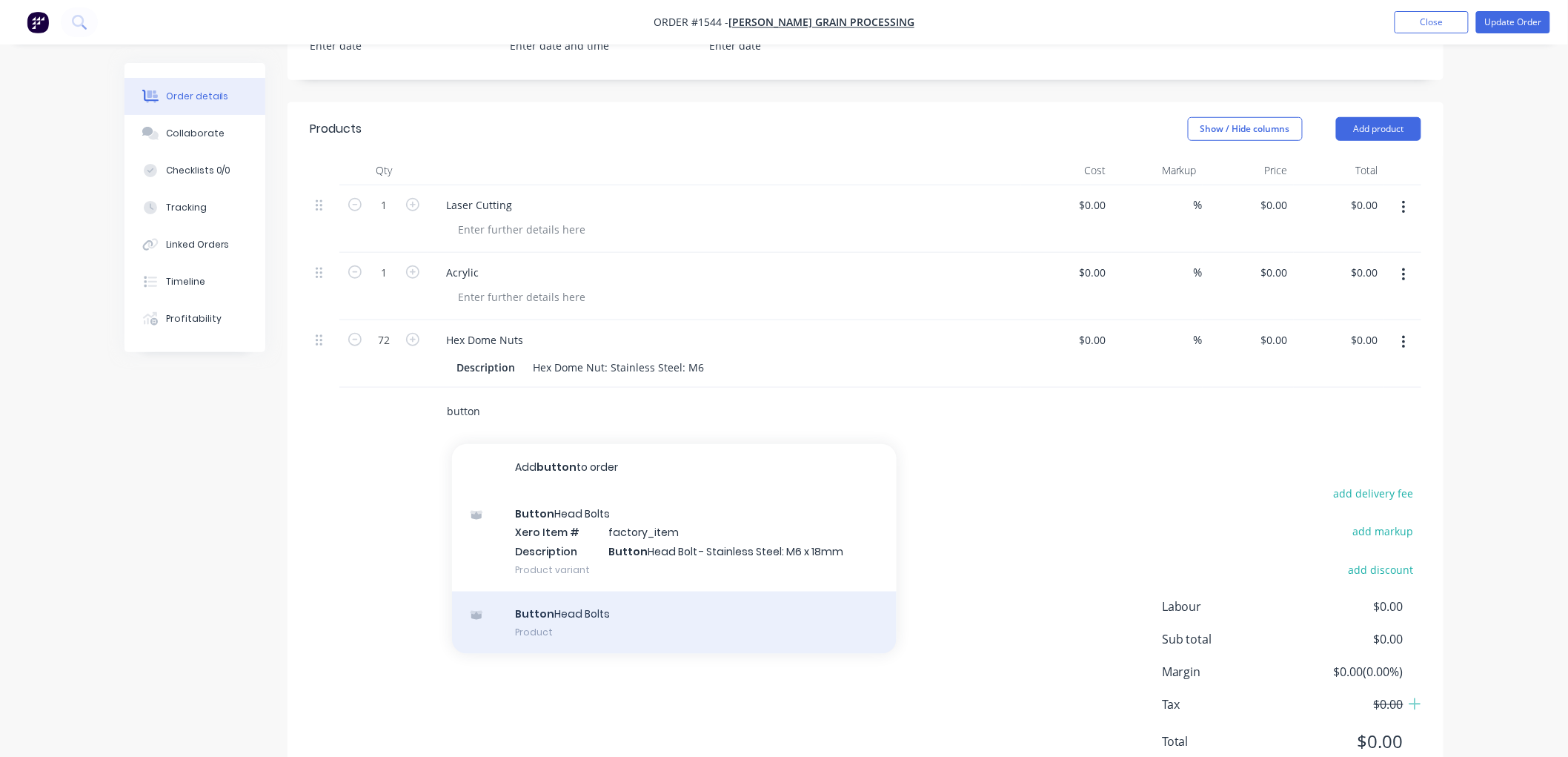
scroll to position [412, 0]
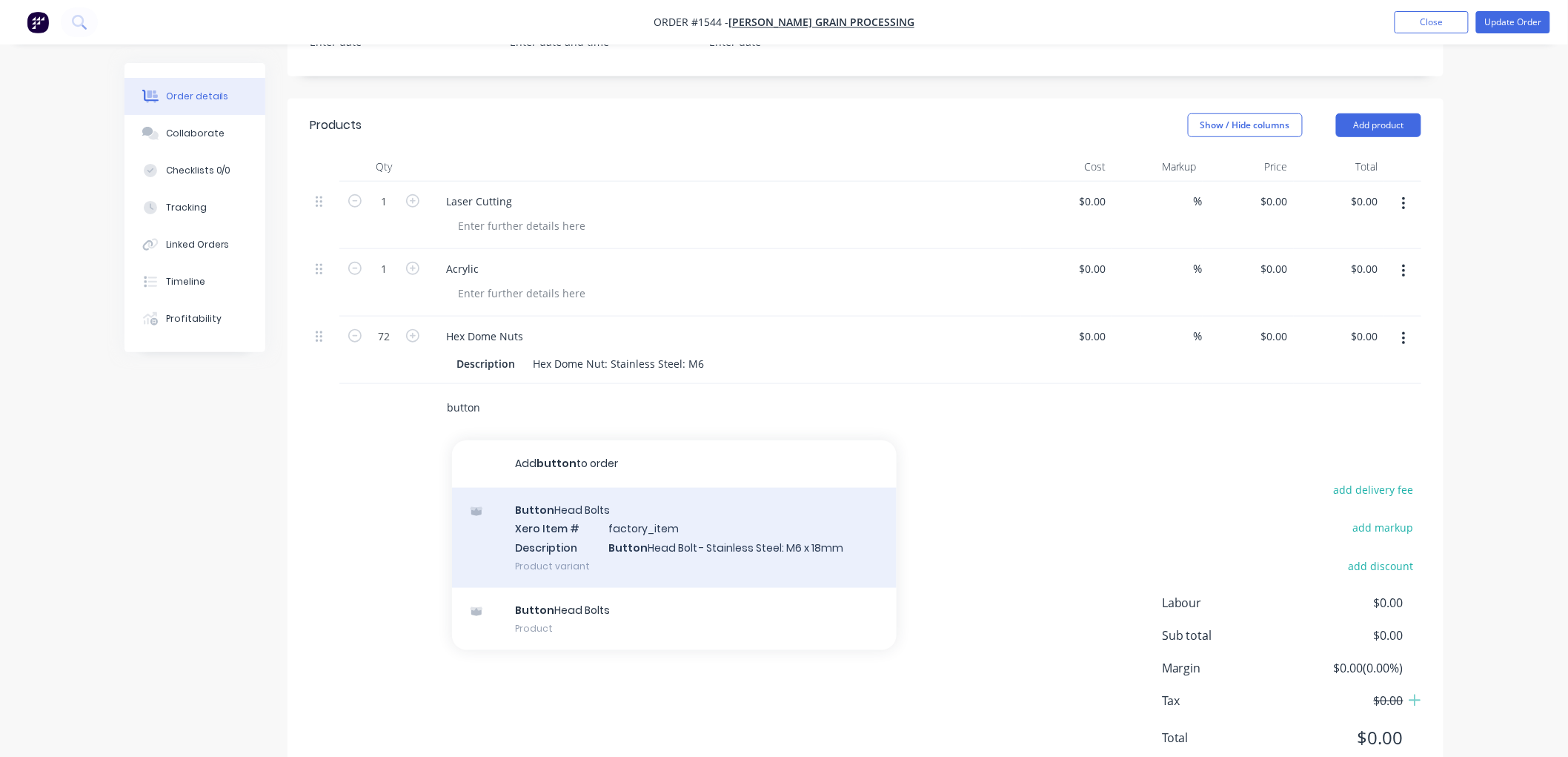
type input "button"
click at [702, 552] on div "Button Head Bolts Xero Item # factory_item Description Button Head Bolt - Stain…" at bounding box center [674, 538] width 444 height 100
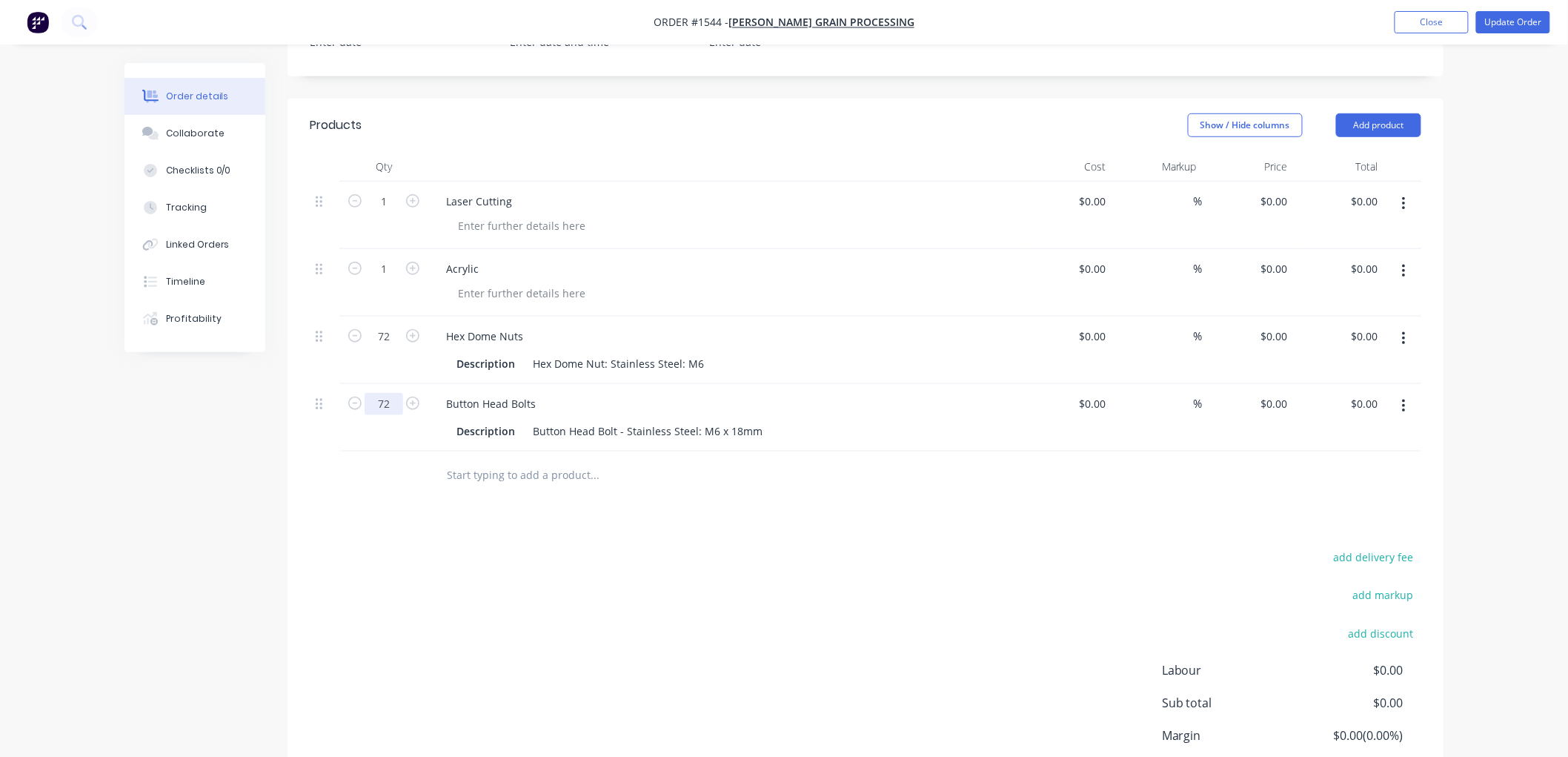
type input "72"
click at [533, 467] on input "text" at bounding box center [594, 475] width 296 height 30
click at [484, 478] on input "text" at bounding box center [594, 475] width 296 height 30
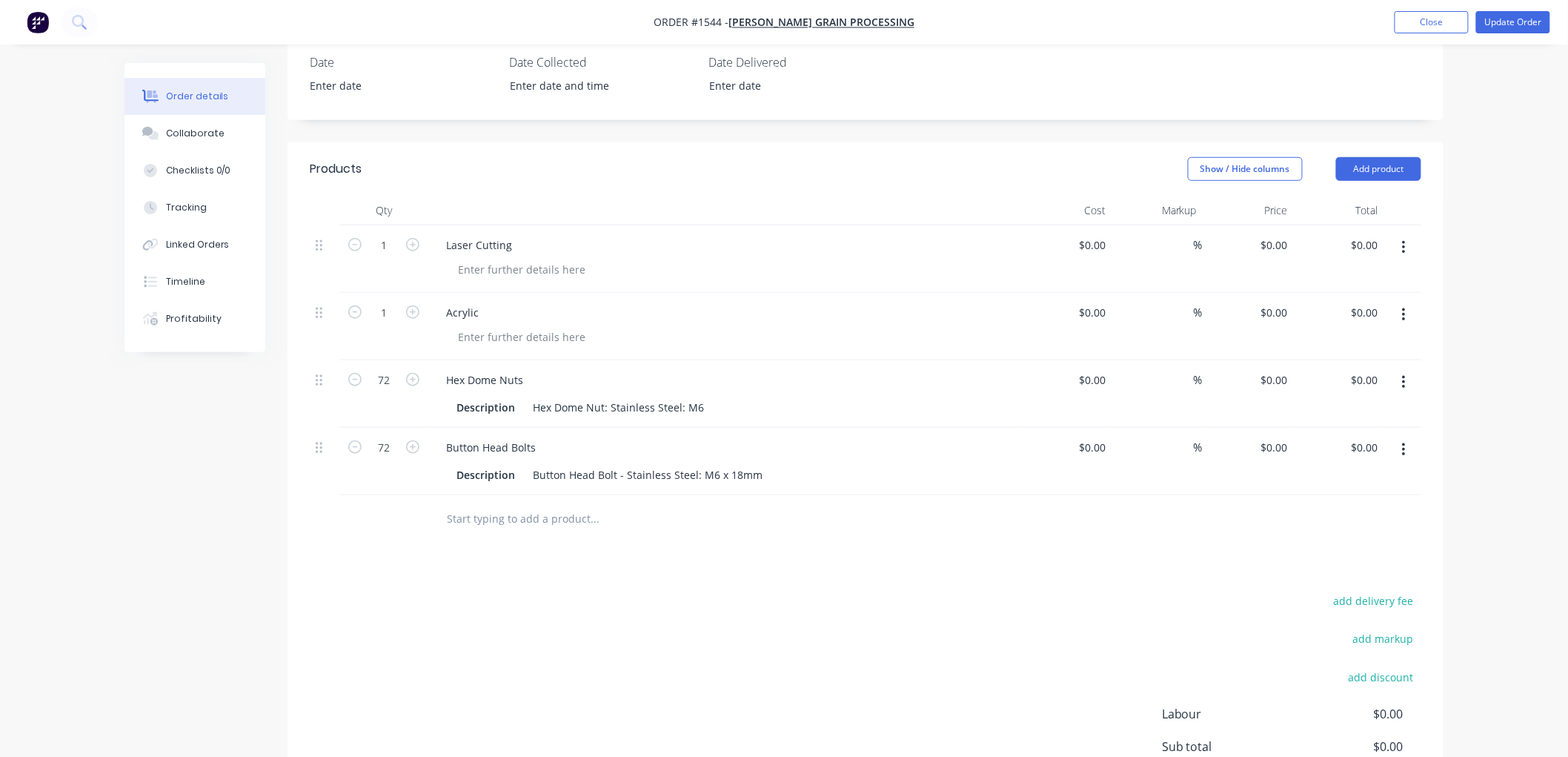
scroll to position [329, 0]
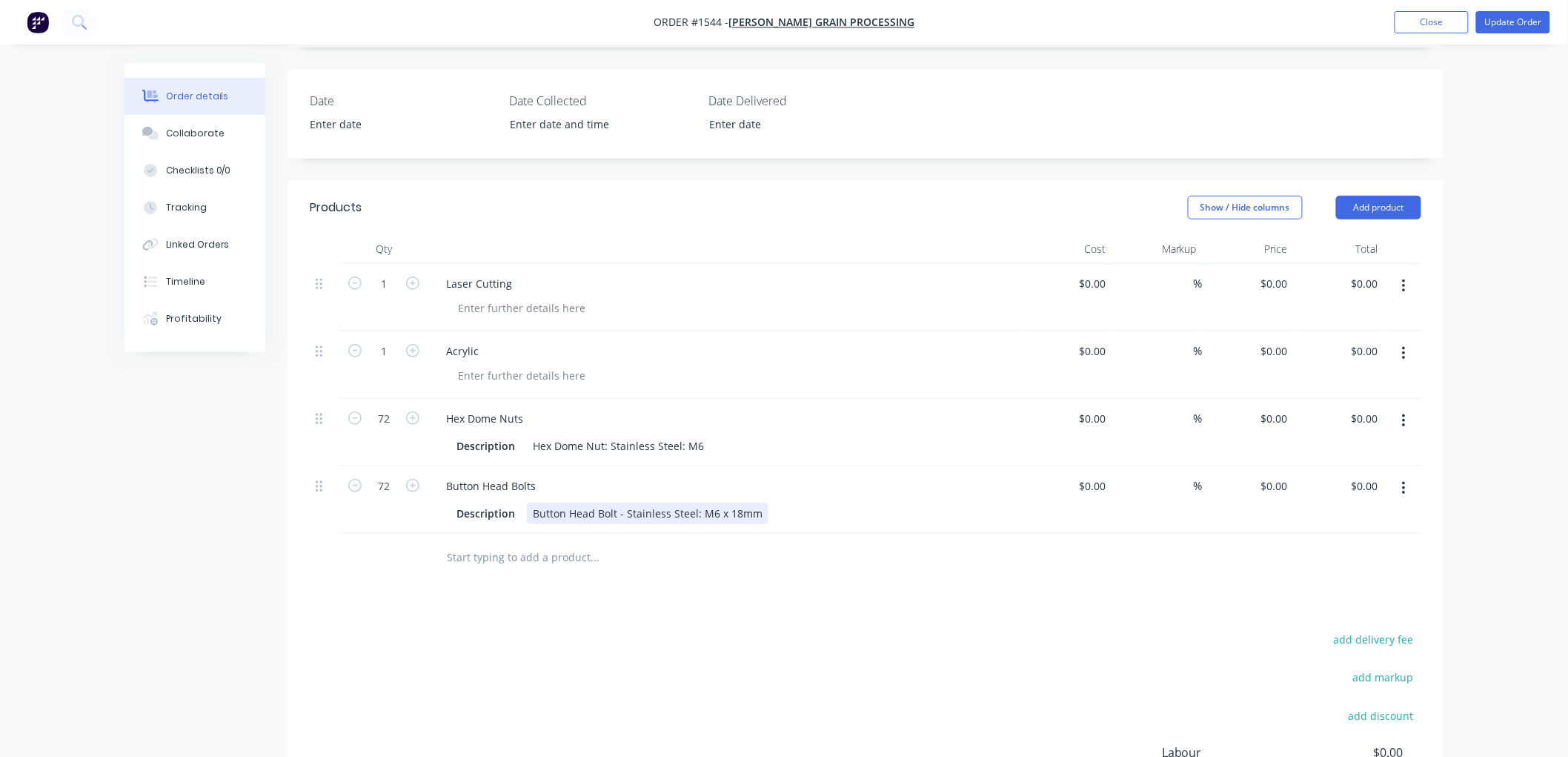
click at [735, 516] on div "Button Head Bolt - Stainless Steel: M6 x 18mm" at bounding box center [648, 513] width 242 height 22
click at [501, 557] on input "text" at bounding box center [594, 557] width 296 height 30
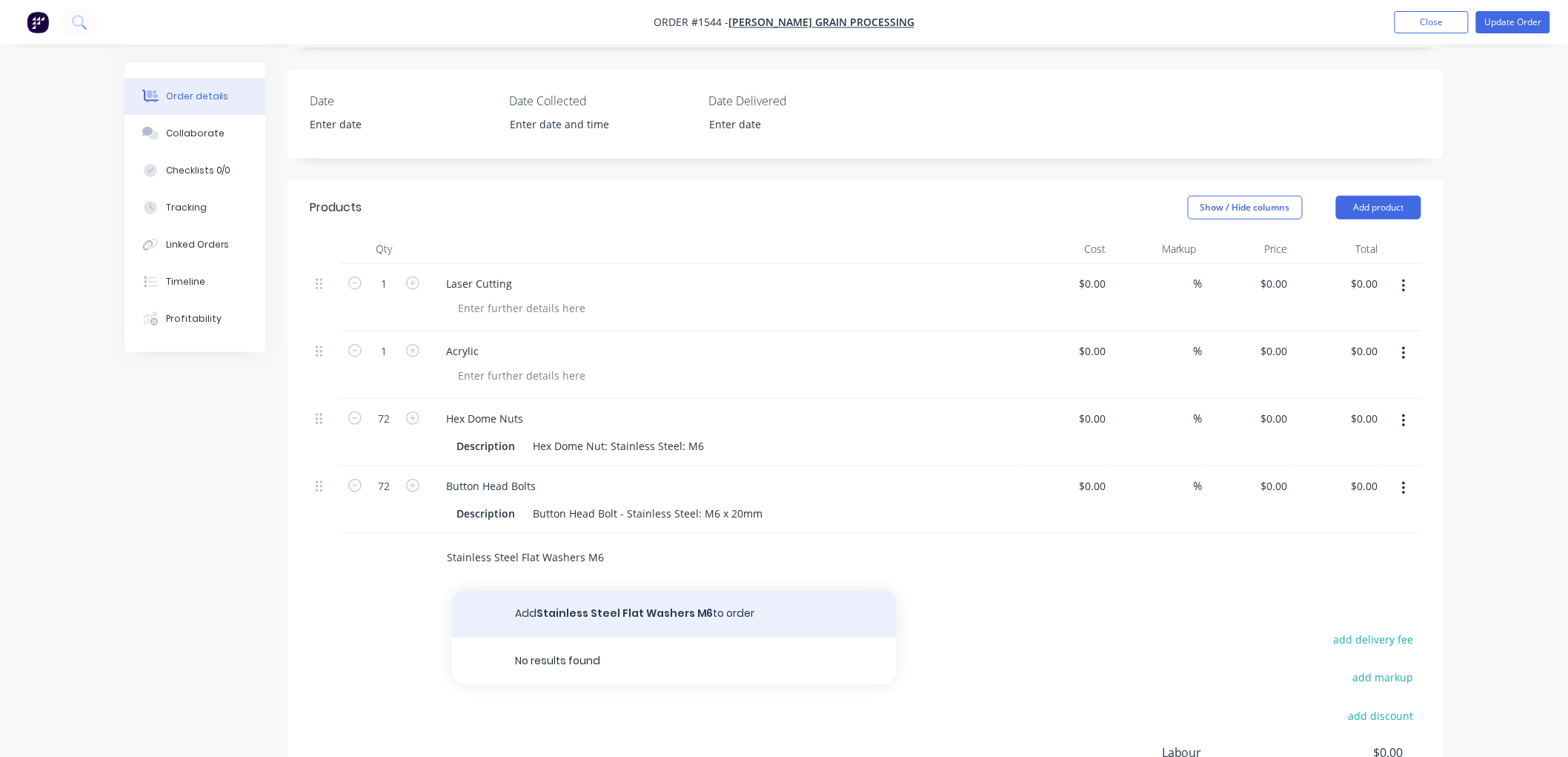
type input "Stainless Steel Flat Washers M6"
click at [610, 613] on button "Add Stainless Steel Flat Washers M6 to order" at bounding box center [674, 613] width 444 height 47
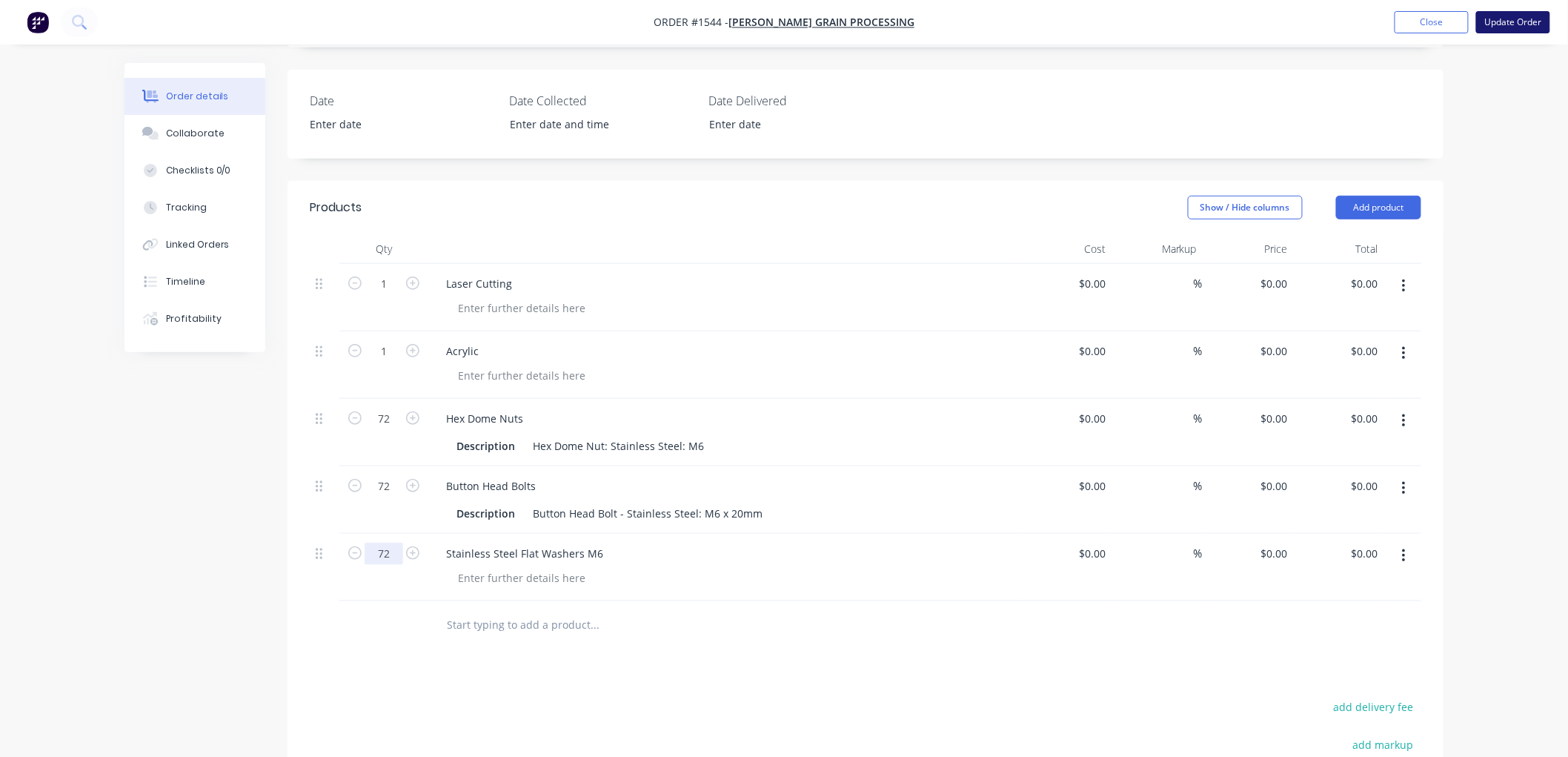
type input "72"
click at [1537, 26] on button "Update Order" at bounding box center [1513, 22] width 74 height 22
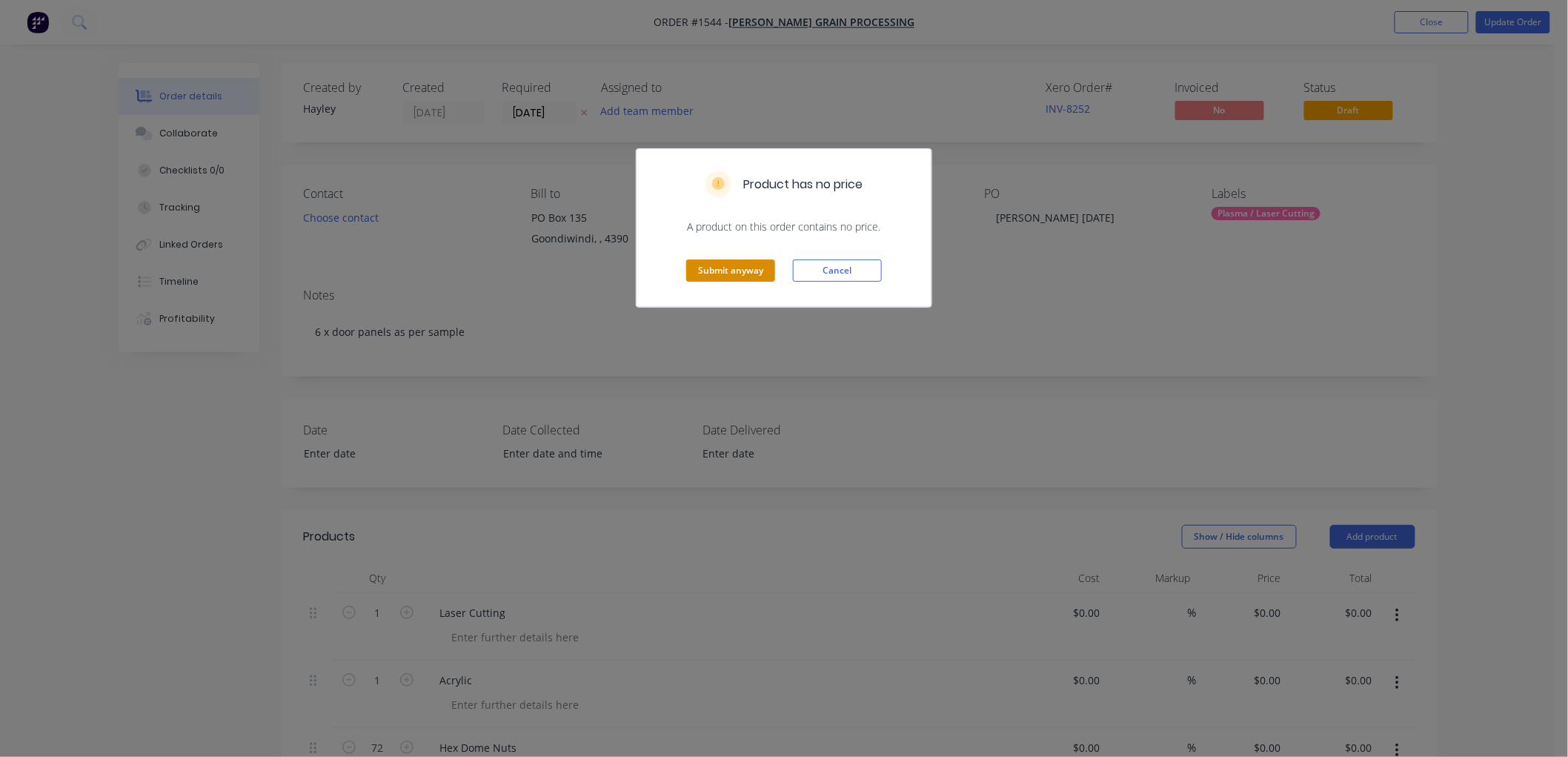
click at [751, 264] on button "Submit anyway" at bounding box center [730, 271] width 89 height 22
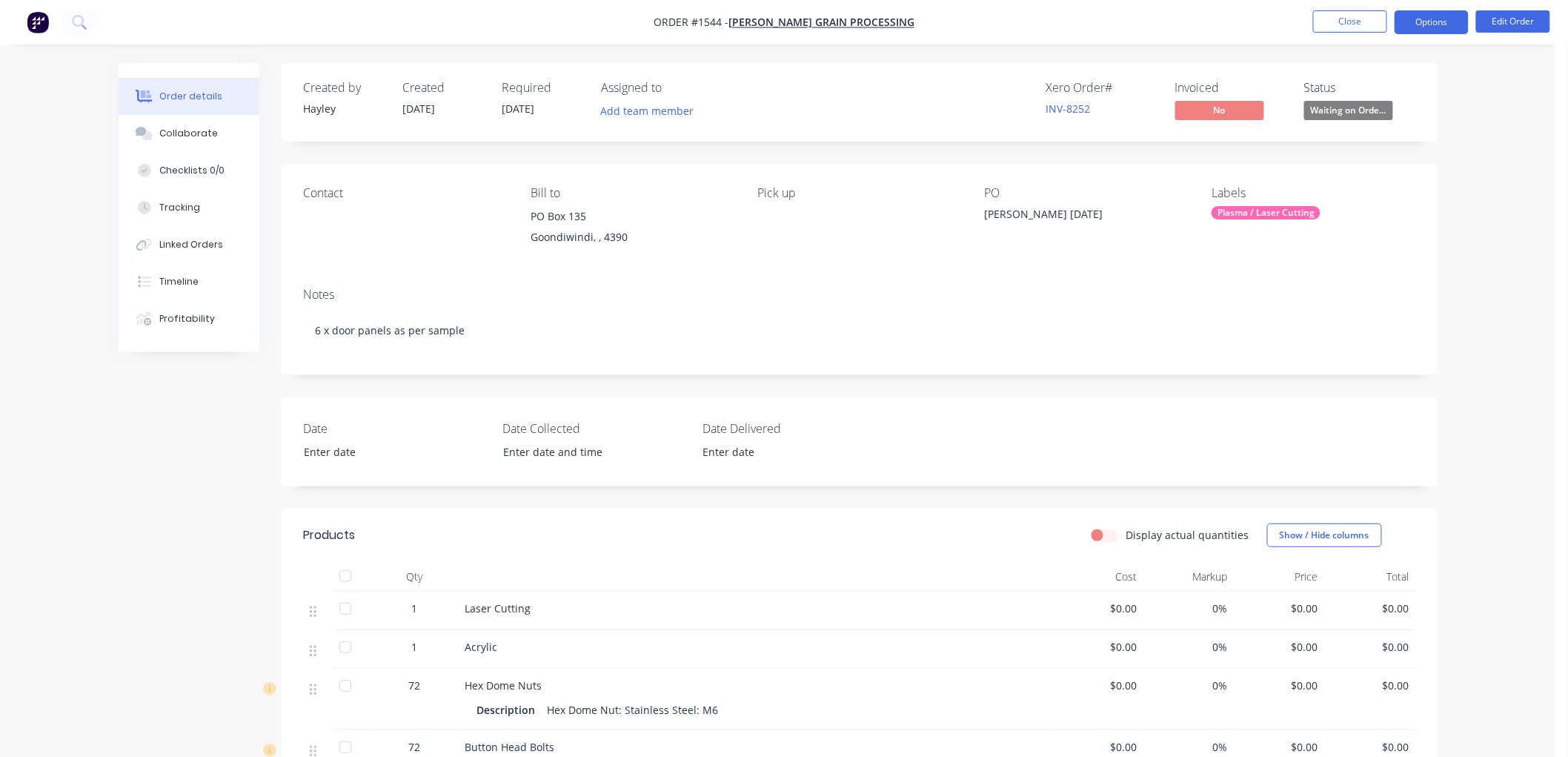
click at [1421, 26] on button "Options" at bounding box center [1432, 22] width 74 height 24
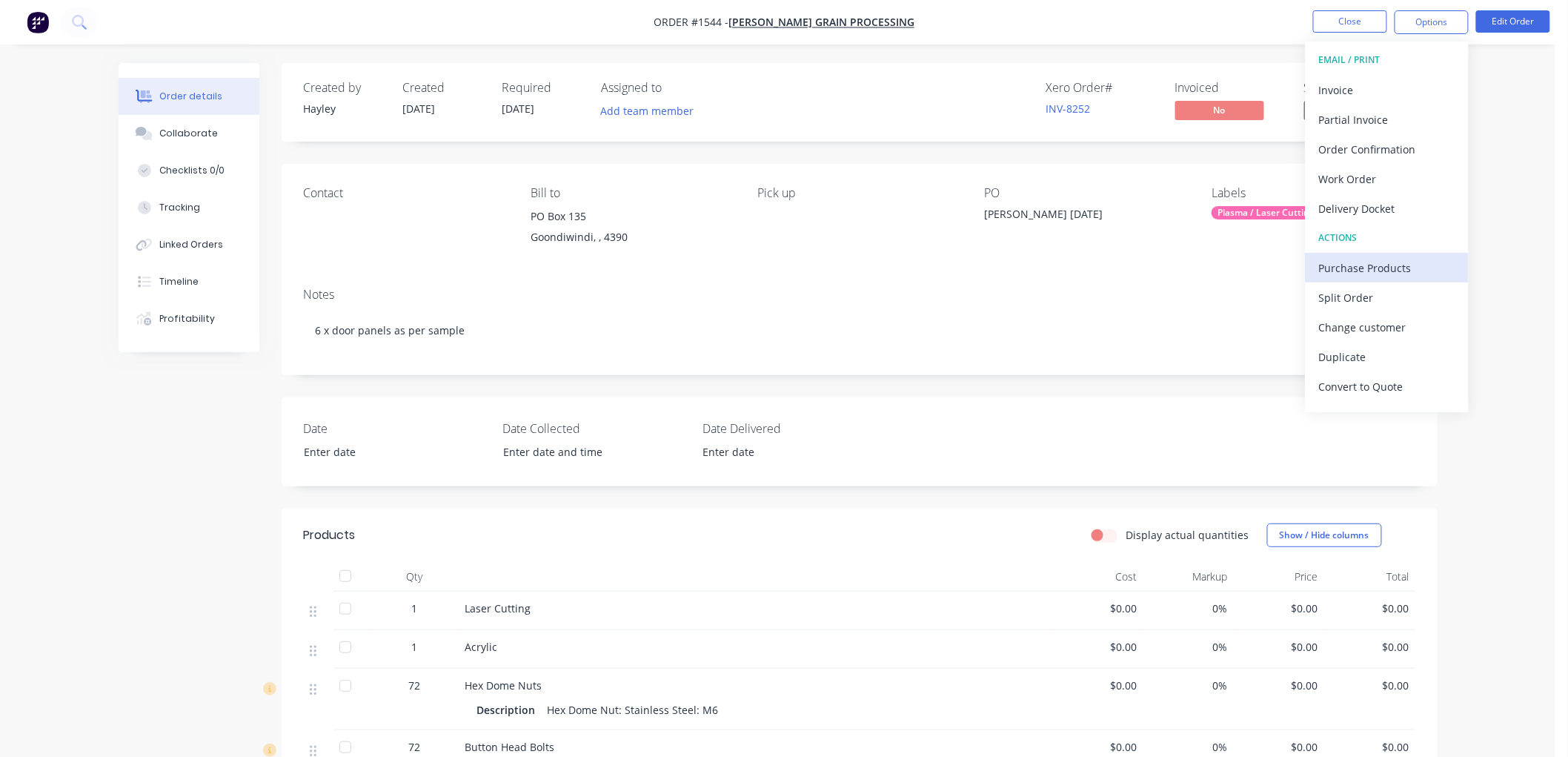
click at [1394, 267] on div "Purchase Products" at bounding box center [1387, 268] width 136 height 22
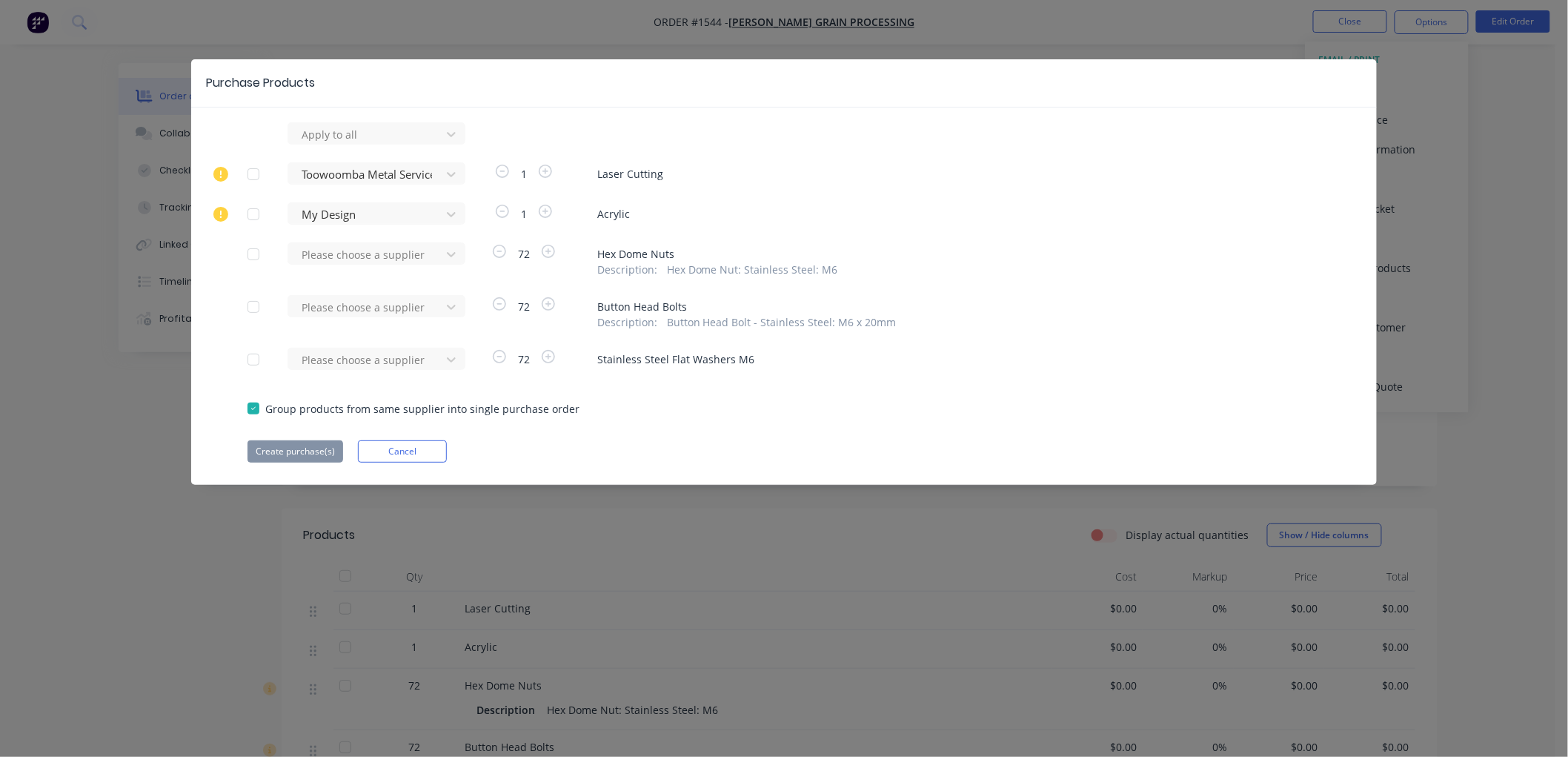
click at [360, 241] on div "Apply to all Toowoomba Metal Services 1 Laser Cutting My Design 1 Acrylic Pleas…" at bounding box center [783, 293] width 1186 height 340
click at [360, 251] on div at bounding box center [366, 254] width 134 height 18
type input "bolt"
click at [353, 316] on div "Bolts & Industrial Supplies" at bounding box center [377, 309] width 178 height 27
click at [349, 309] on div at bounding box center [366, 307] width 134 height 18
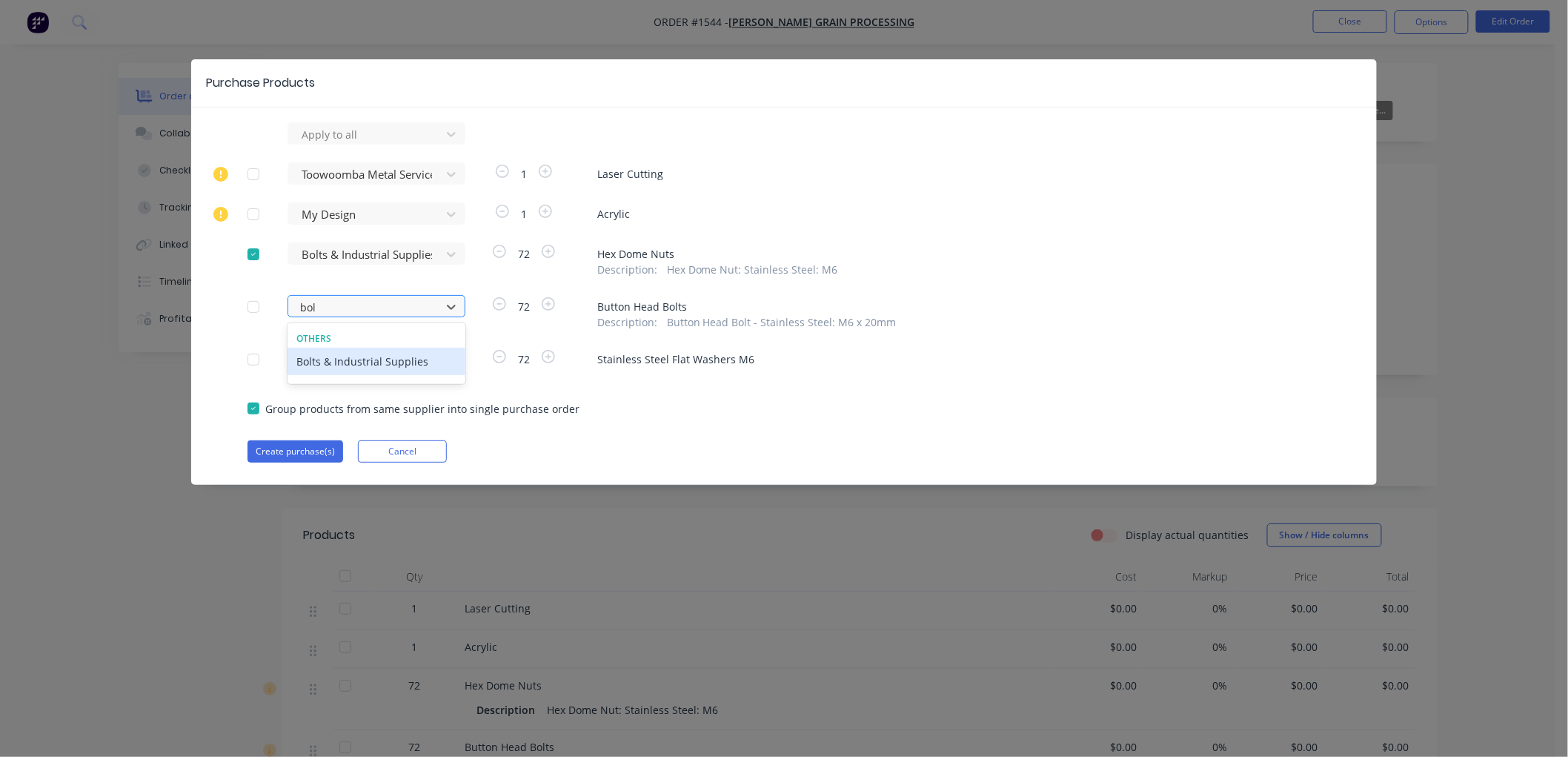
type input "bolt"
click at [372, 356] on div "Bolts & Industrial Supplies" at bounding box center [377, 362] width 178 height 27
click at [361, 357] on div at bounding box center [366, 360] width 134 height 18
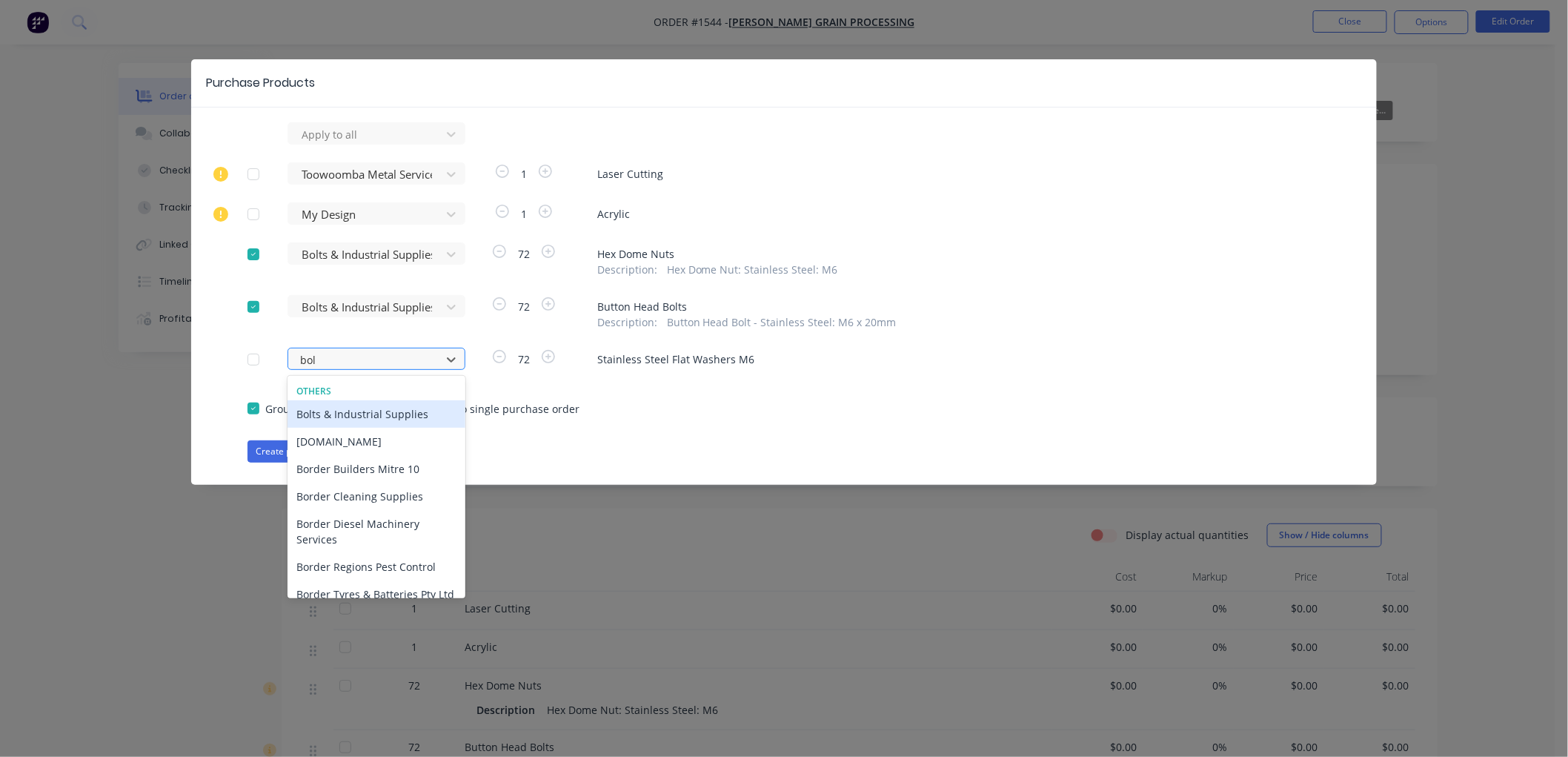
type input "bolt"
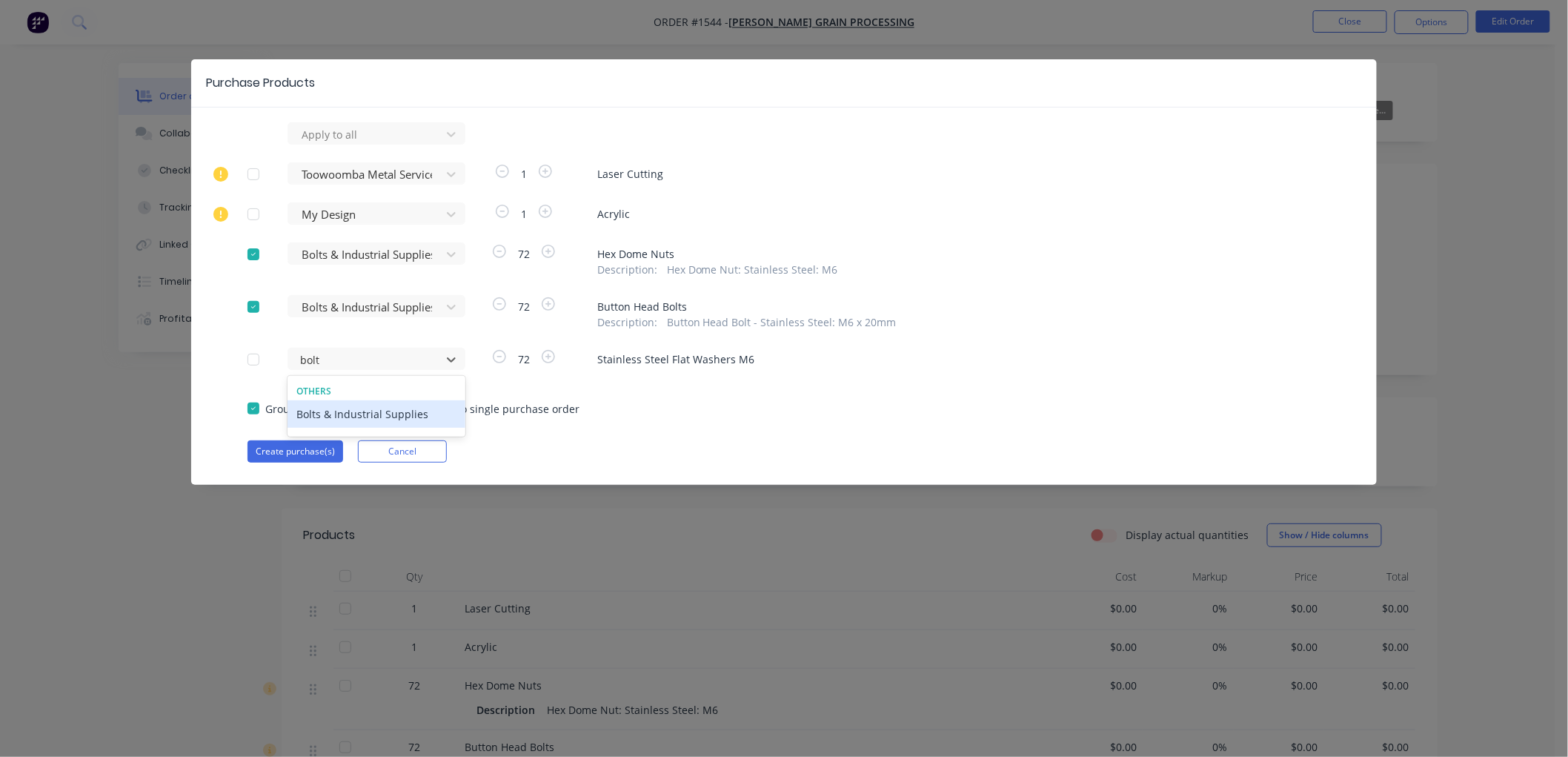
click at [372, 410] on div "Bolts & Industrial Supplies" at bounding box center [377, 414] width 178 height 27
click at [283, 453] on button "Create purchase(s)" at bounding box center [294, 452] width 95 height 22
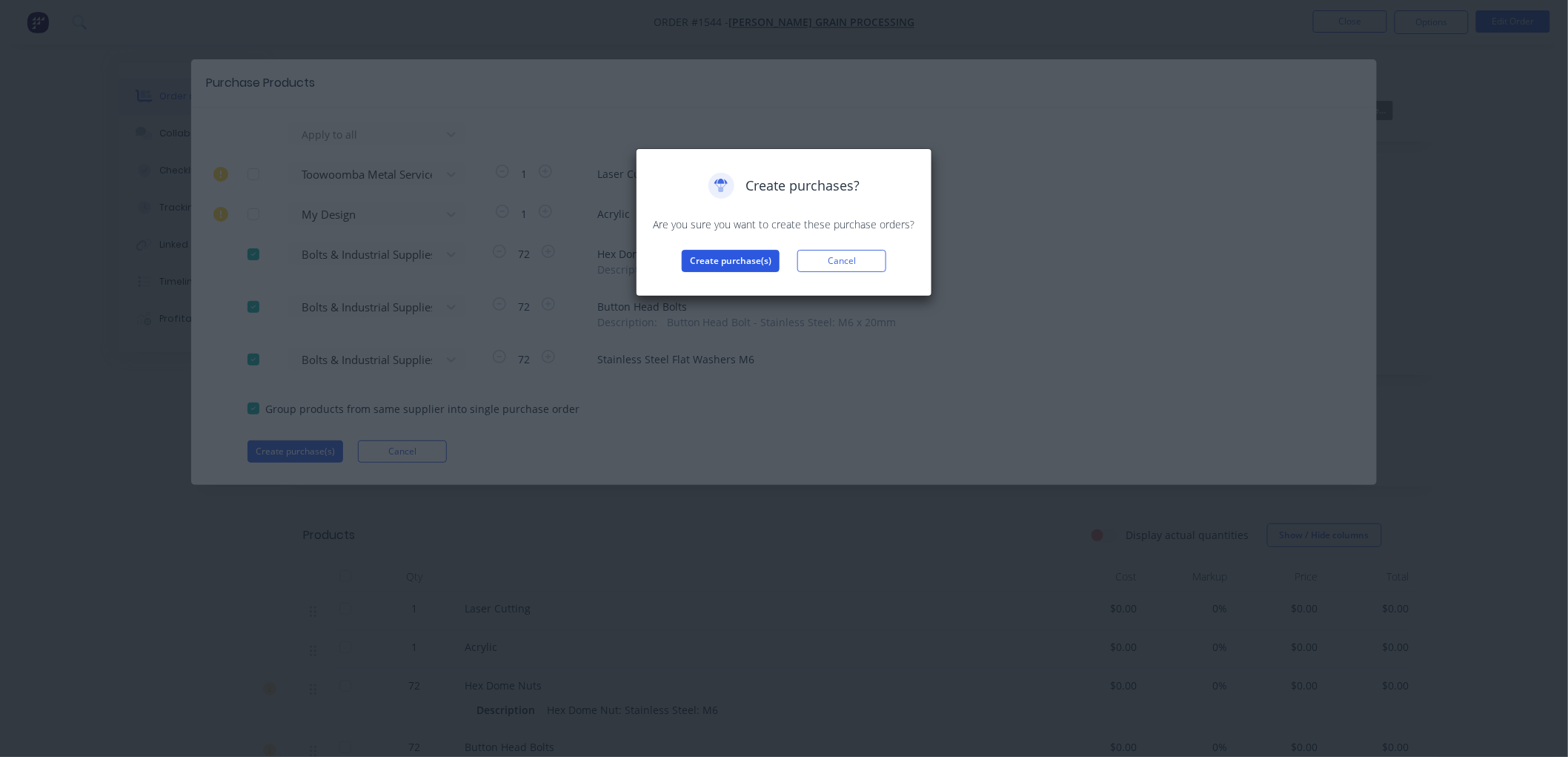
click at [739, 264] on button "Create purchase(s)" at bounding box center [731, 261] width 98 height 22
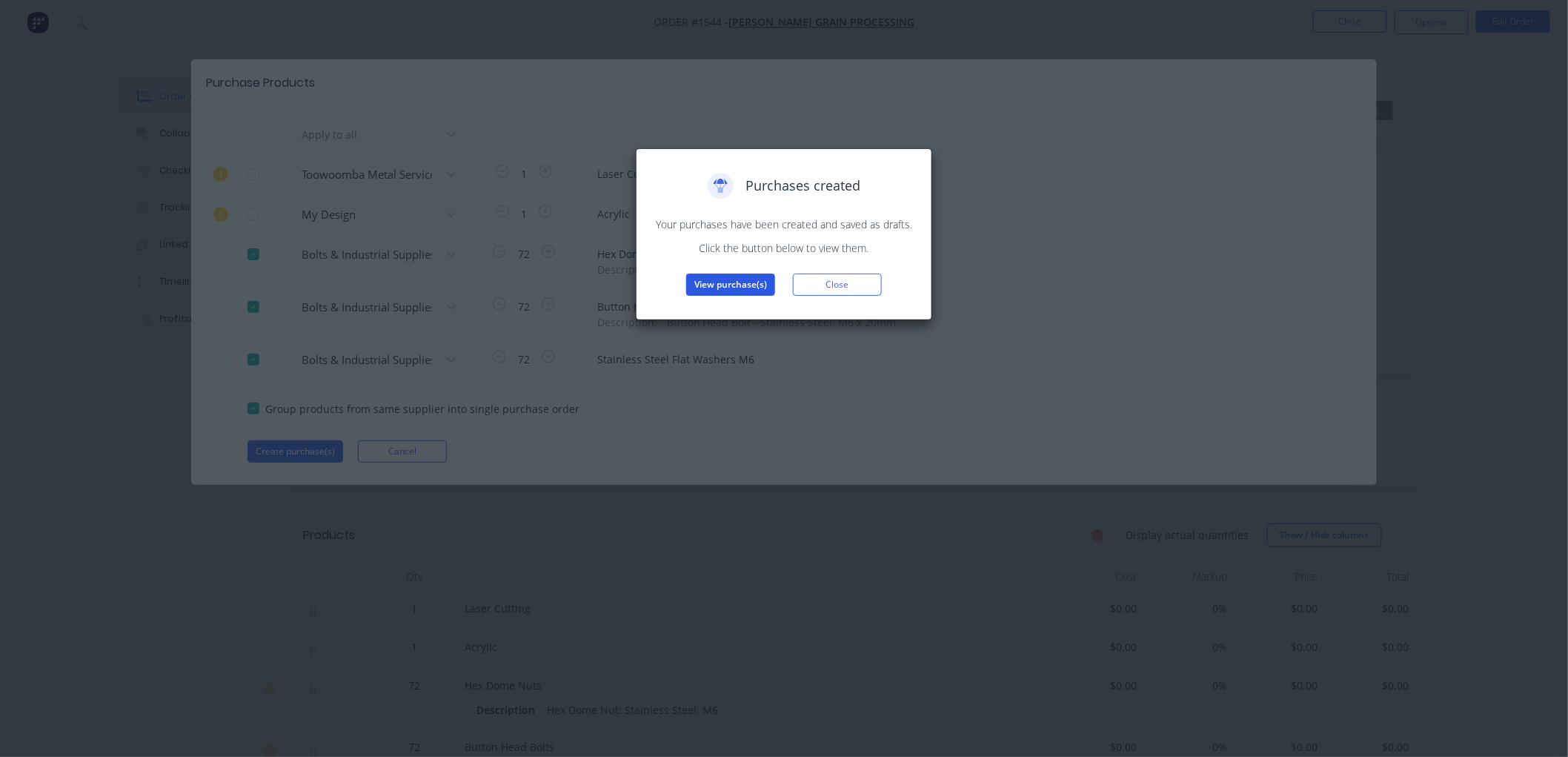
click at [749, 284] on button "View purchase(s)" at bounding box center [730, 284] width 89 height 22
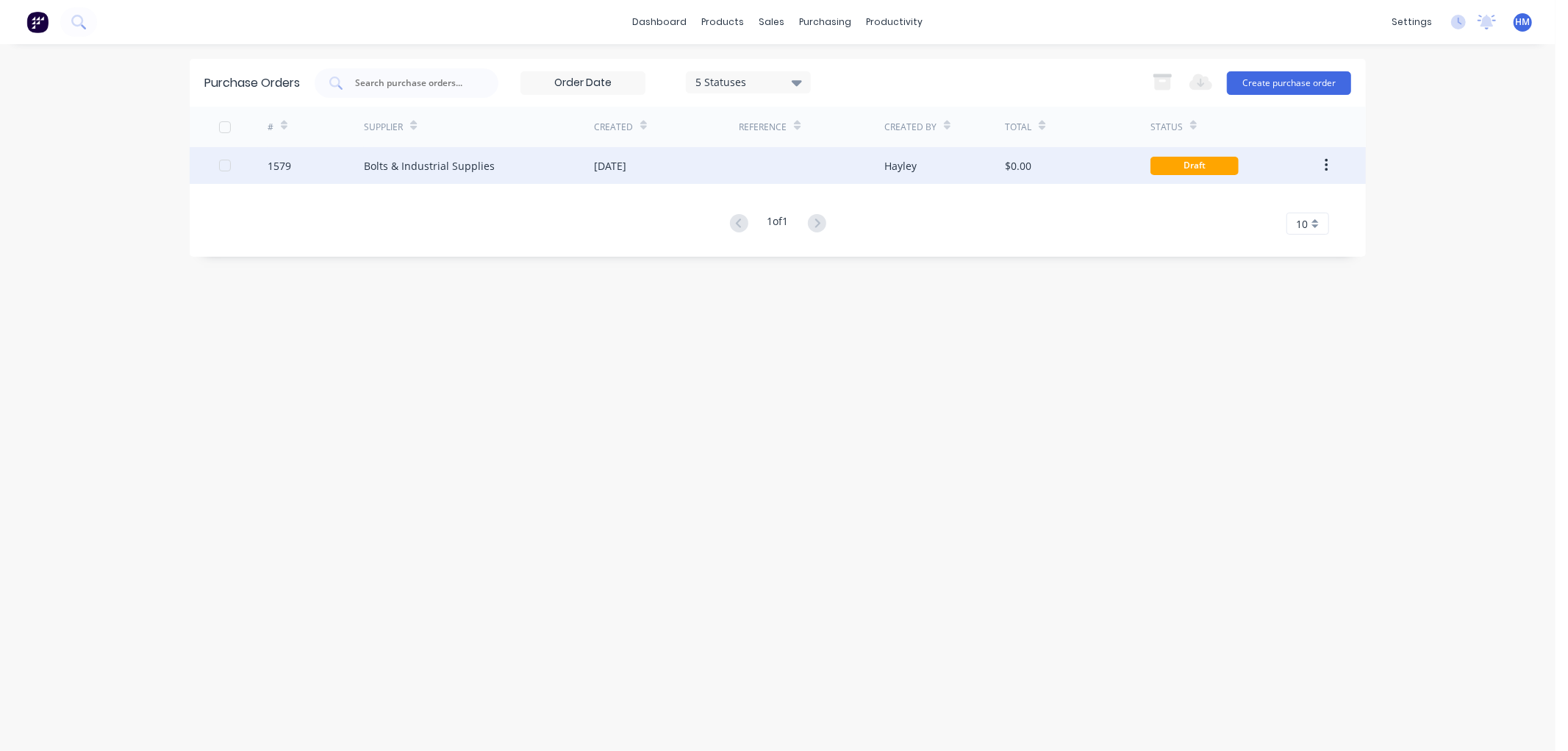
click at [325, 171] on div "1579" at bounding box center [316, 165] width 97 height 37
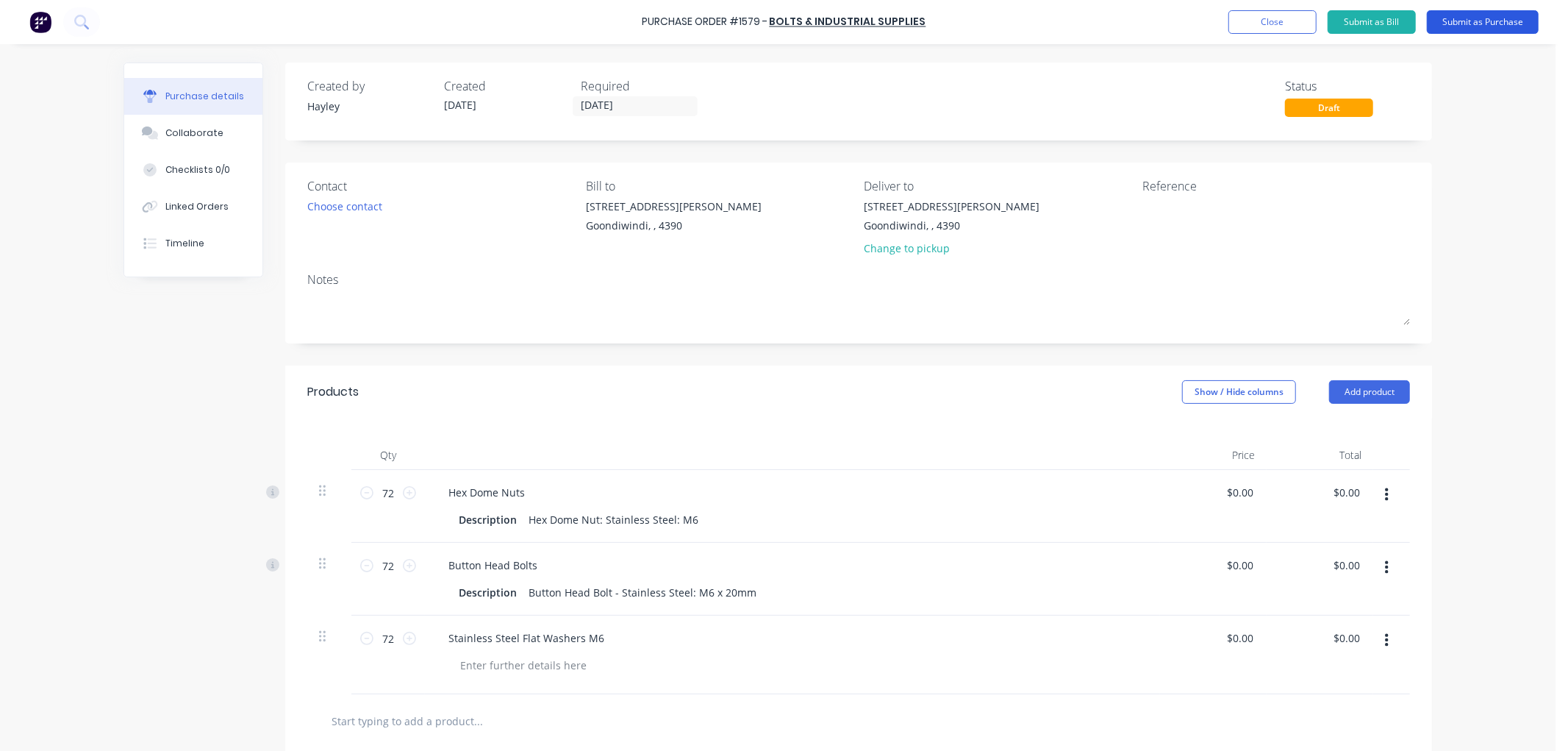
click at [1479, 23] on button "Submit as Purchase" at bounding box center [1482, 22] width 112 height 23
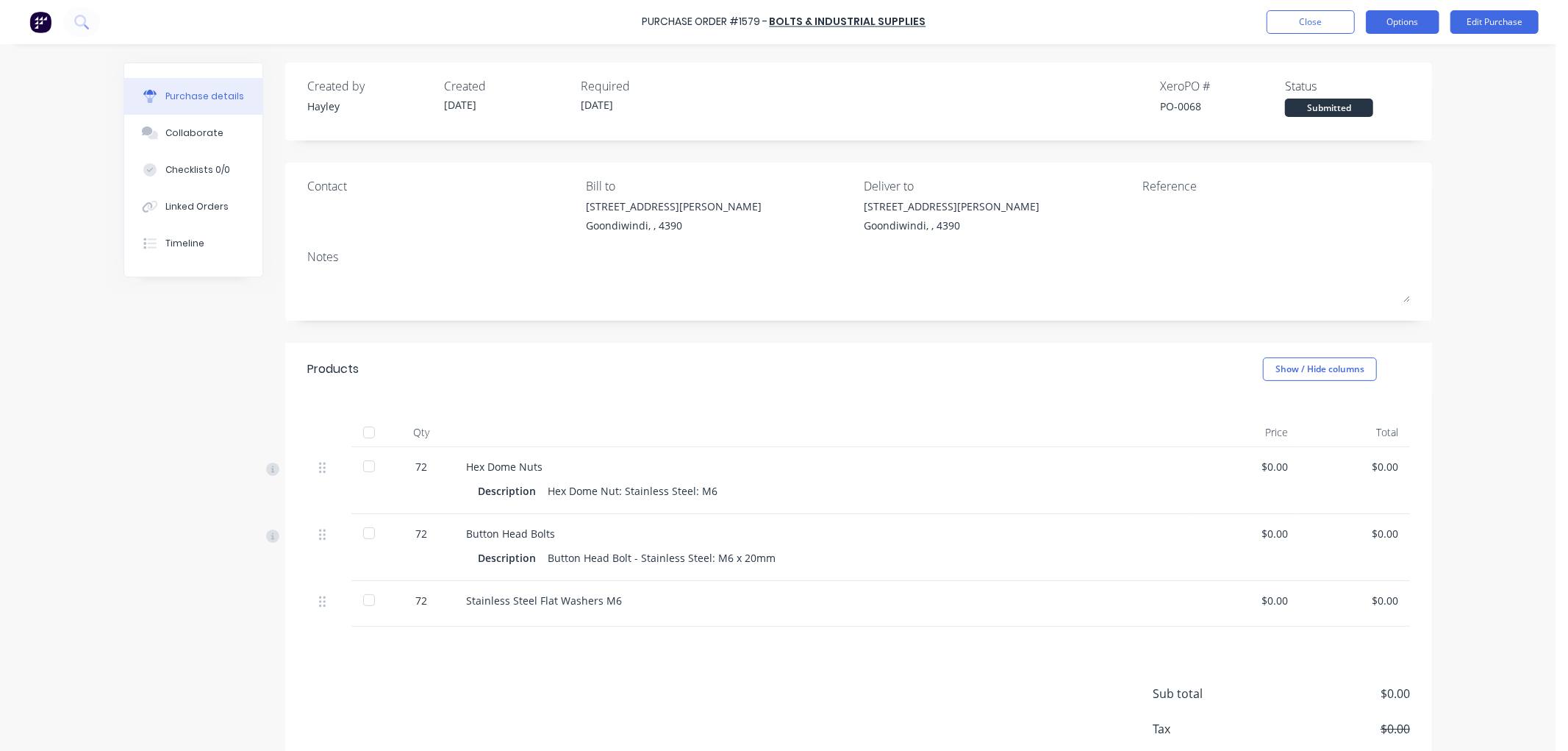
click at [1399, 23] on button "Options" at bounding box center [1403, 22] width 74 height 23
click at [1386, 56] on div "Print / Email" at bounding box center [1370, 60] width 114 height 22
click at [1362, 120] on div "Without pricing" at bounding box center [1370, 119] width 114 height 22
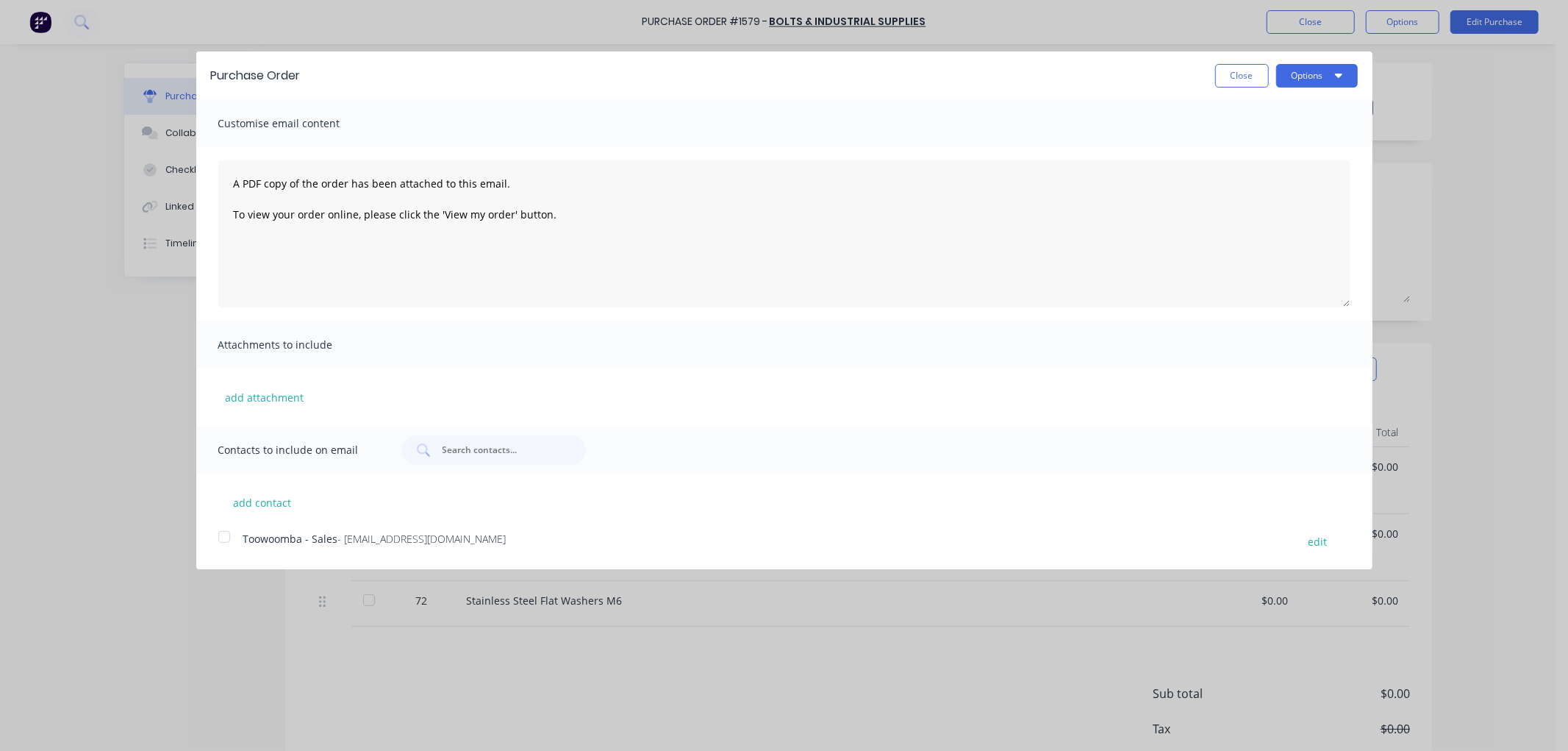
click at [221, 537] on div at bounding box center [223, 536] width 30 height 30
click at [1308, 75] on button "Options" at bounding box center [1317, 76] width 82 height 23
click at [1271, 134] on div "Email" at bounding box center [1288, 142] width 114 height 22
